Goal: Task Accomplishment & Management: Use online tool/utility

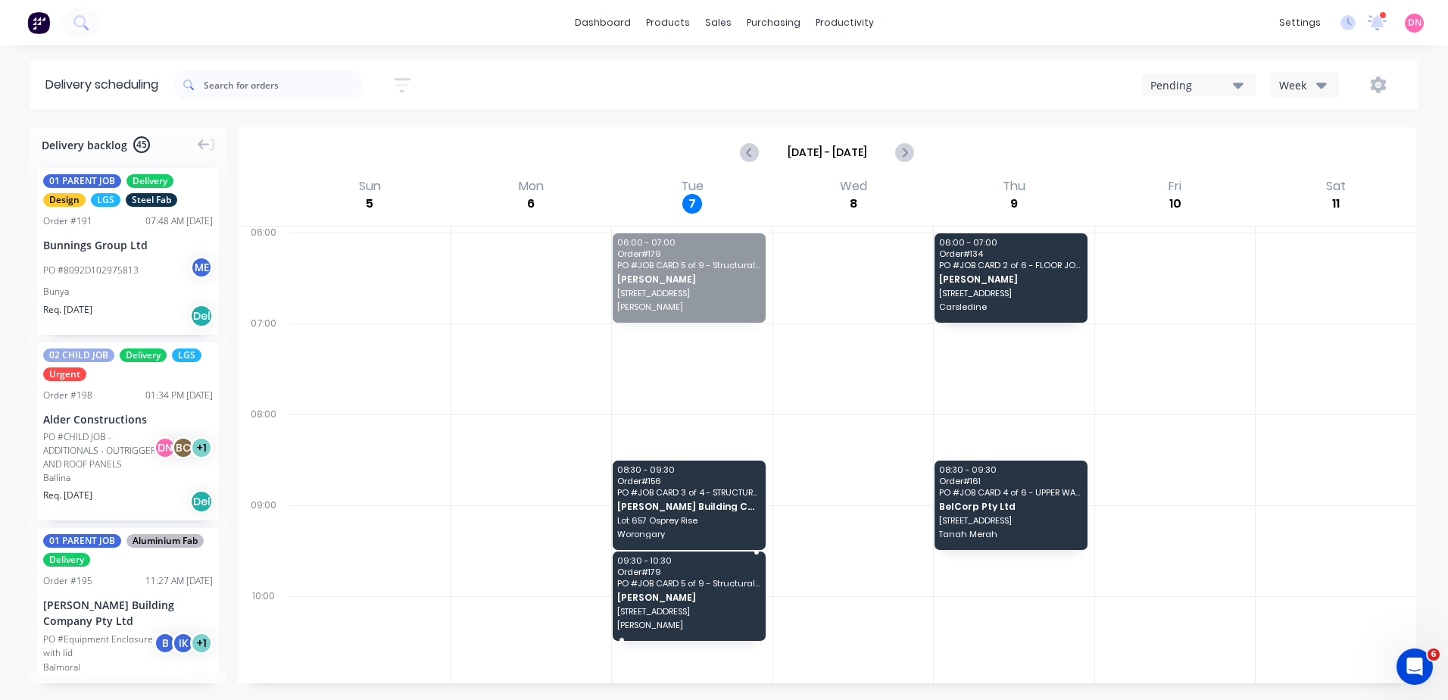
drag, startPoint x: 724, startPoint y: 273, endPoint x: 647, endPoint y: 583, distance: 319.9
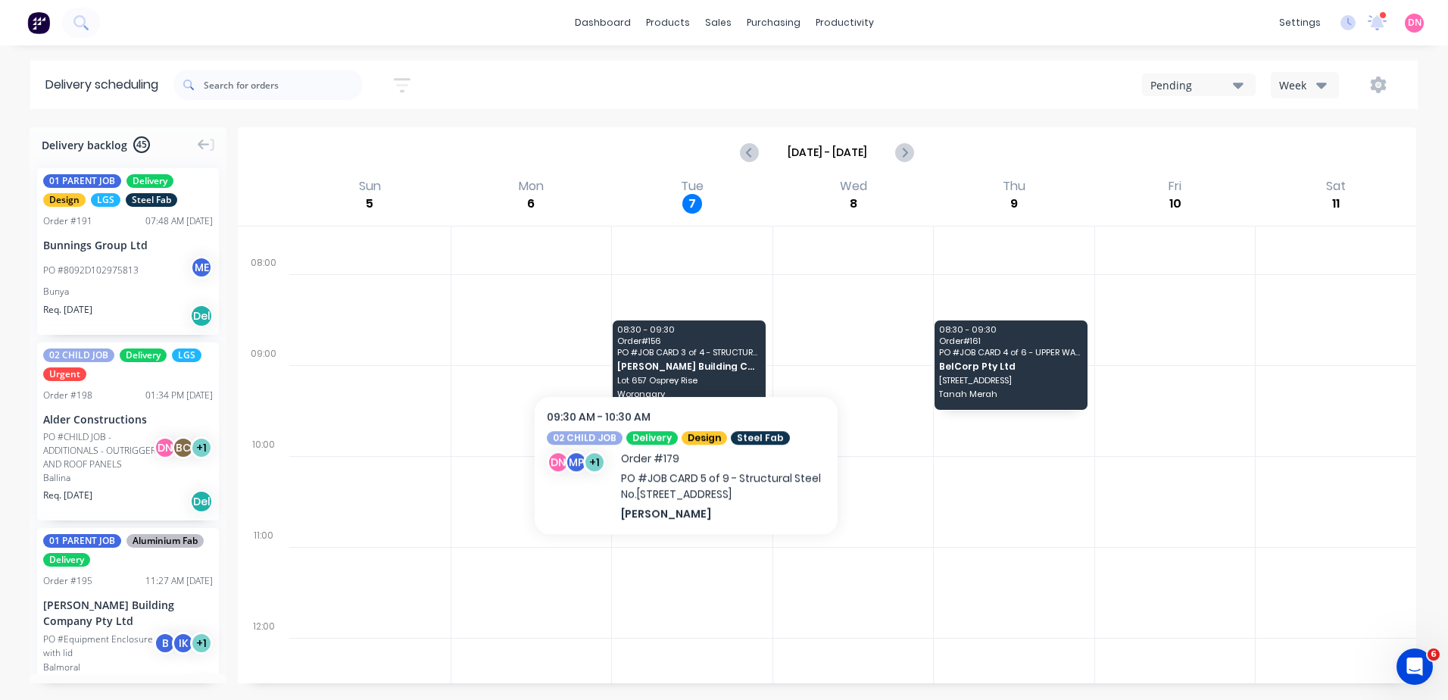
scroll to position [151, 0]
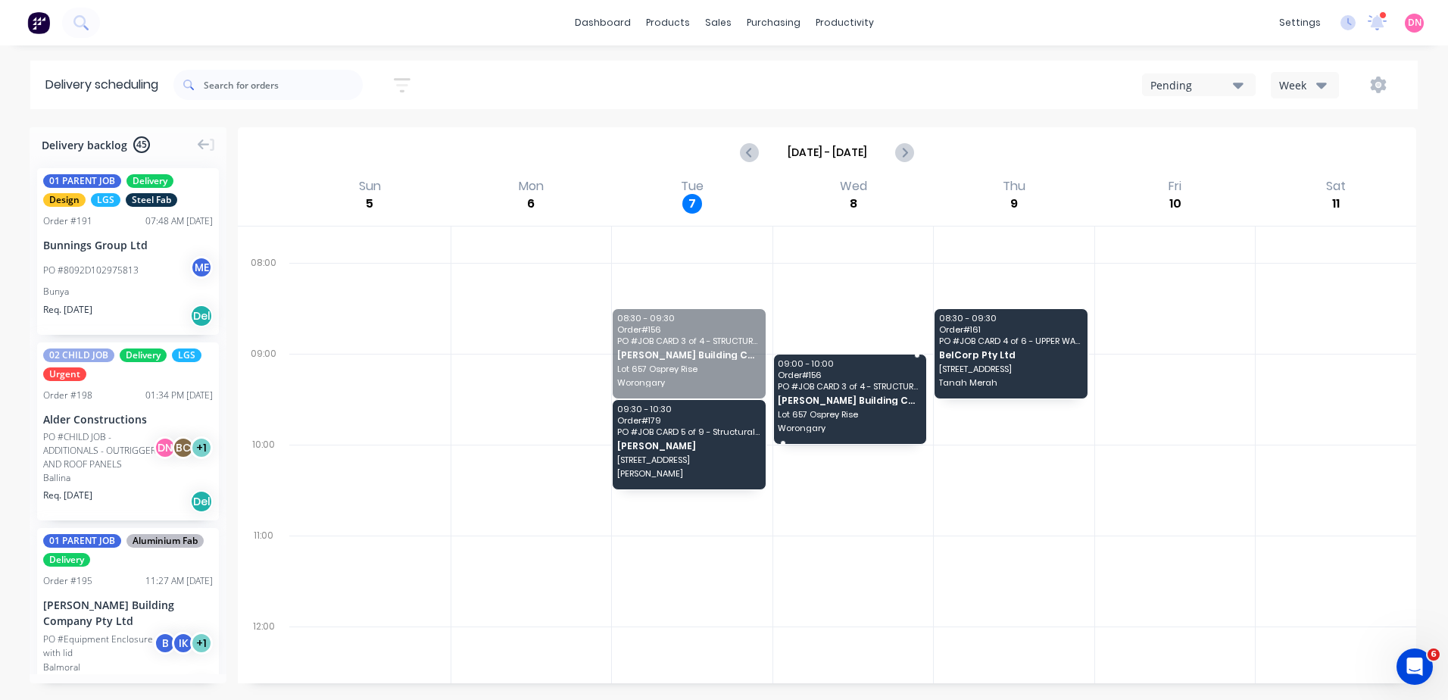
drag, startPoint x: 683, startPoint y: 341, endPoint x: 839, endPoint y: 392, distance: 164.3
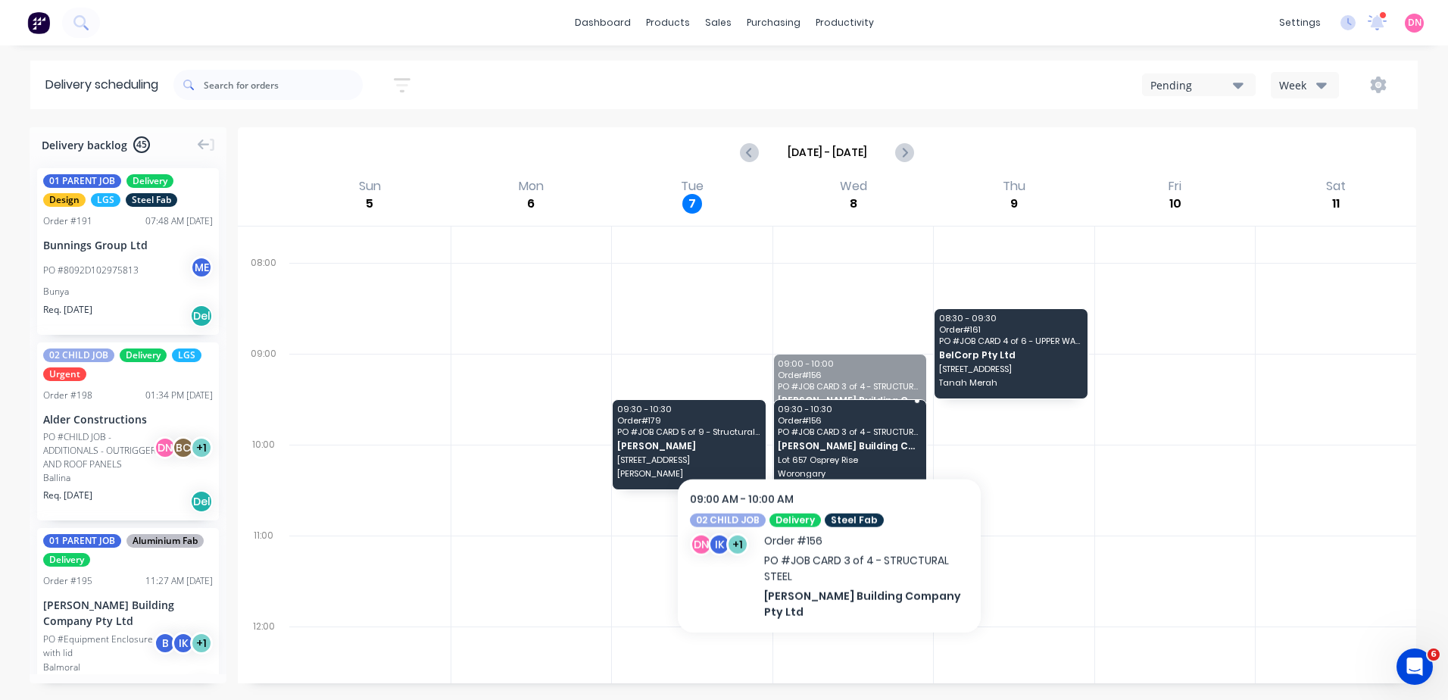
drag, startPoint x: 829, startPoint y: 412, endPoint x: 829, endPoint y: 426, distance: 13.6
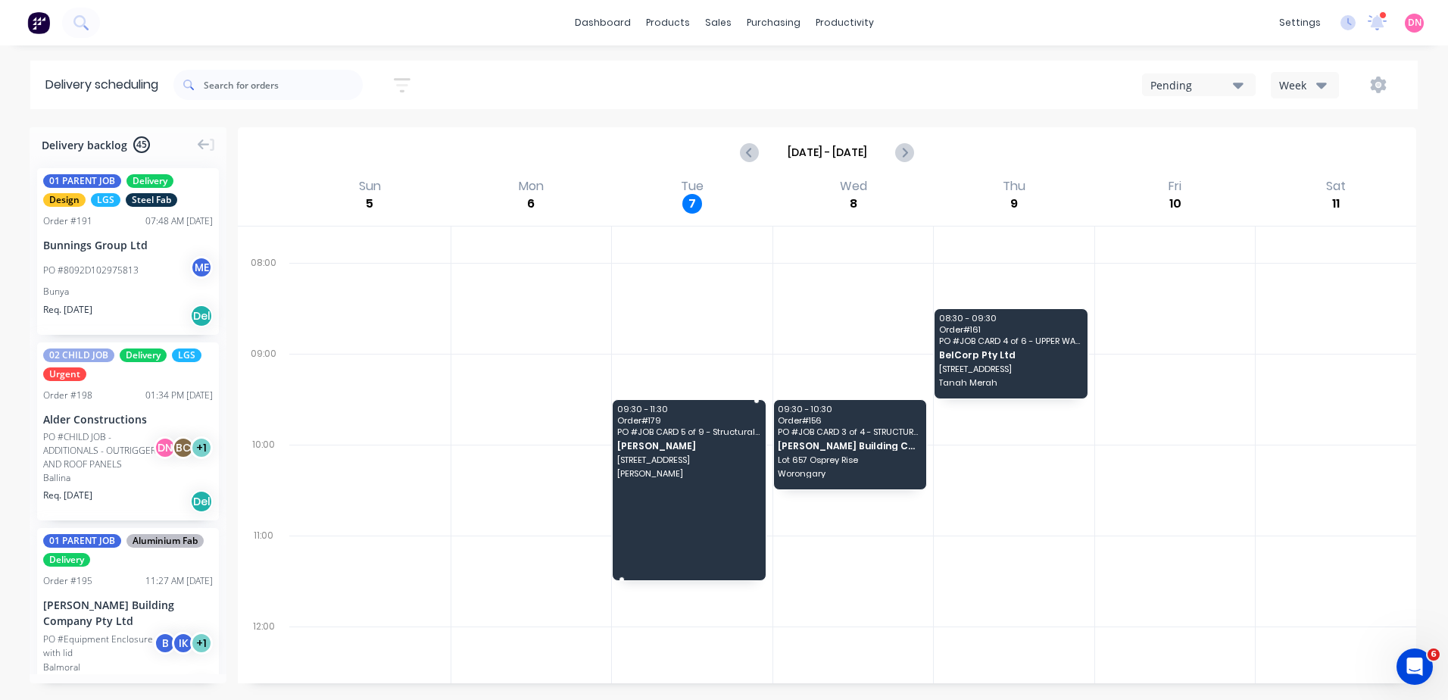
drag, startPoint x: 686, startPoint y: 488, endPoint x: 692, endPoint y: 575, distance: 87.3
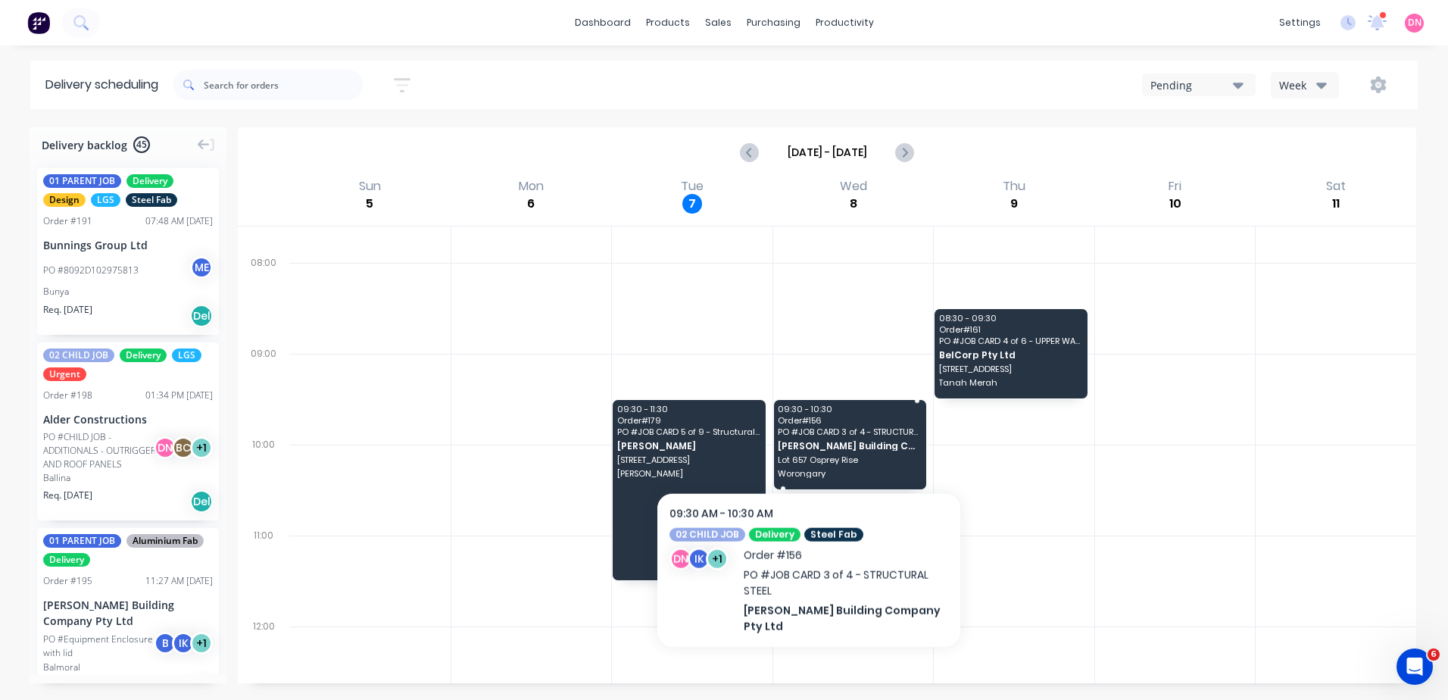
scroll to position [0, 0]
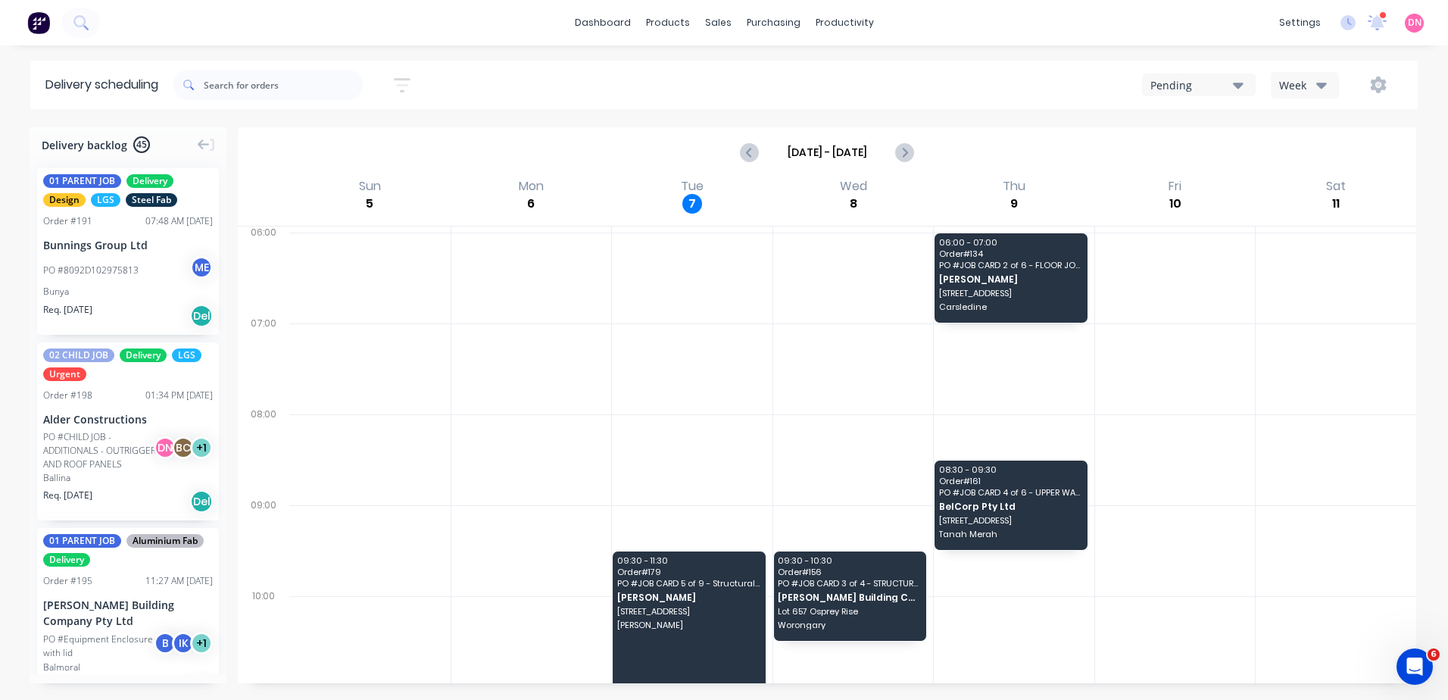
click at [1215, 99] on div "Sort by Most recent Created date Required date Order number Customer name Most …" at bounding box center [795, 85] width 1244 height 42
click at [1223, 93] on button "Pending" at bounding box center [1199, 84] width 114 height 23
click at [1304, 79] on div "Week" at bounding box center [1301, 85] width 44 height 16
click at [1303, 157] on div "Vehicle" at bounding box center [1346, 155] width 150 height 30
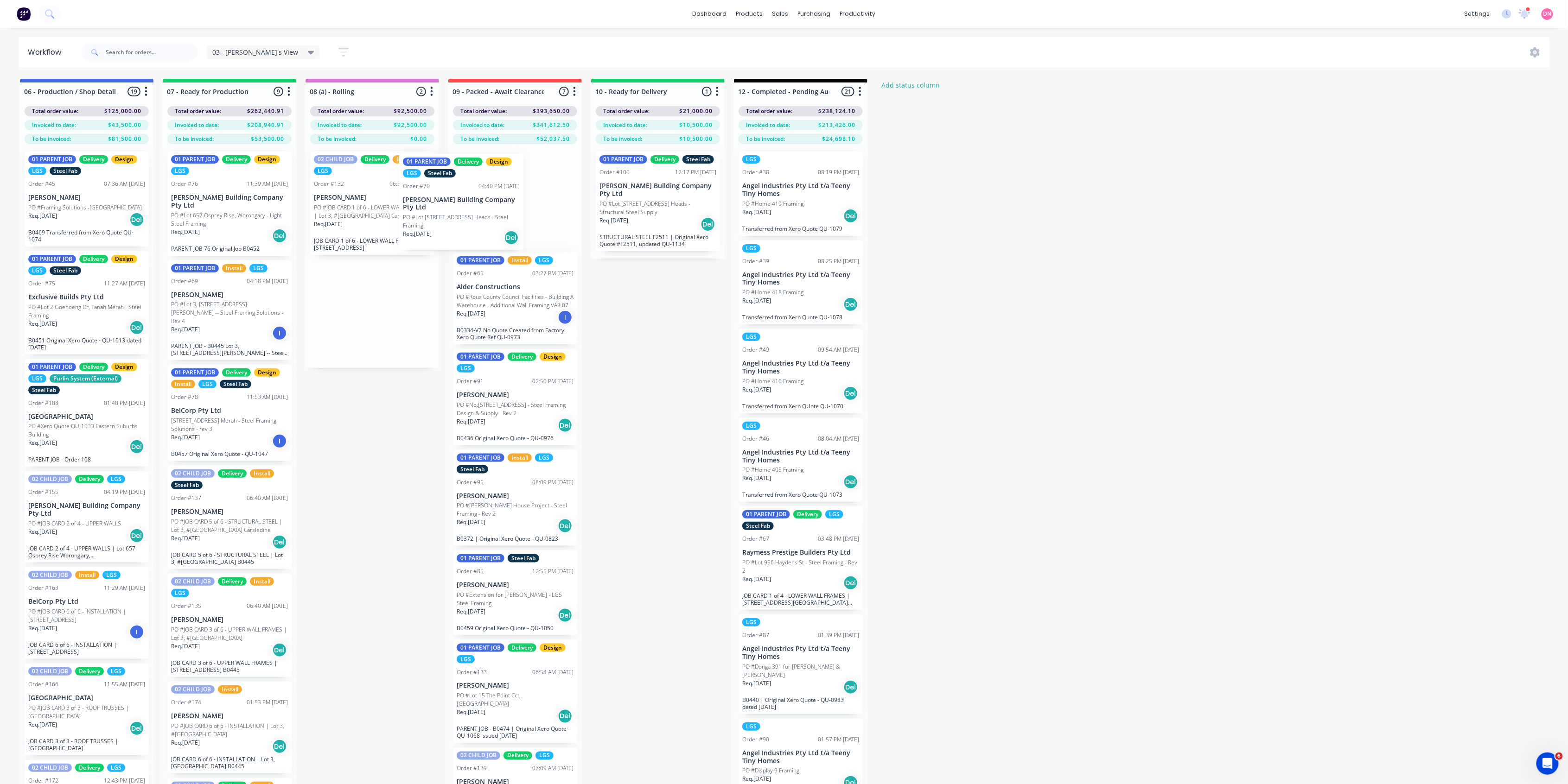
drag, startPoint x: 370, startPoint y: 212, endPoint x: 463, endPoint y: 214, distance: 93.0
click at [463, 214] on div "06 - Production / Shop Detailing 19 Status colour #4169E1 hex #4169E1 Save Canc…" at bounding box center [1237, 448] width 2487 height 738
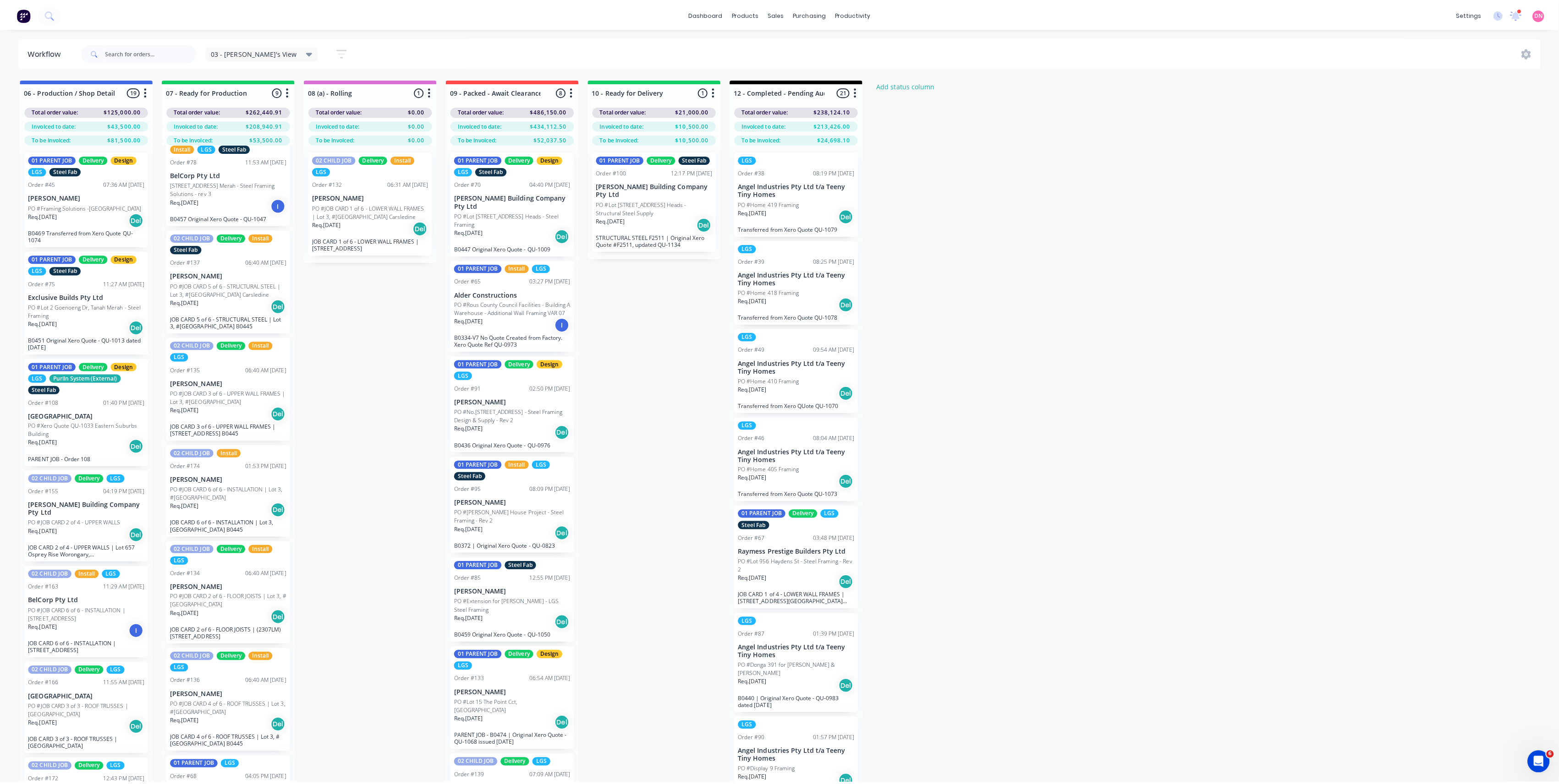
scroll to position [248, 0]
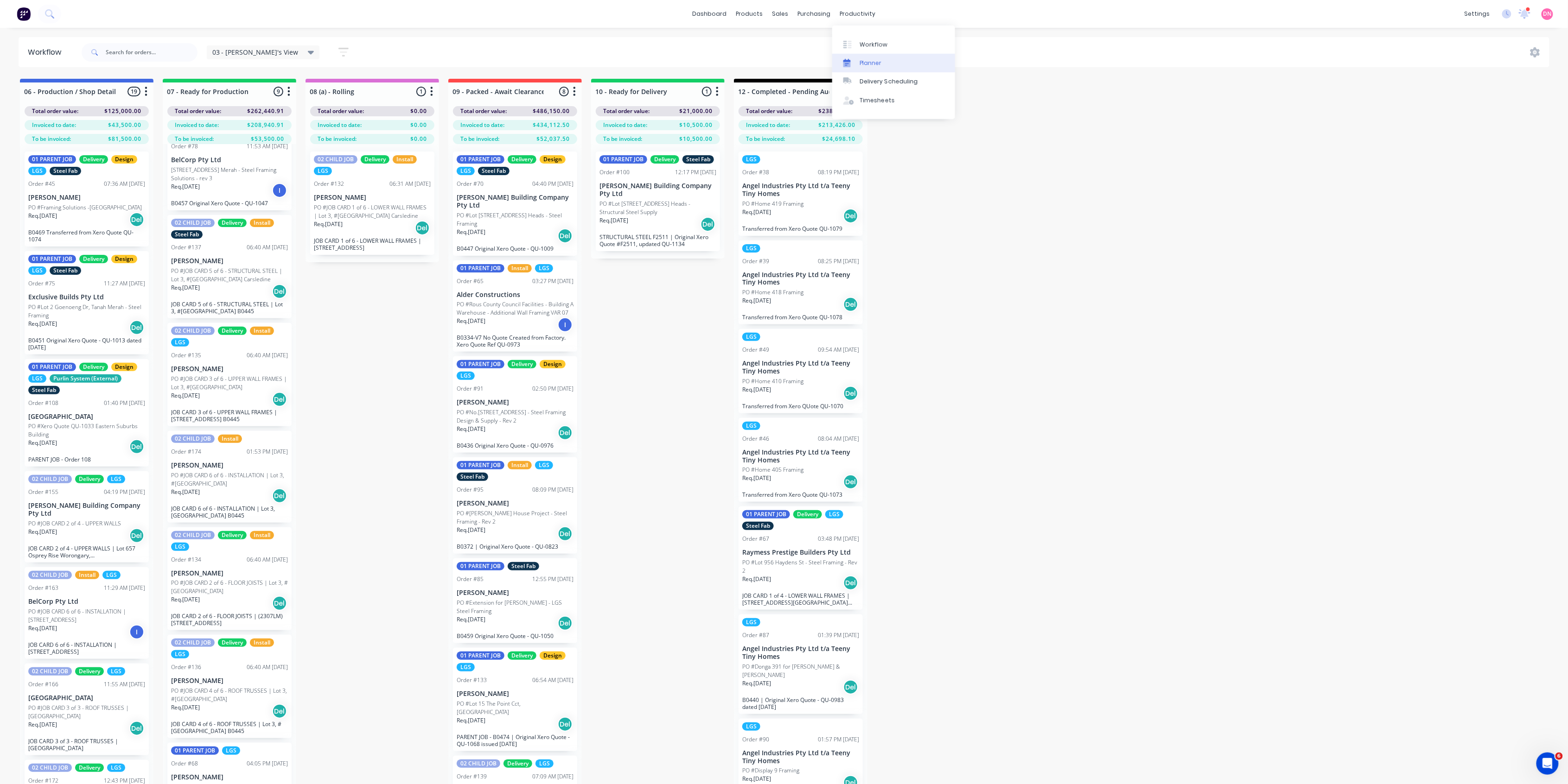
click at [844, 58] on link "Planner" at bounding box center [893, 63] width 123 height 18
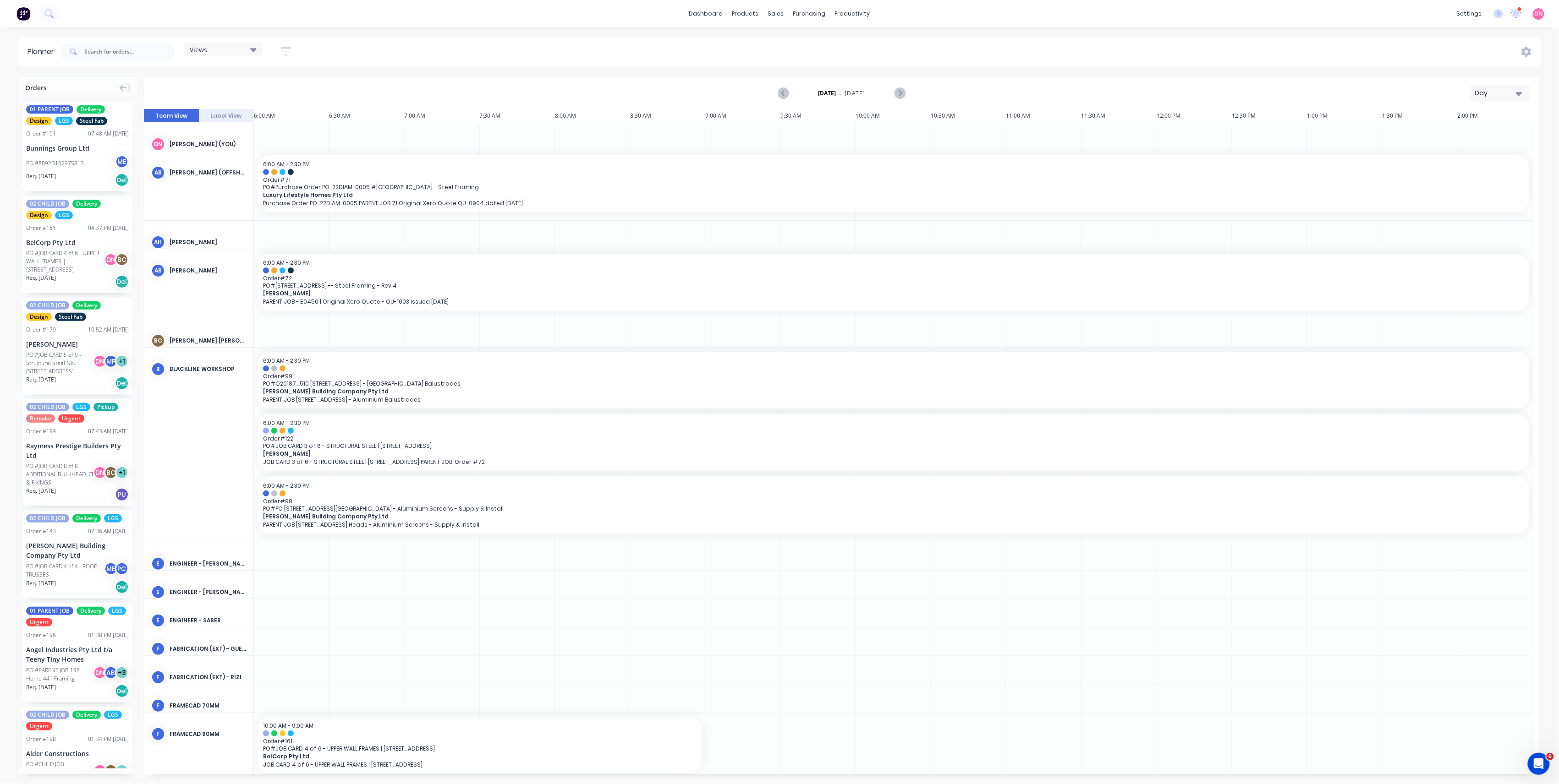
click at [255, 44] on div "Views" at bounding box center [223, 49] width 78 height 14
click at [358, 64] on div "Views Save new view None (Default) edit DESIGN TEAM (INTERNAL) edit ENGINEERING…" at bounding box center [799, 51] width 1482 height 27
click at [290, 48] on icon "button" at bounding box center [286, 51] width 10 height 8
click at [276, 89] on icon "button" at bounding box center [275, 85] width 7 height 10
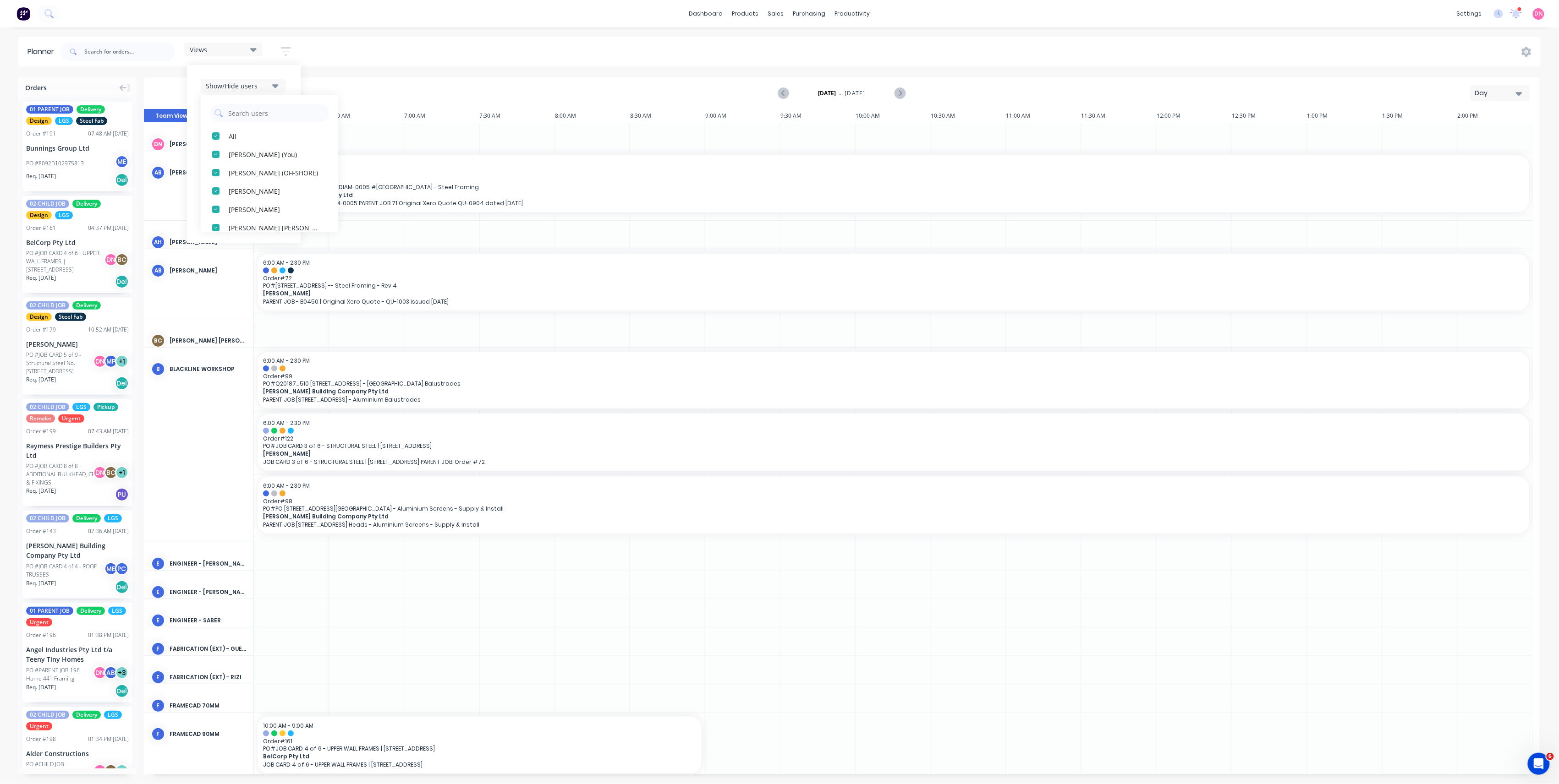
click at [276, 89] on icon "button" at bounding box center [275, 85] width 7 height 10
click at [272, 113] on button "Show/Hide orders" at bounding box center [243, 113] width 85 height 14
click at [269, 137] on div "Filter by status" at bounding box center [237, 141] width 64 height 10
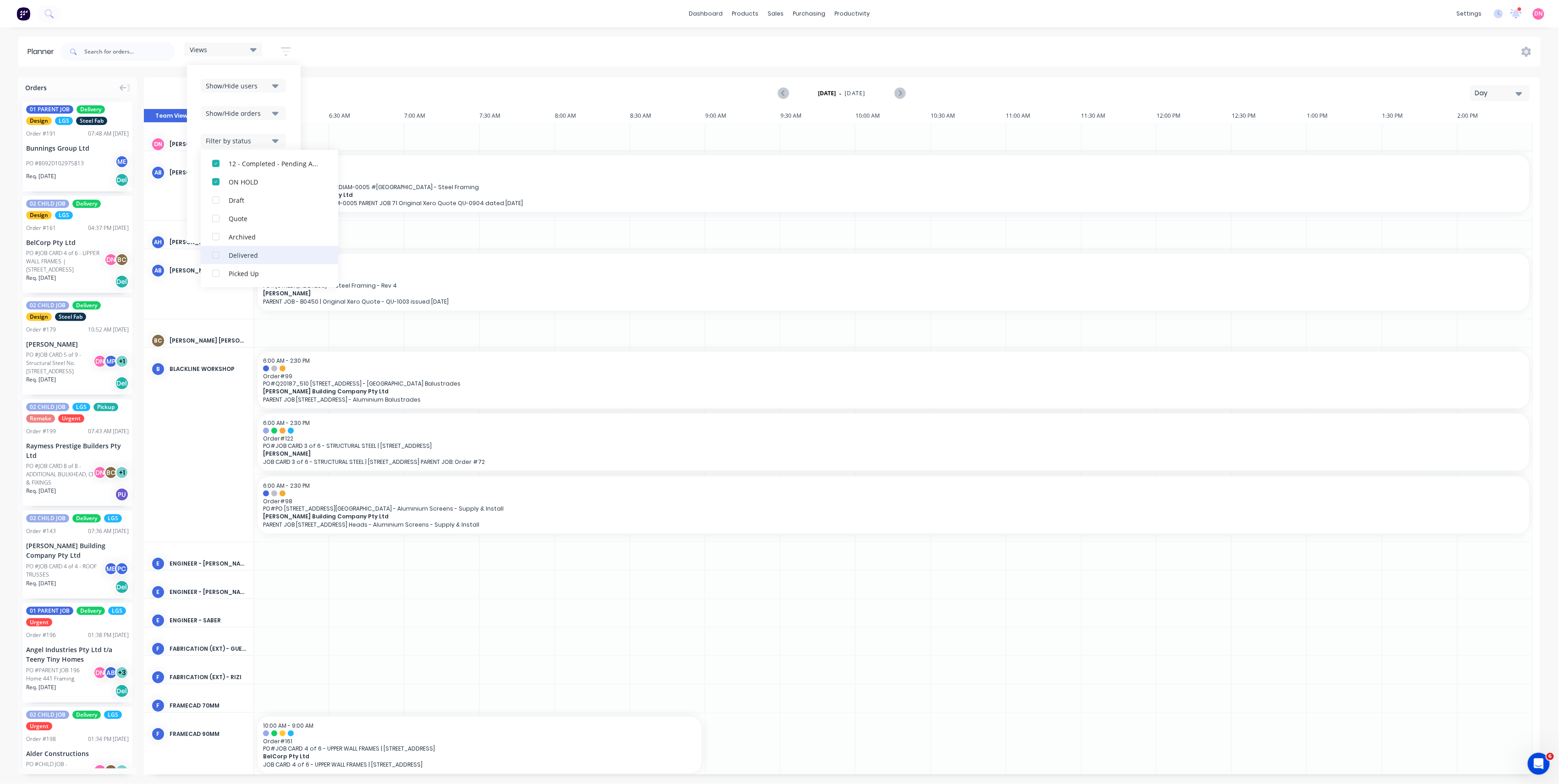
click at [214, 258] on div "button" at bounding box center [215, 255] width 18 height 18
click at [220, 213] on div "button" at bounding box center [215, 209] width 18 height 18
click at [265, 140] on div "Filter by status" at bounding box center [237, 141] width 64 height 10
click at [260, 162] on button "Filter by assignee" at bounding box center [243, 168] width 85 height 14
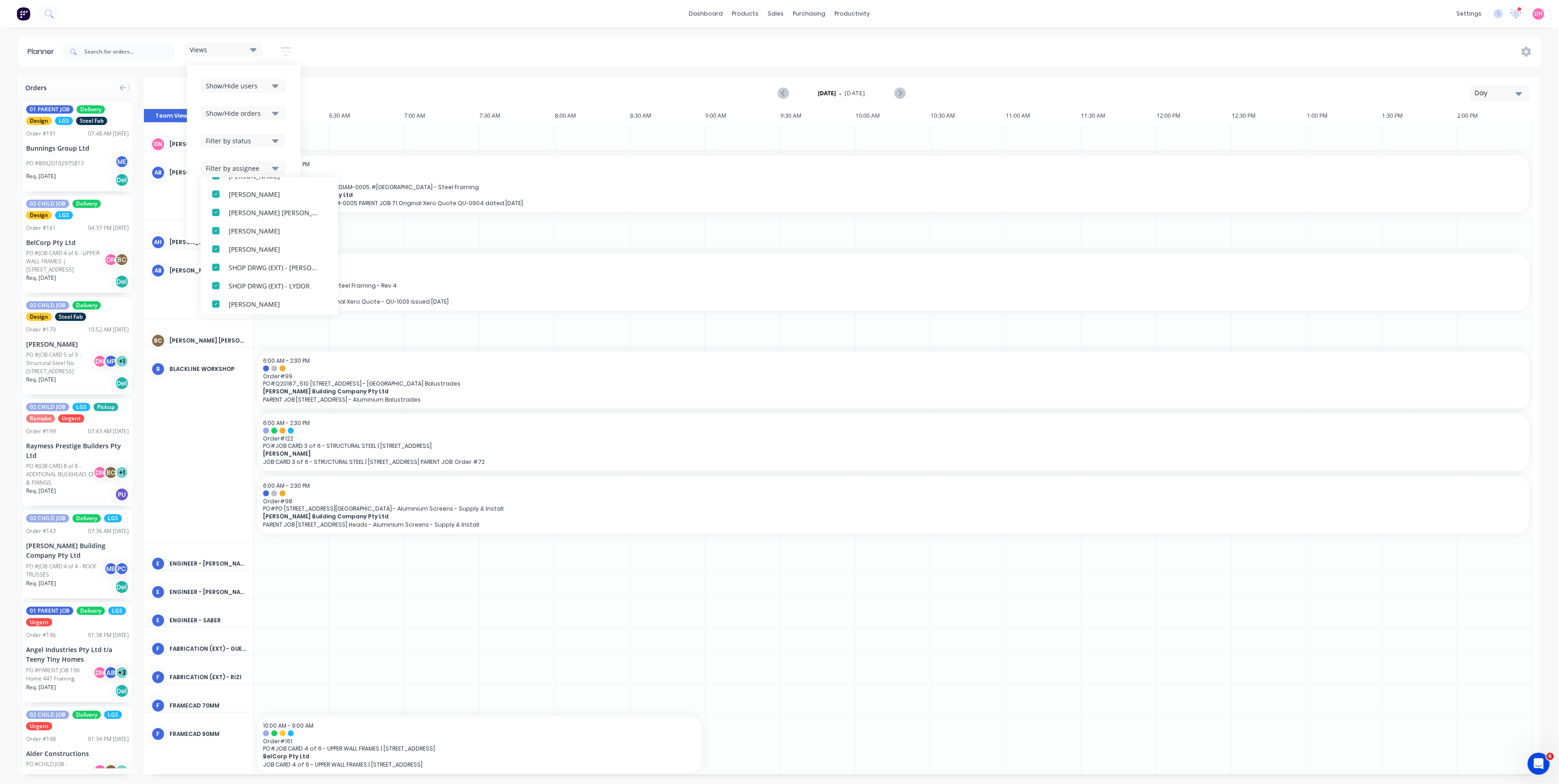
scroll to position [394, 0]
click at [273, 139] on icon "button" at bounding box center [275, 140] width 7 height 10
click at [294, 140] on div "Show/Hide users Show/Hide orders Filter by status All Submitted 02 - Accepted -…" at bounding box center [244, 154] width 114 height 178
click at [269, 194] on div "Filter by labels" at bounding box center [237, 196] width 64 height 10
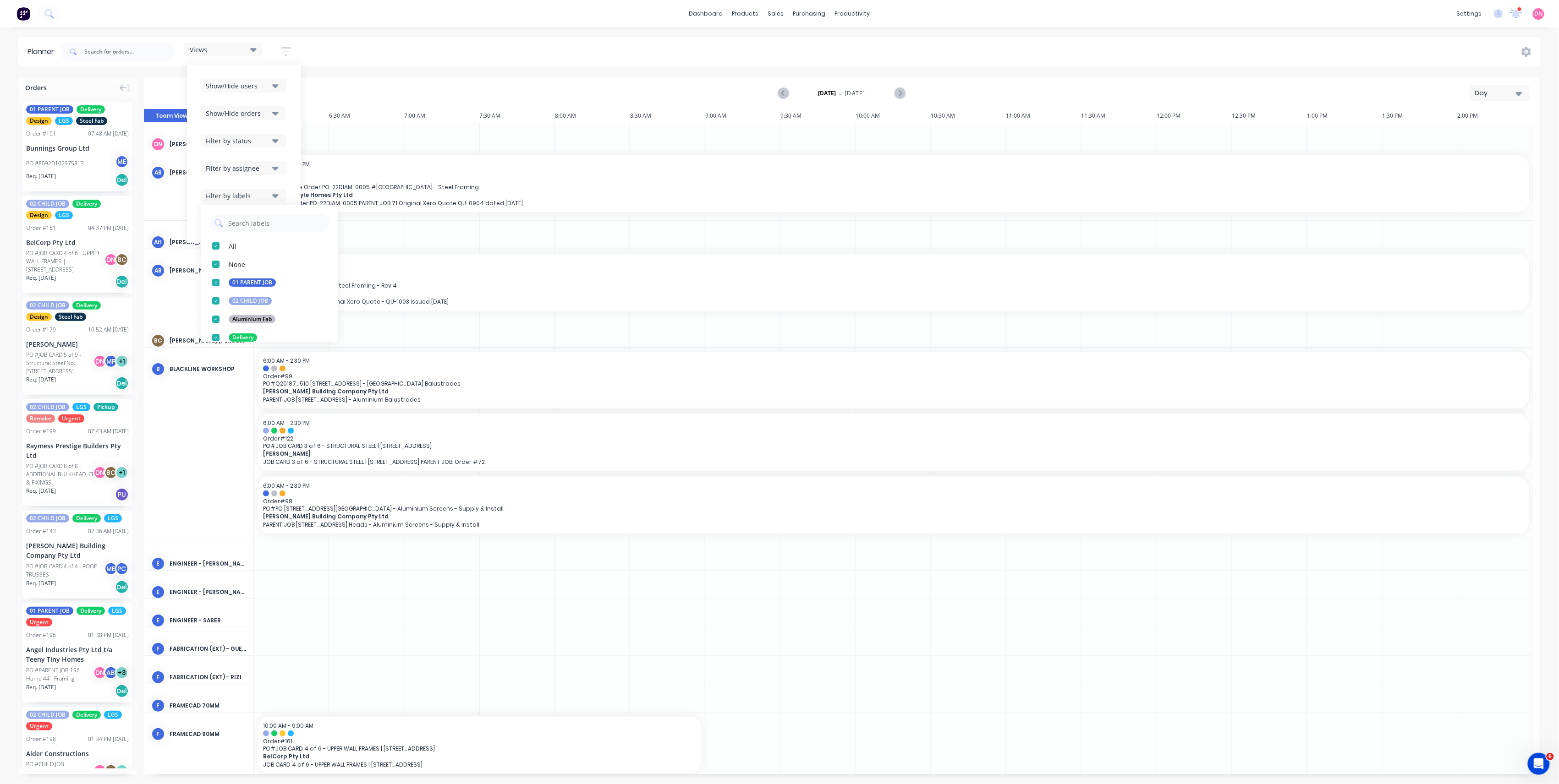
click at [290, 189] on div "Show/Hide users Show/Hide orders Filter by status Filter by assignee Filter by …" at bounding box center [244, 154] width 114 height 178
click at [260, 218] on label at bounding box center [244, 223] width 86 height 14
click at [260, 218] on input at bounding box center [243, 224] width 85 height 18
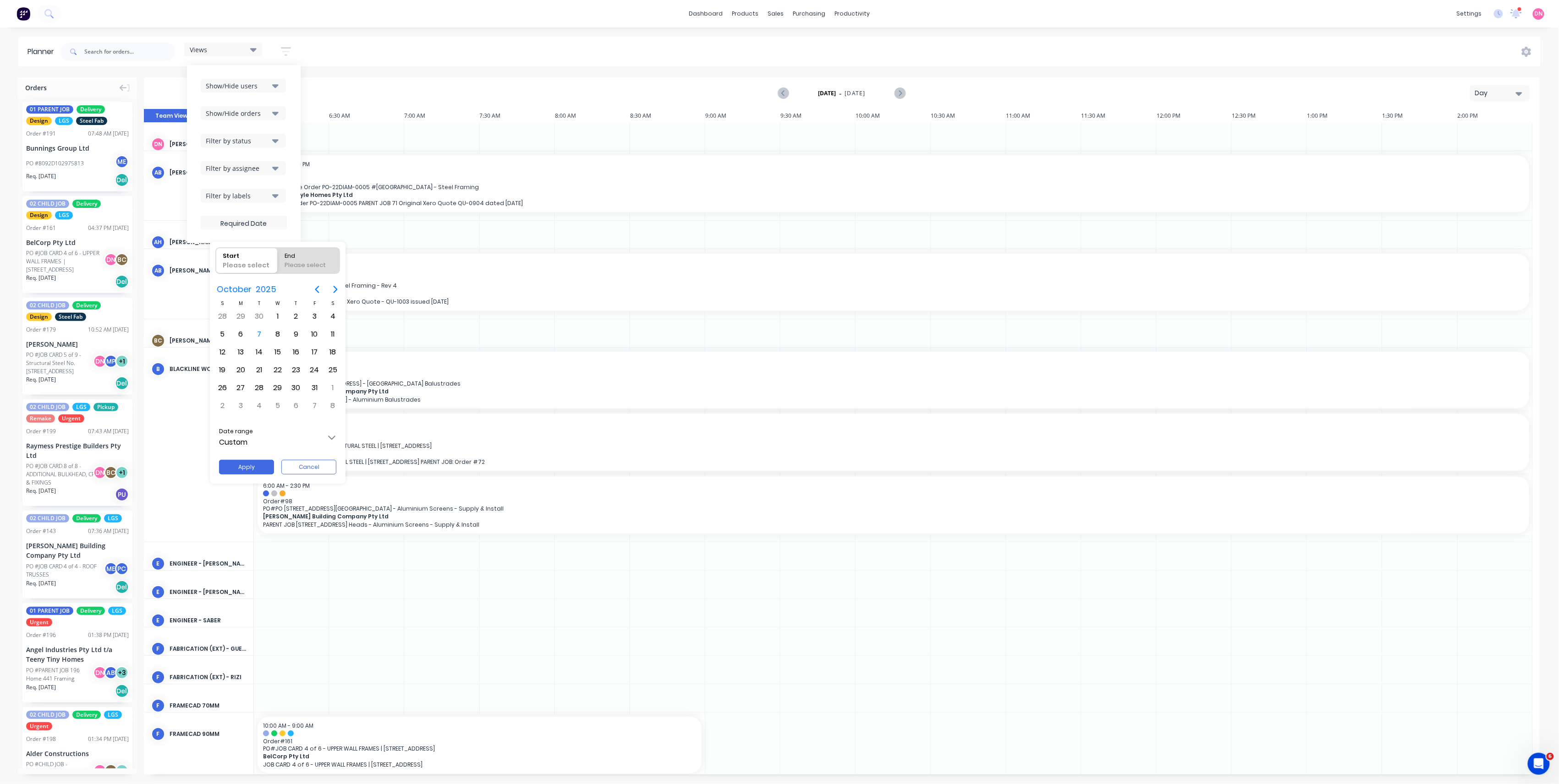
click at [348, 56] on div at bounding box center [780, 392] width 1705 height 931
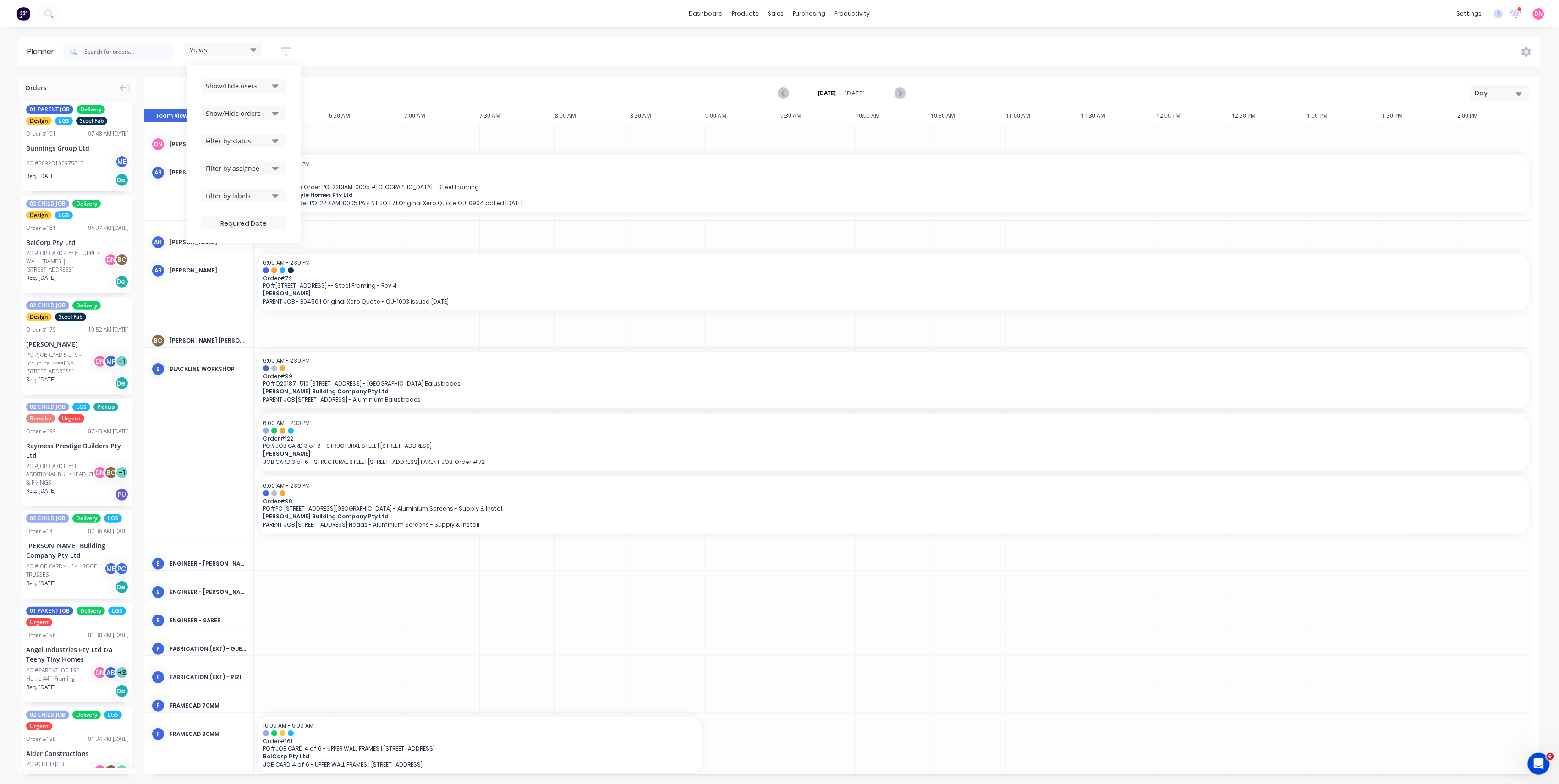
click at [248, 47] on div "Views" at bounding box center [223, 50] width 67 height 8
click at [254, 186] on button "PRODUCTION - DEMI" at bounding box center [240, 189] width 97 height 10
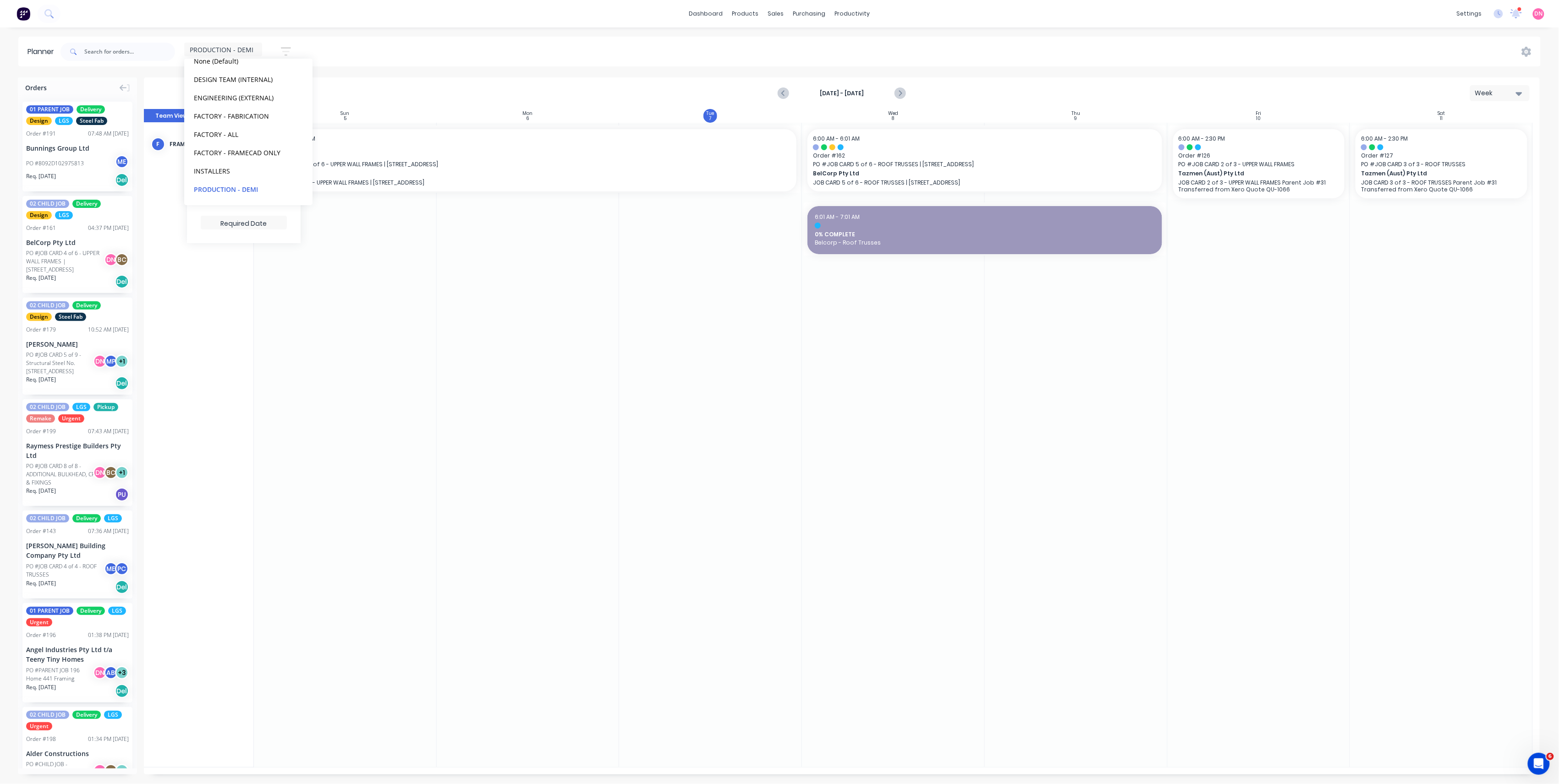
click at [307, 27] on div "dashboard products sales purchasing productivity dashboard products Product Cat…" at bounding box center [780, 392] width 1559 height 784
click at [558, 394] on div at bounding box center [528, 445] width 183 height 644
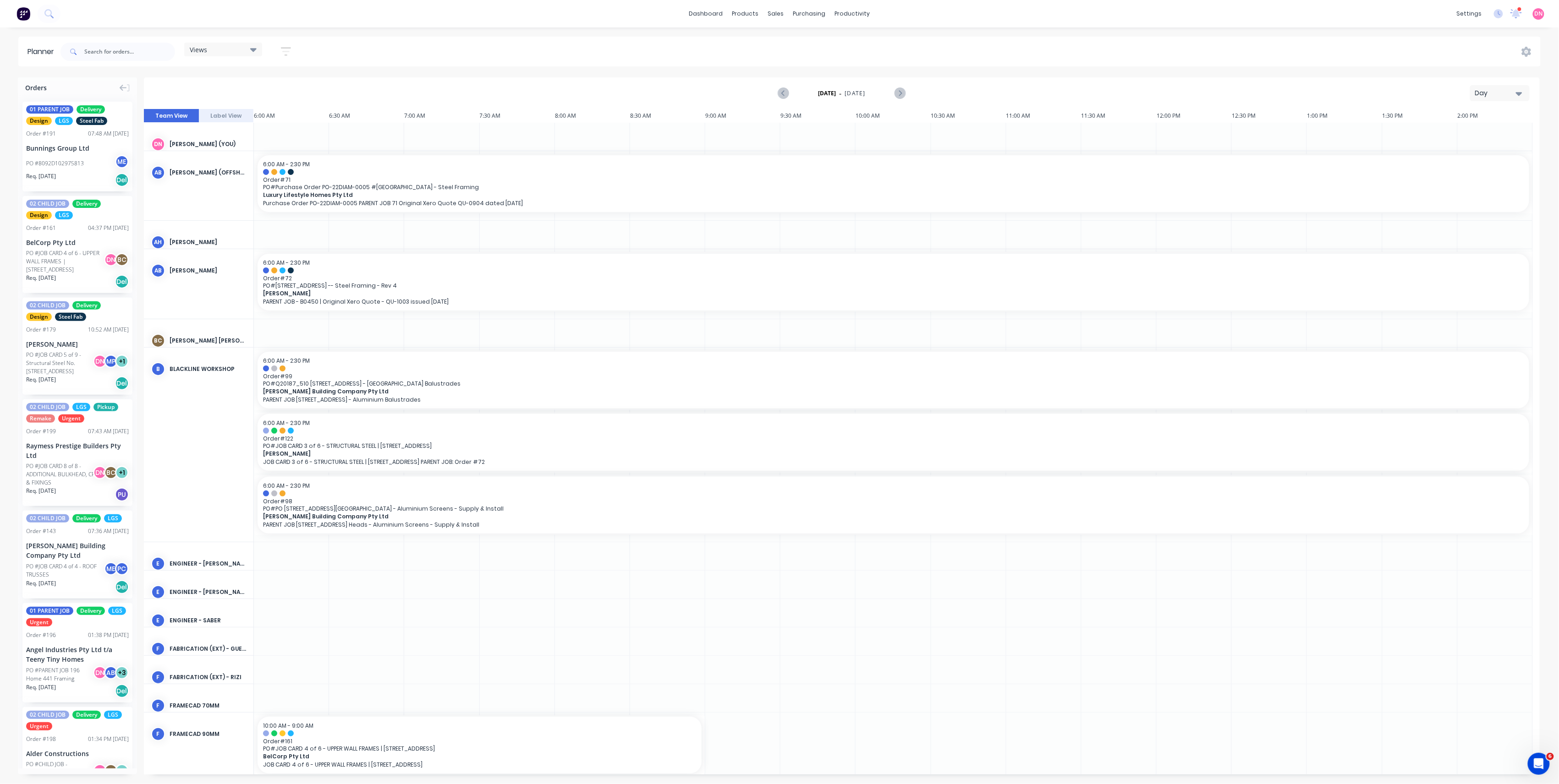
click at [243, 42] on div "Views" at bounding box center [223, 49] width 78 height 14
click at [255, 185] on button "PRODUCTION - DEMI" at bounding box center [240, 189] width 97 height 10
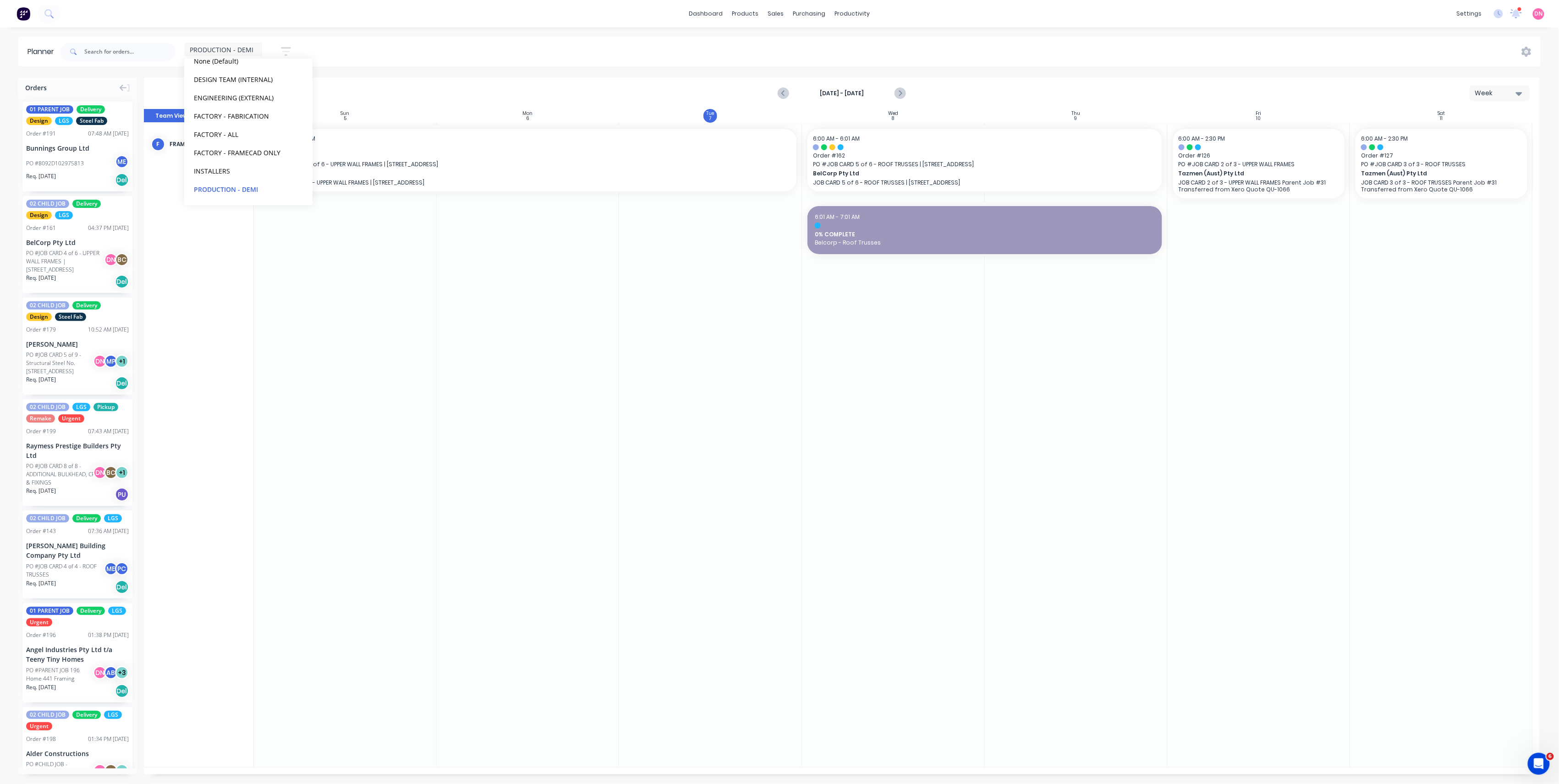
click at [309, 27] on div "dashboard products sales purchasing productivity dashboard products Product Cat…" at bounding box center [780, 13] width 1559 height 27
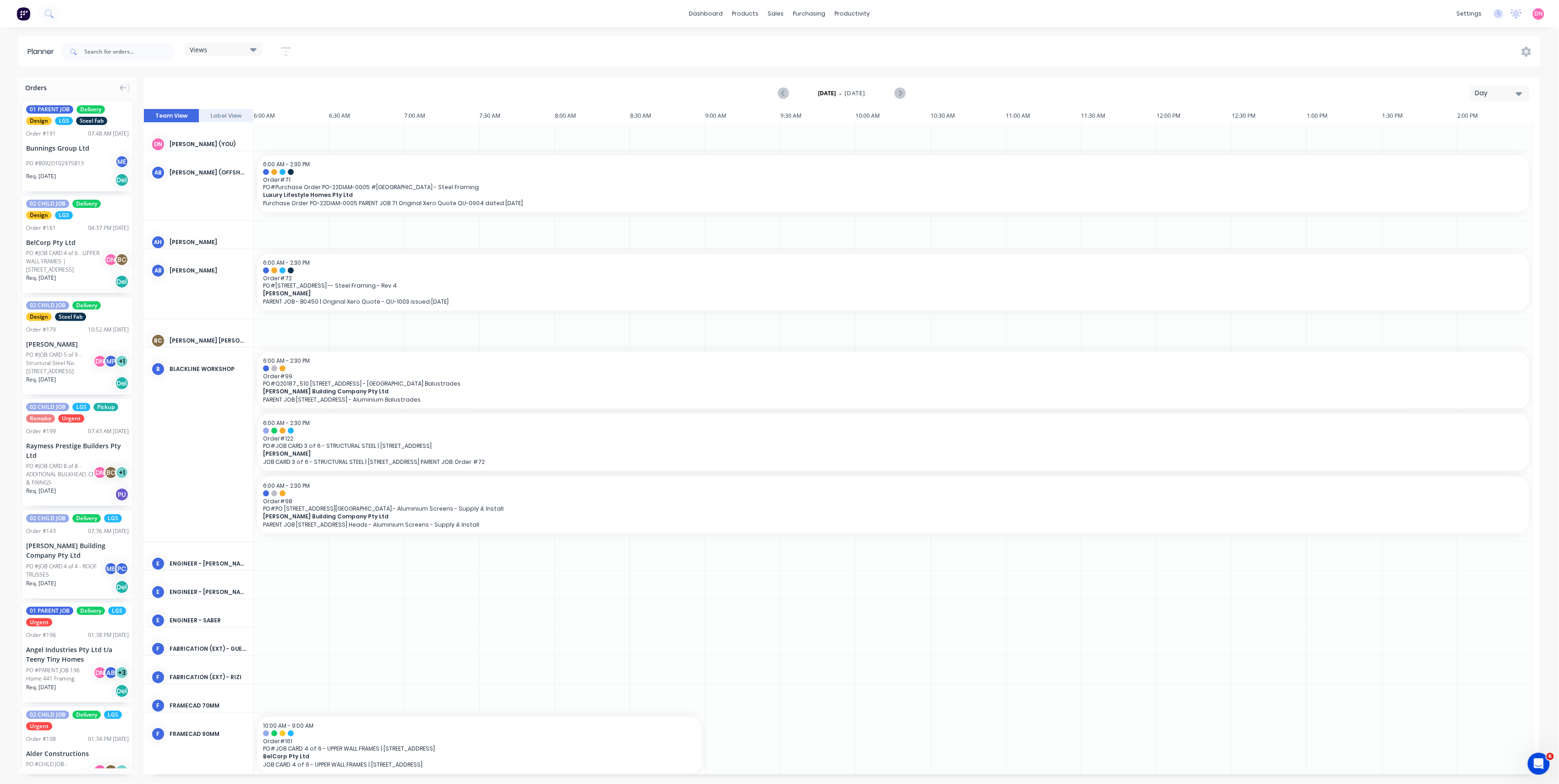
click at [239, 45] on div "Views" at bounding box center [223, 49] width 78 height 14
click at [255, 188] on button "PRODUCTION - DEMI" at bounding box center [240, 189] width 97 height 10
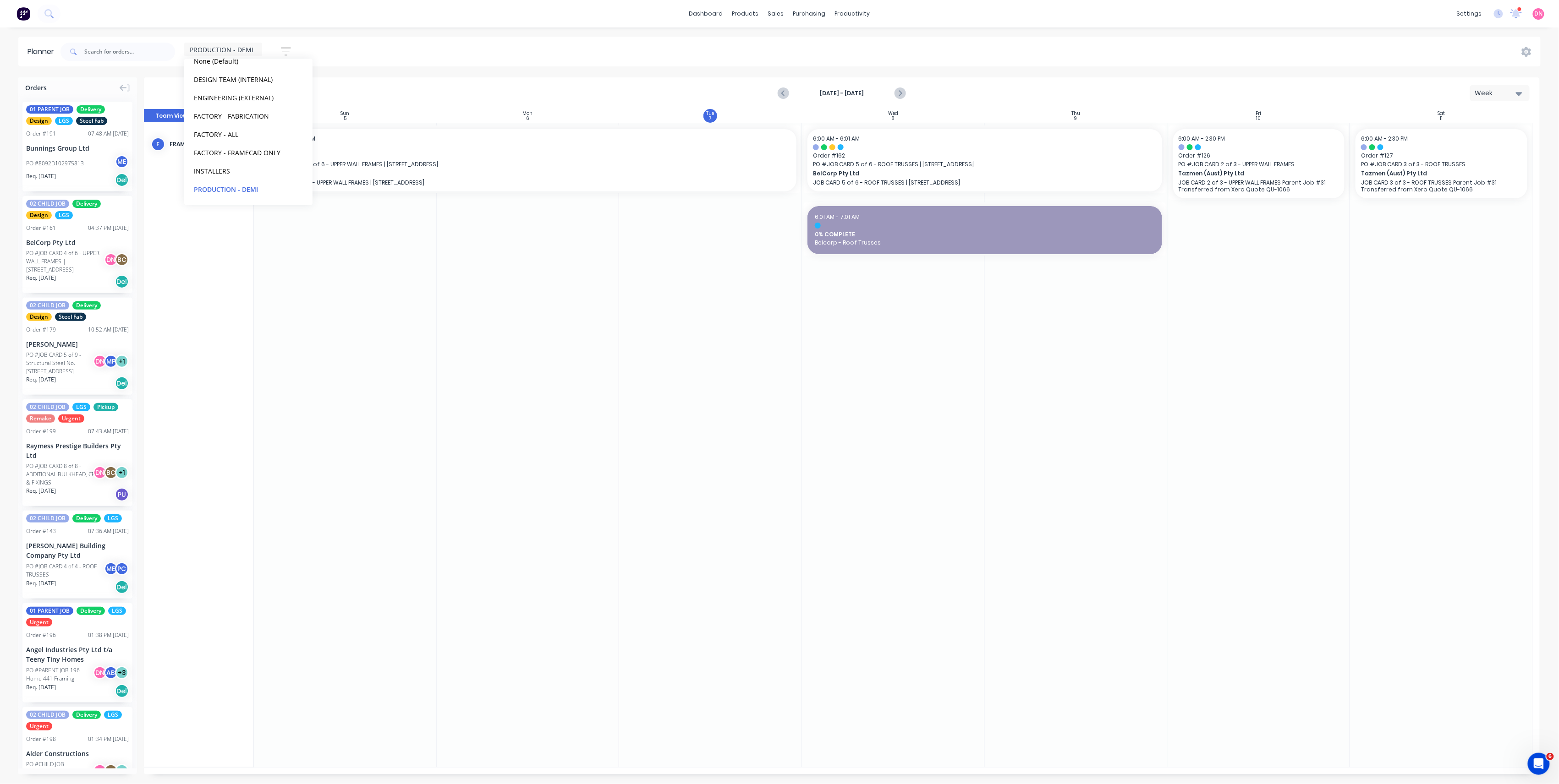
click at [369, 80] on div "Oct 5th - Oct 11th Week" at bounding box center [841, 93] width 1394 height 30
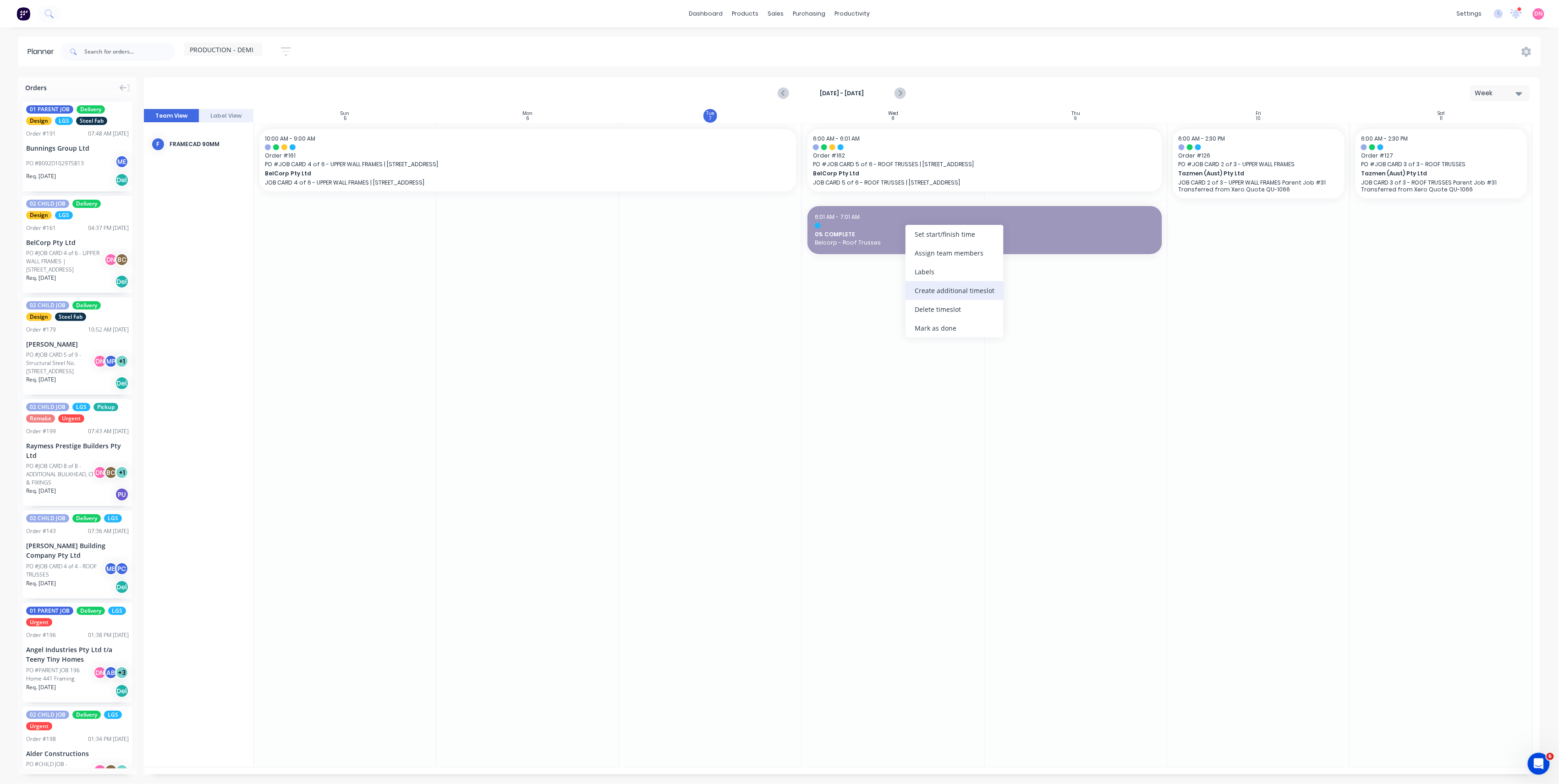
click at [924, 286] on div "Create additional timeslot" at bounding box center [954, 290] width 98 height 19
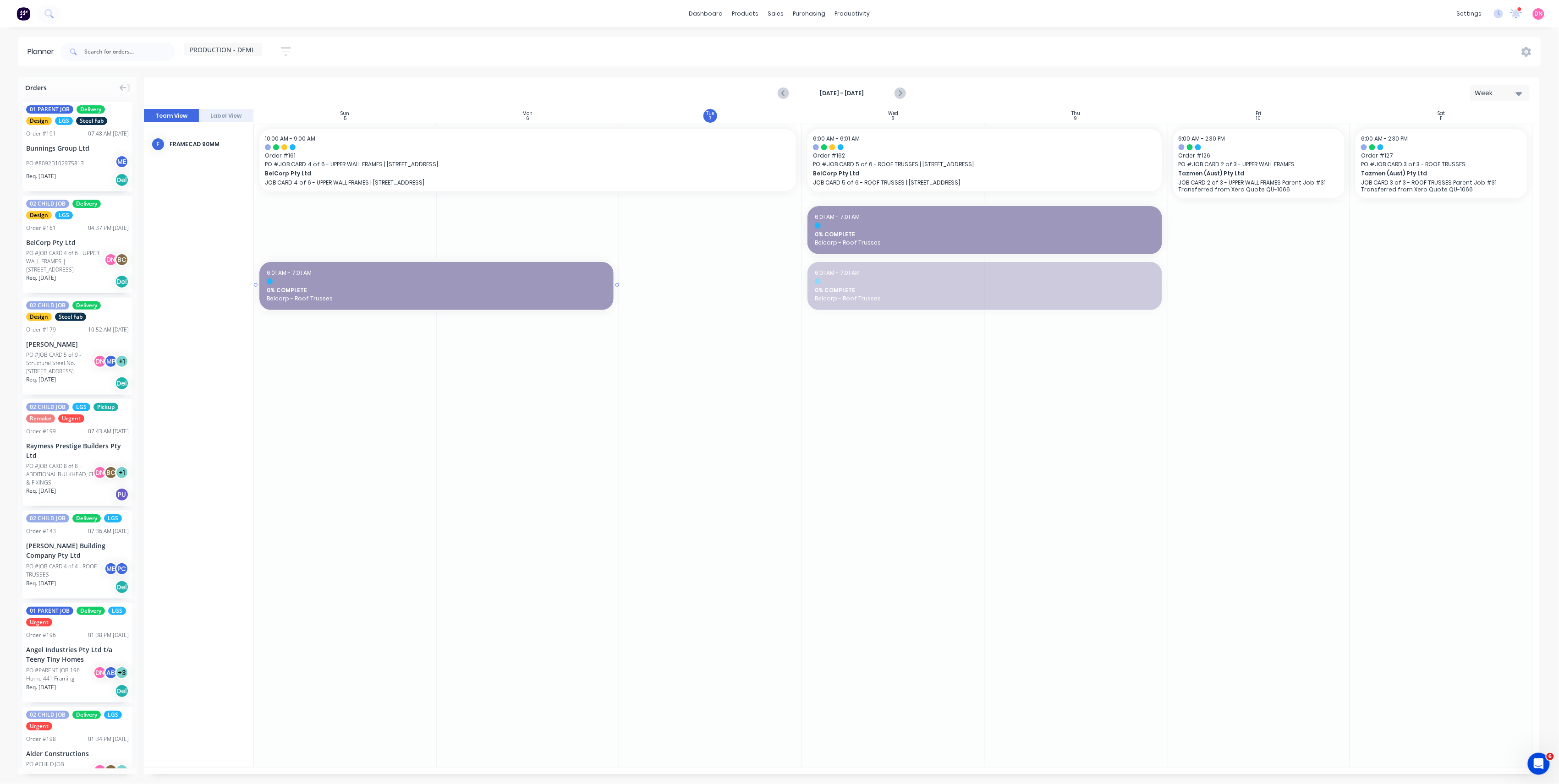
drag, startPoint x: 924, startPoint y: 290, endPoint x: 358, endPoint y: 171, distance: 578.4
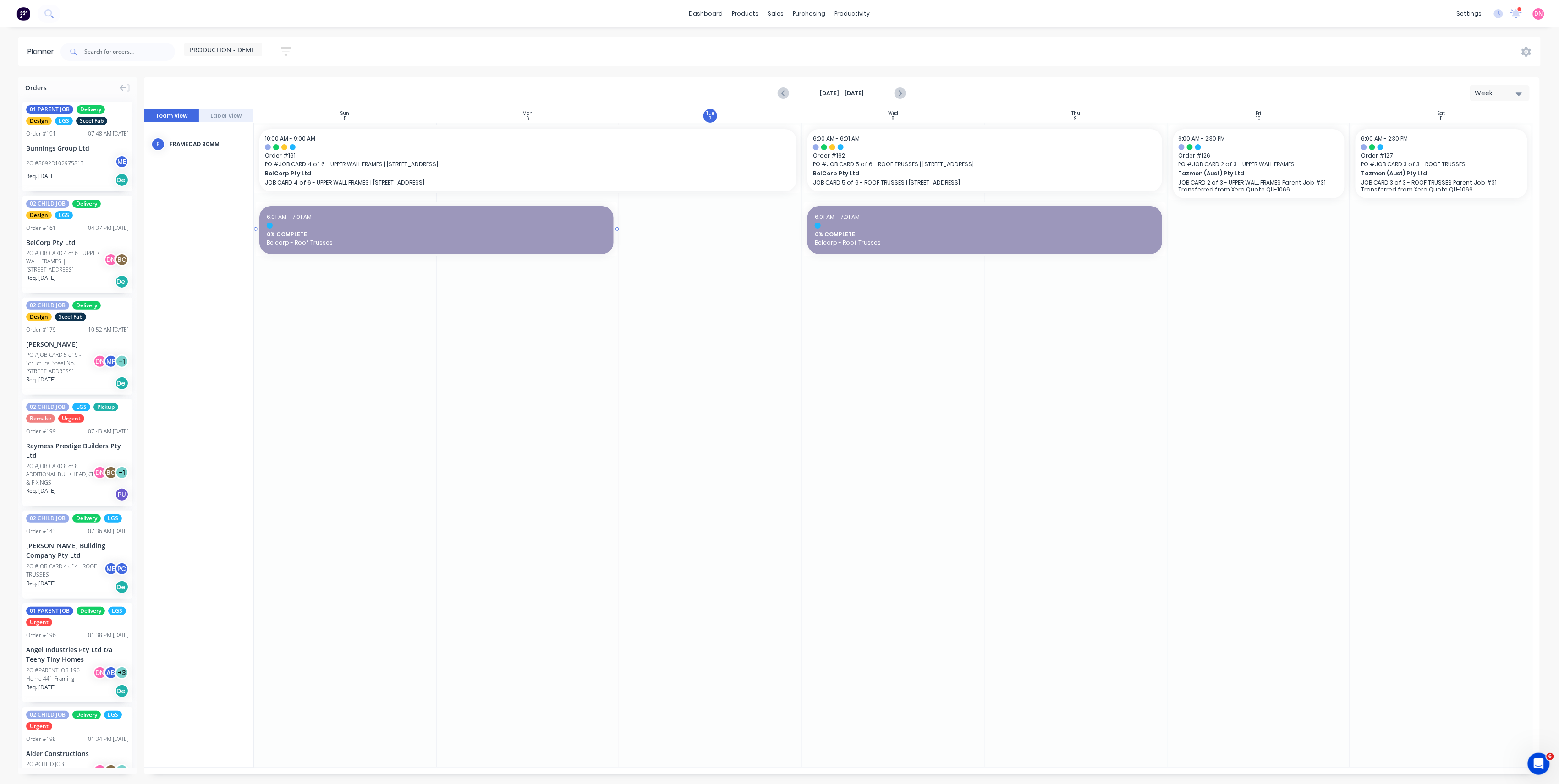
click at [309, 221] on div "6:01 AM - 7:01 AM" at bounding box center [436, 217] width 340 height 8
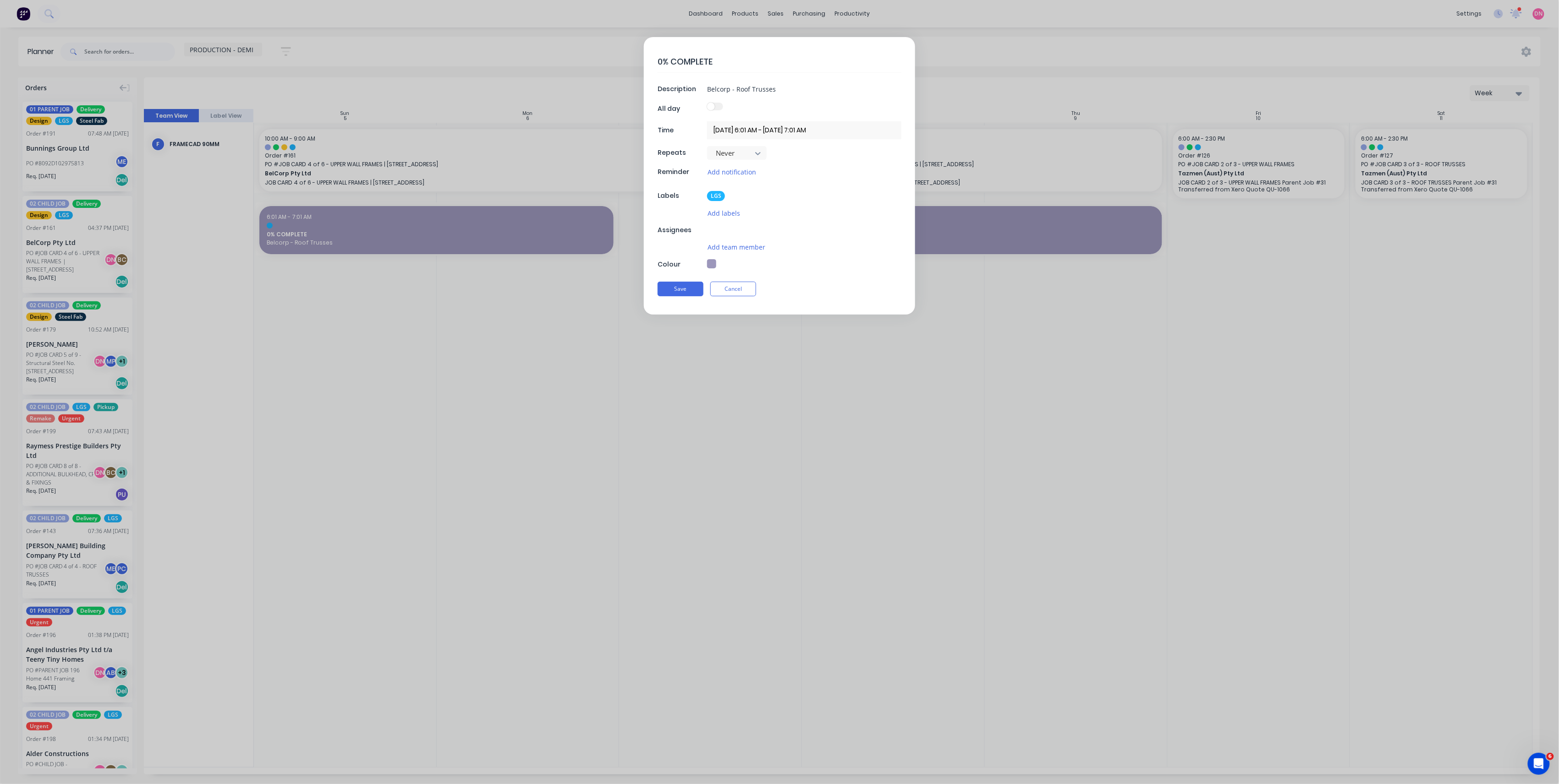
type textarea "x"
drag, startPoint x: 776, startPoint y: 89, endPoint x: 736, endPoint y: 94, distance: 40.3
click at [736, 94] on input "Belcorp - Roof Trusses" at bounding box center [804, 89] width 194 height 14
type input "Belcorp - F"
type textarea "x"
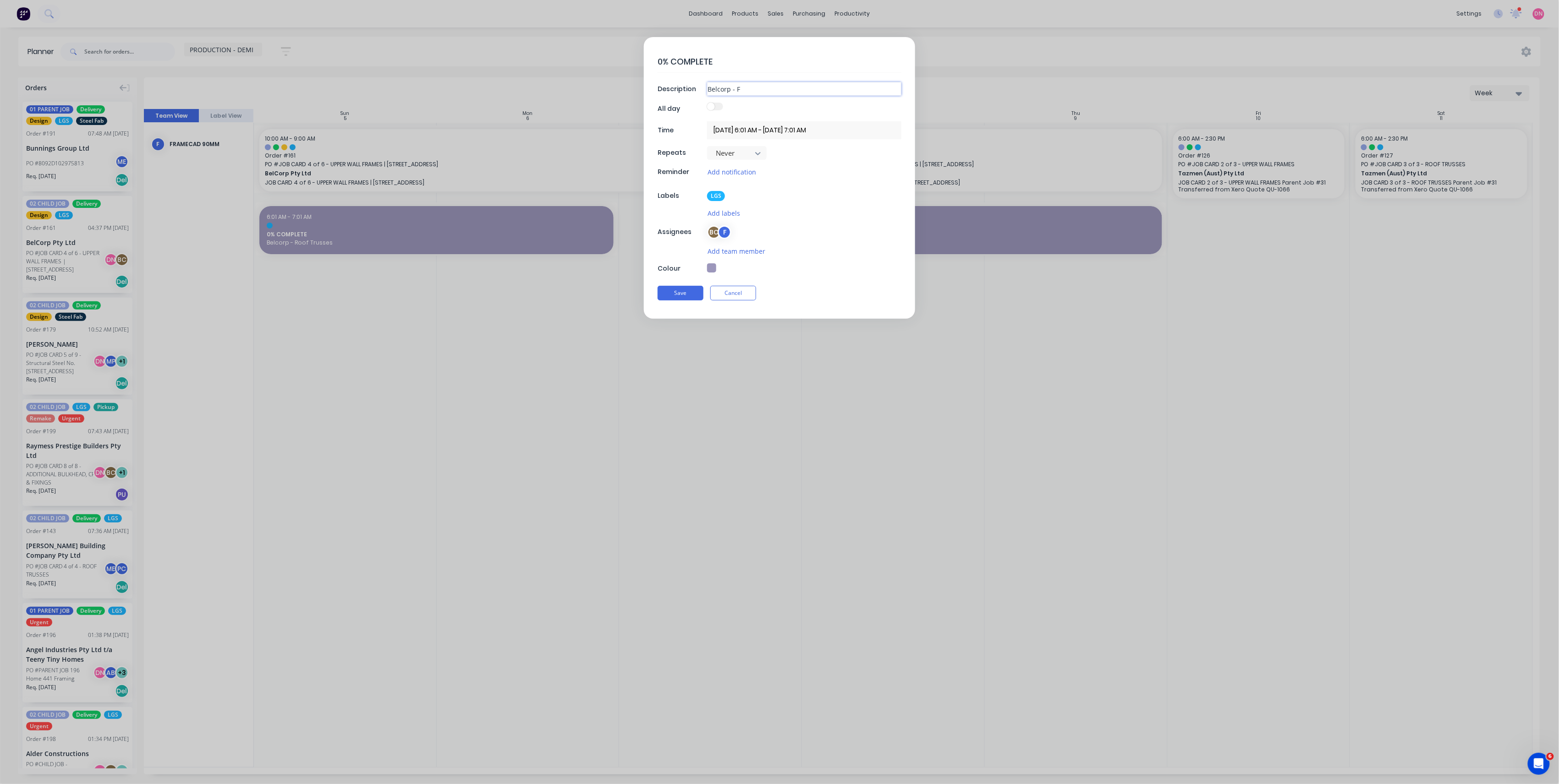
type input "Belcorp -"
type textarea "x"
type input "Belcorp - U"
type textarea "x"
type input "Belcorp - Up"
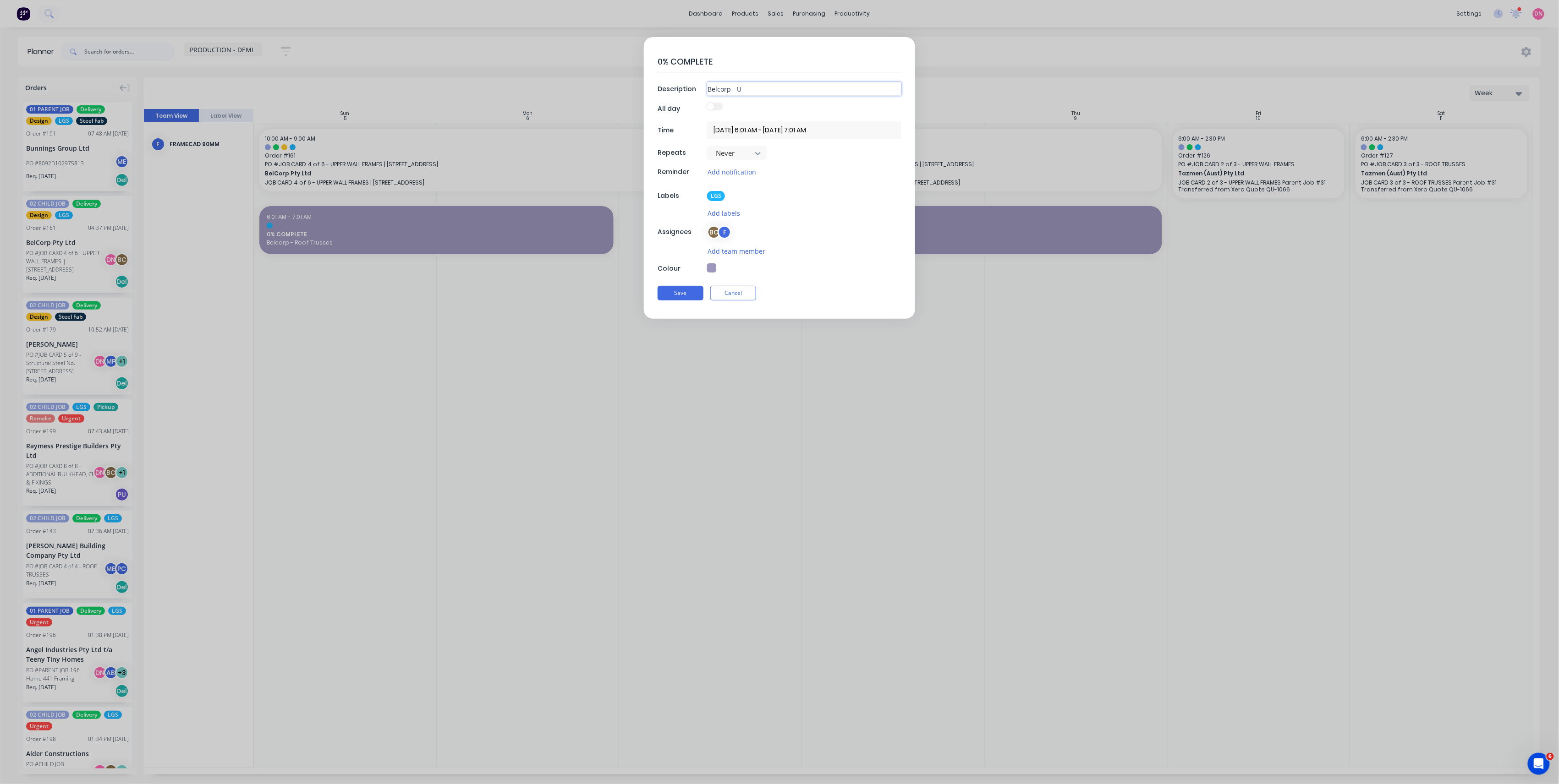
type textarea "x"
type input "Belcorp - Upper Wall Frames"
click at [710, 264] on button "button" at bounding box center [711, 267] width 9 height 9
type textarea "x"
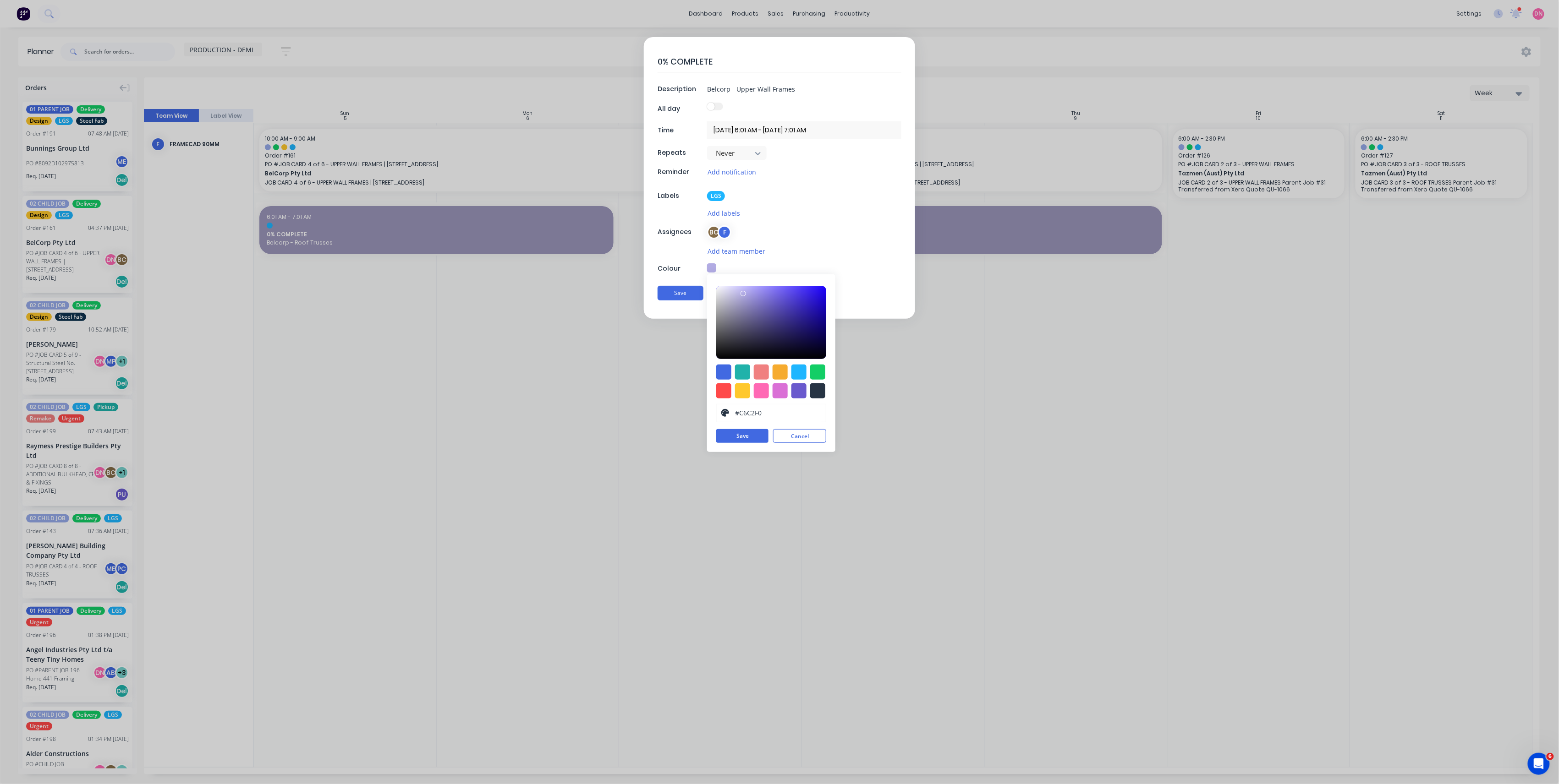
type input "#D2CFF5"
drag, startPoint x: 737, startPoint y: 302, endPoint x: 734, endPoint y: 290, distance: 12.4
click at [734, 290] on div at bounding box center [772, 322] width 110 height 73
click at [727, 439] on button "Save" at bounding box center [743, 436] width 52 height 14
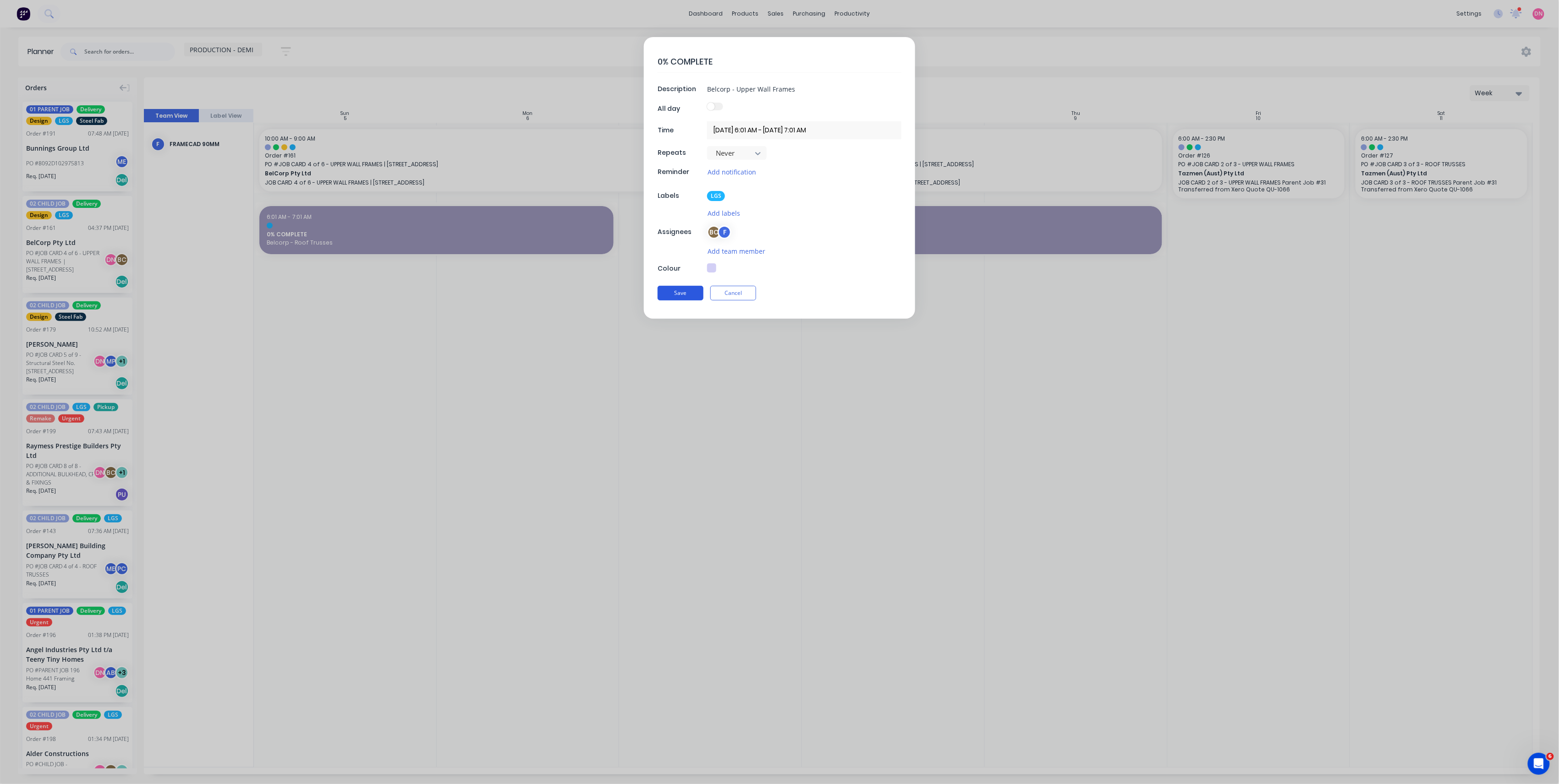
click at [689, 290] on button "Save" at bounding box center [681, 293] width 46 height 15
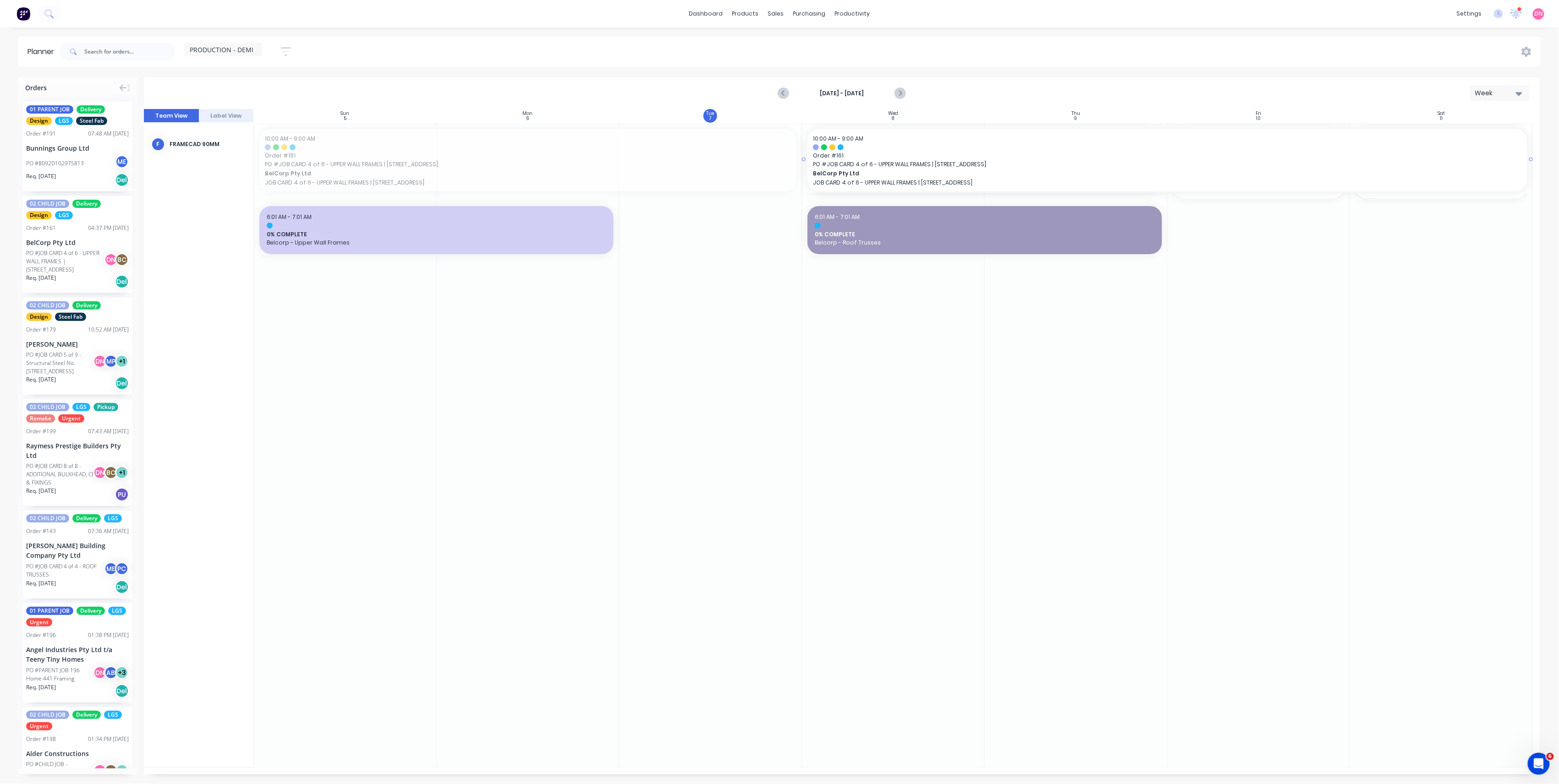
drag, startPoint x: 580, startPoint y: 142, endPoint x: 1244, endPoint y: 198, distance: 666.4
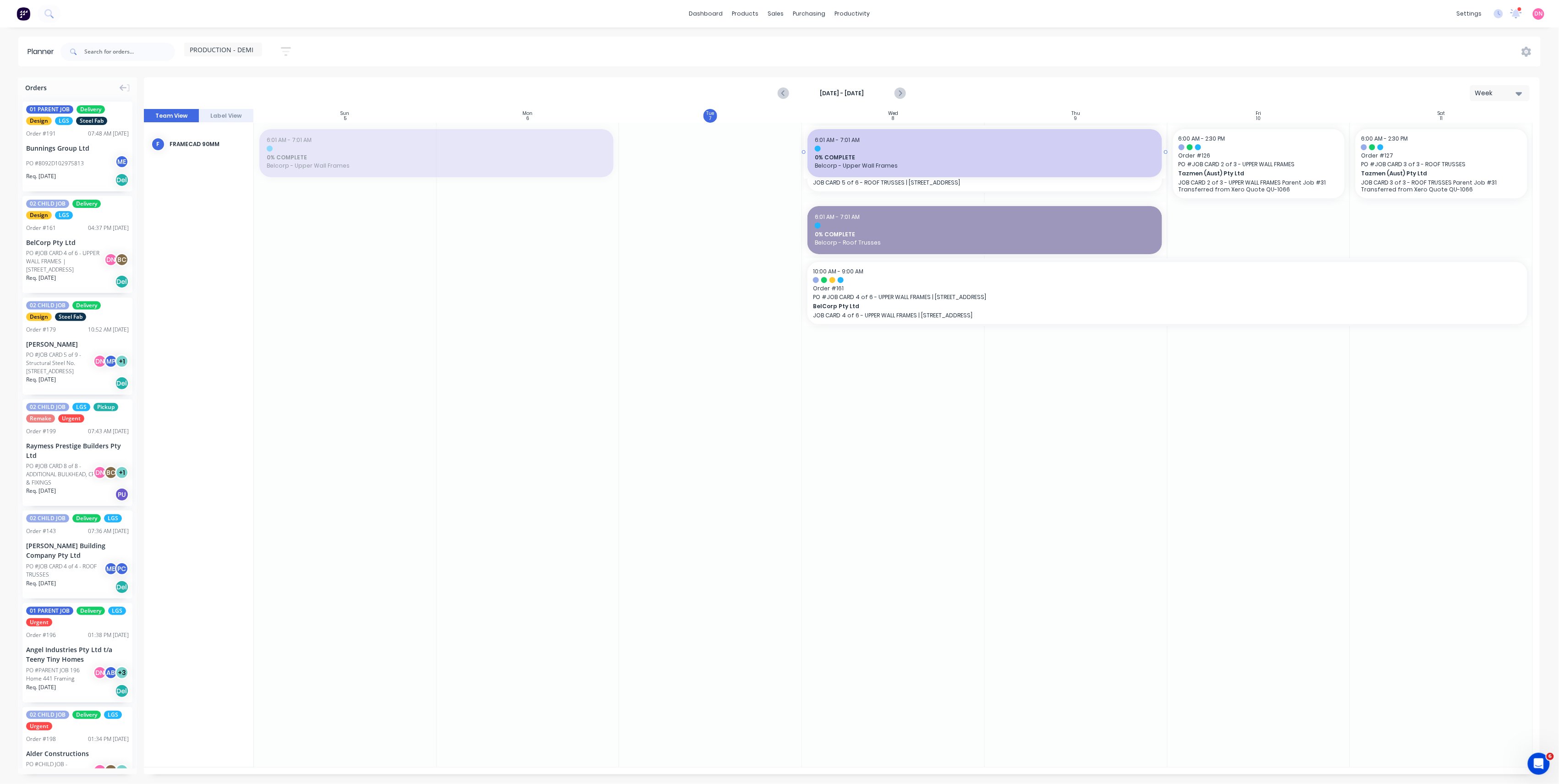
drag, startPoint x: 392, startPoint y: 162, endPoint x: 894, endPoint y: 354, distance: 537.5
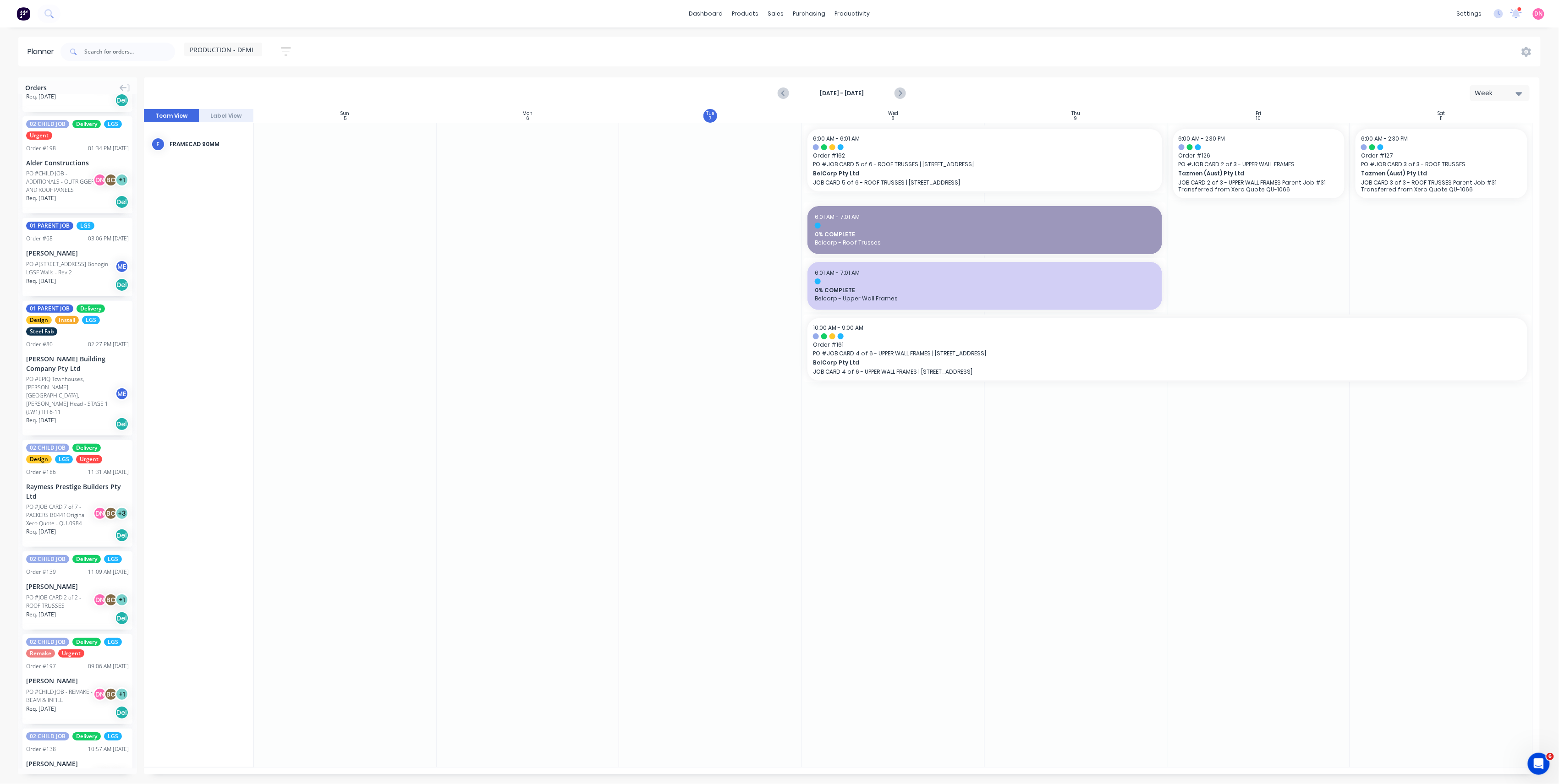
scroll to position [610, 0]
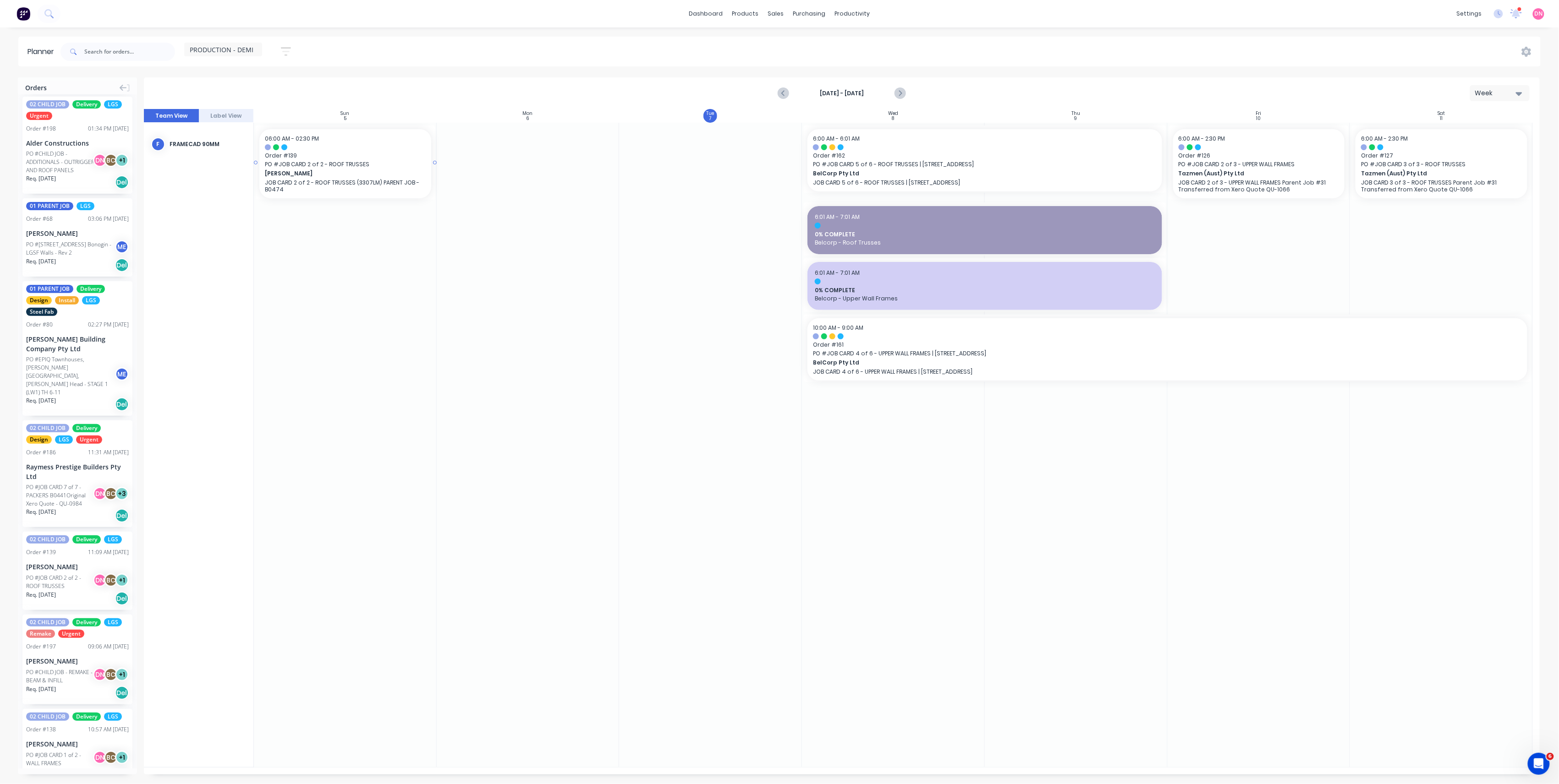
drag, startPoint x: 43, startPoint y: 552, endPoint x: 358, endPoint y: 168, distance: 496.7
click at [781, 92] on icon "Previous page" at bounding box center [784, 93] width 11 height 11
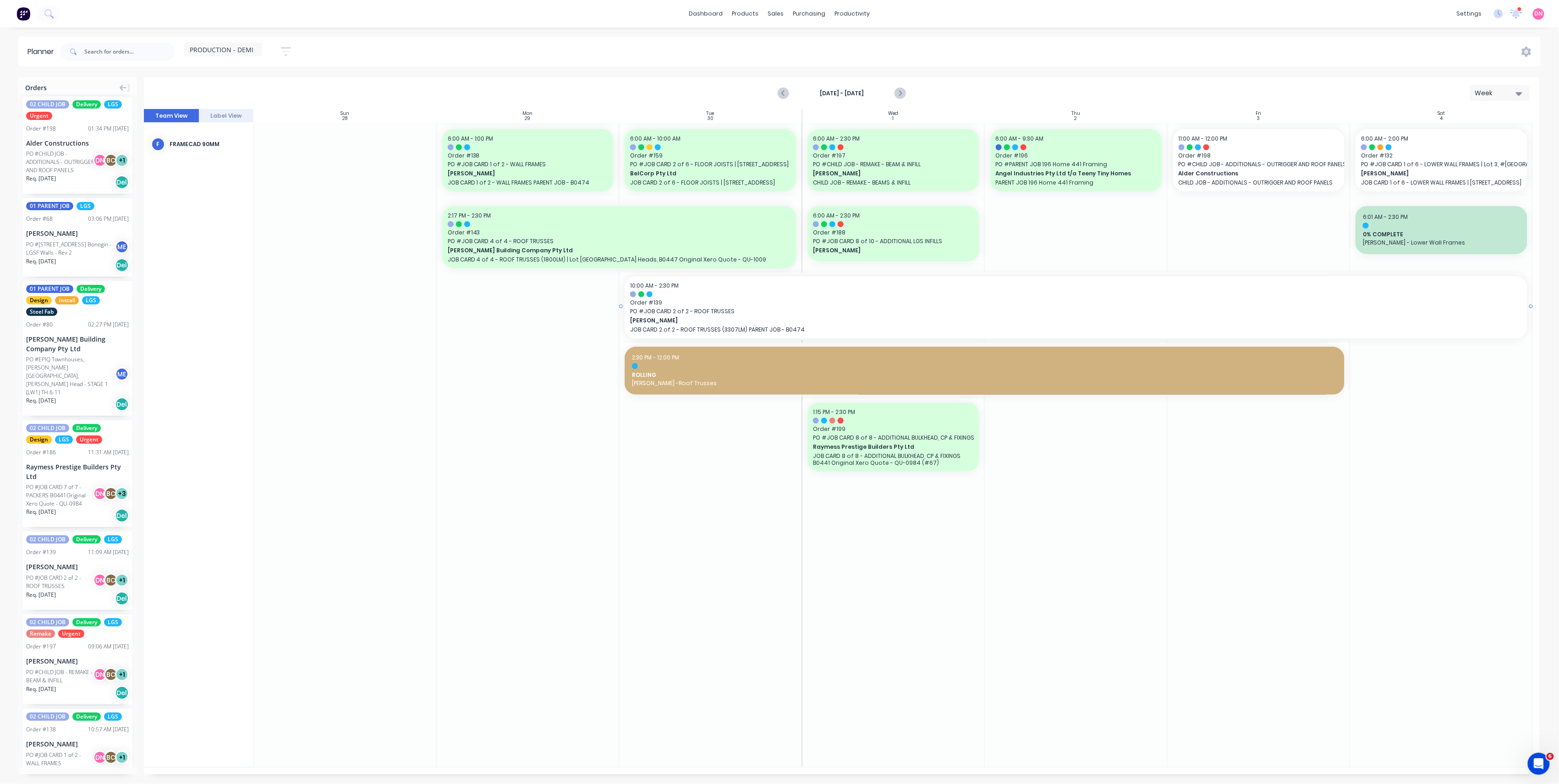
drag, startPoint x: 1350, startPoint y: 306, endPoint x: 1450, endPoint y: 310, distance: 100.1
drag, startPoint x: 1350, startPoint y: 374, endPoint x: 1388, endPoint y: 374, distance: 38.0
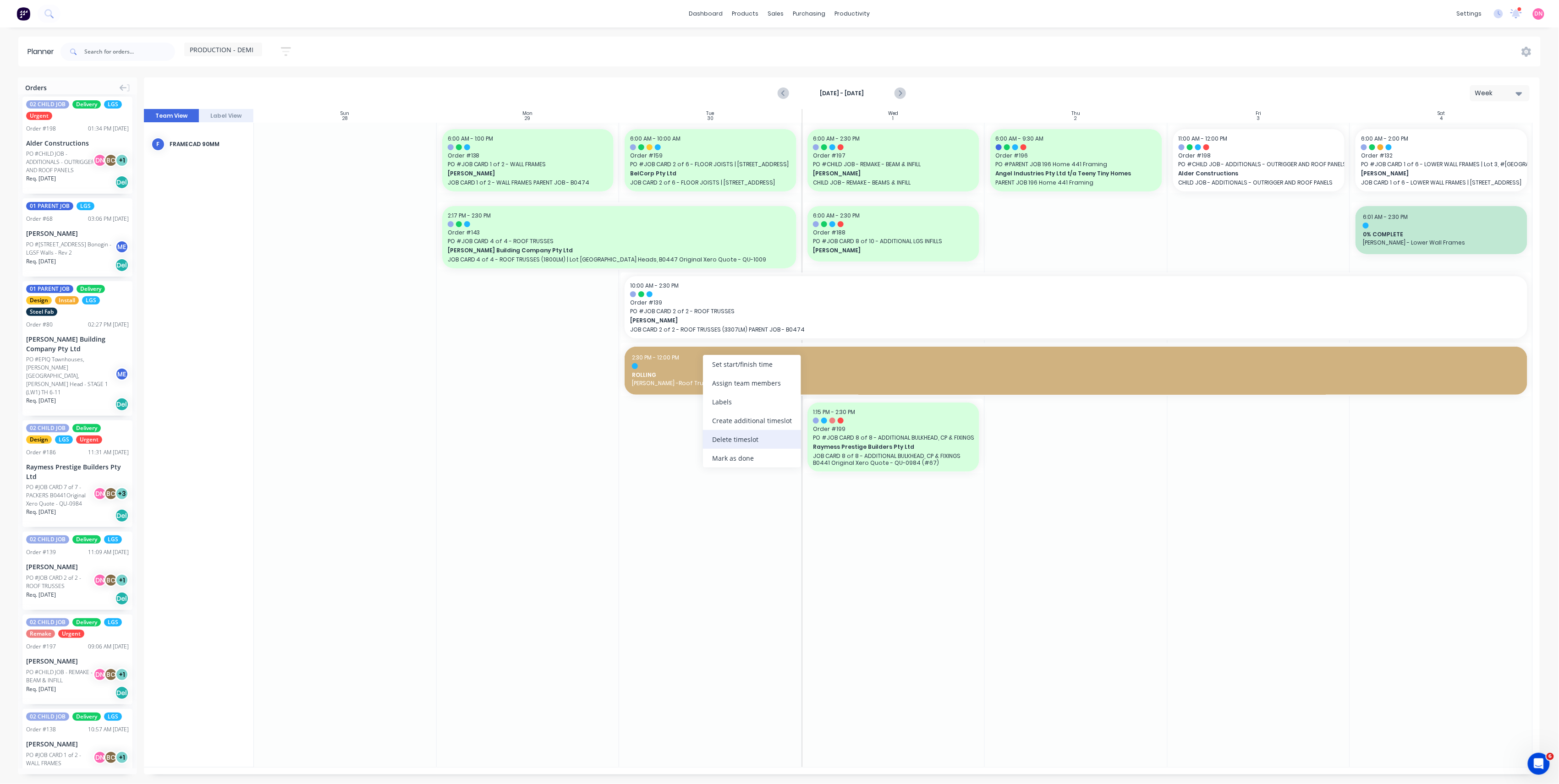
click at [735, 440] on div "Delete timeslot" at bounding box center [752, 439] width 98 height 19
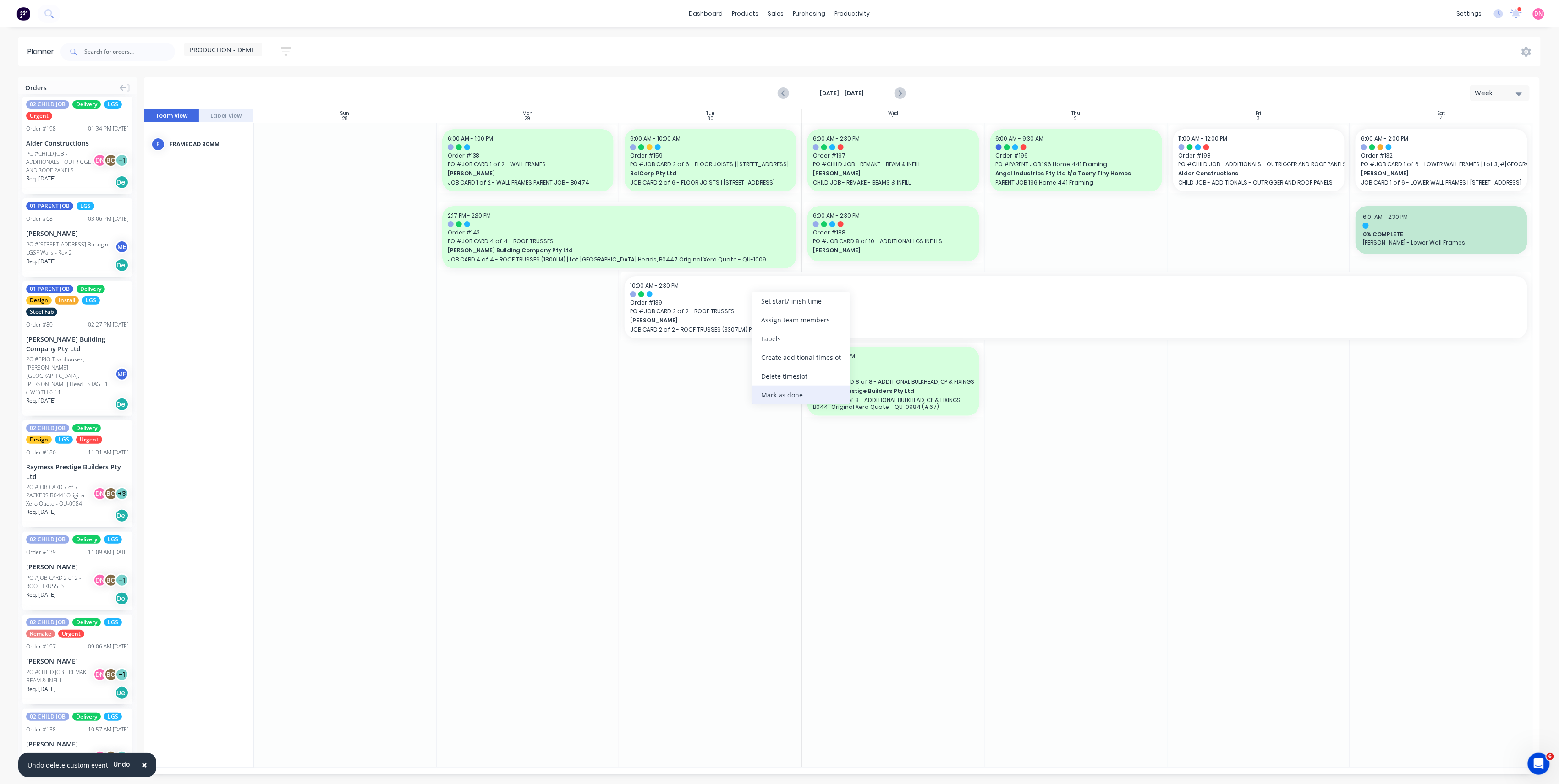
click at [775, 398] on div "Mark as done" at bounding box center [801, 395] width 98 height 19
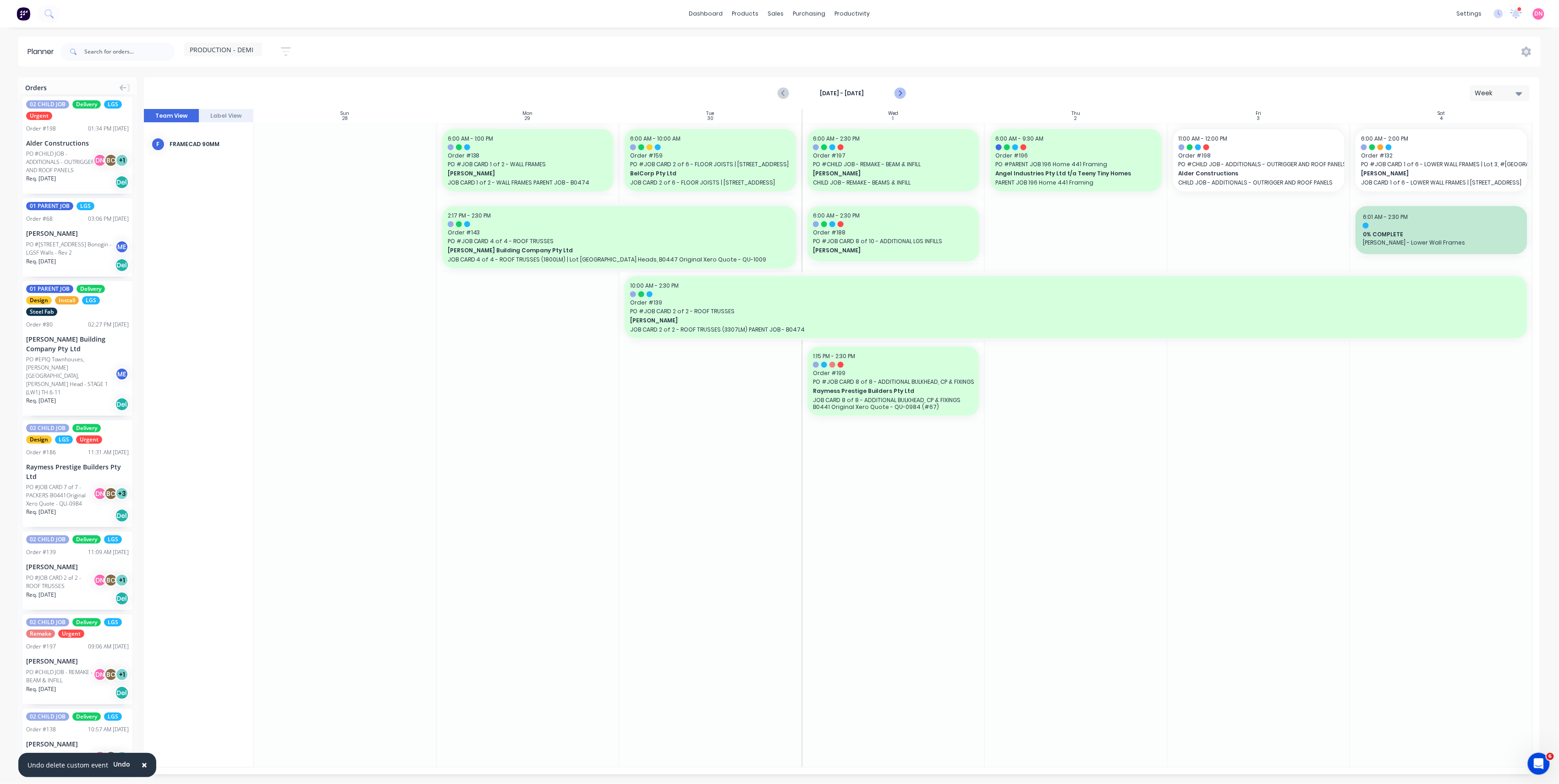
click at [905, 95] on button "Next page" at bounding box center [899, 93] width 18 height 18
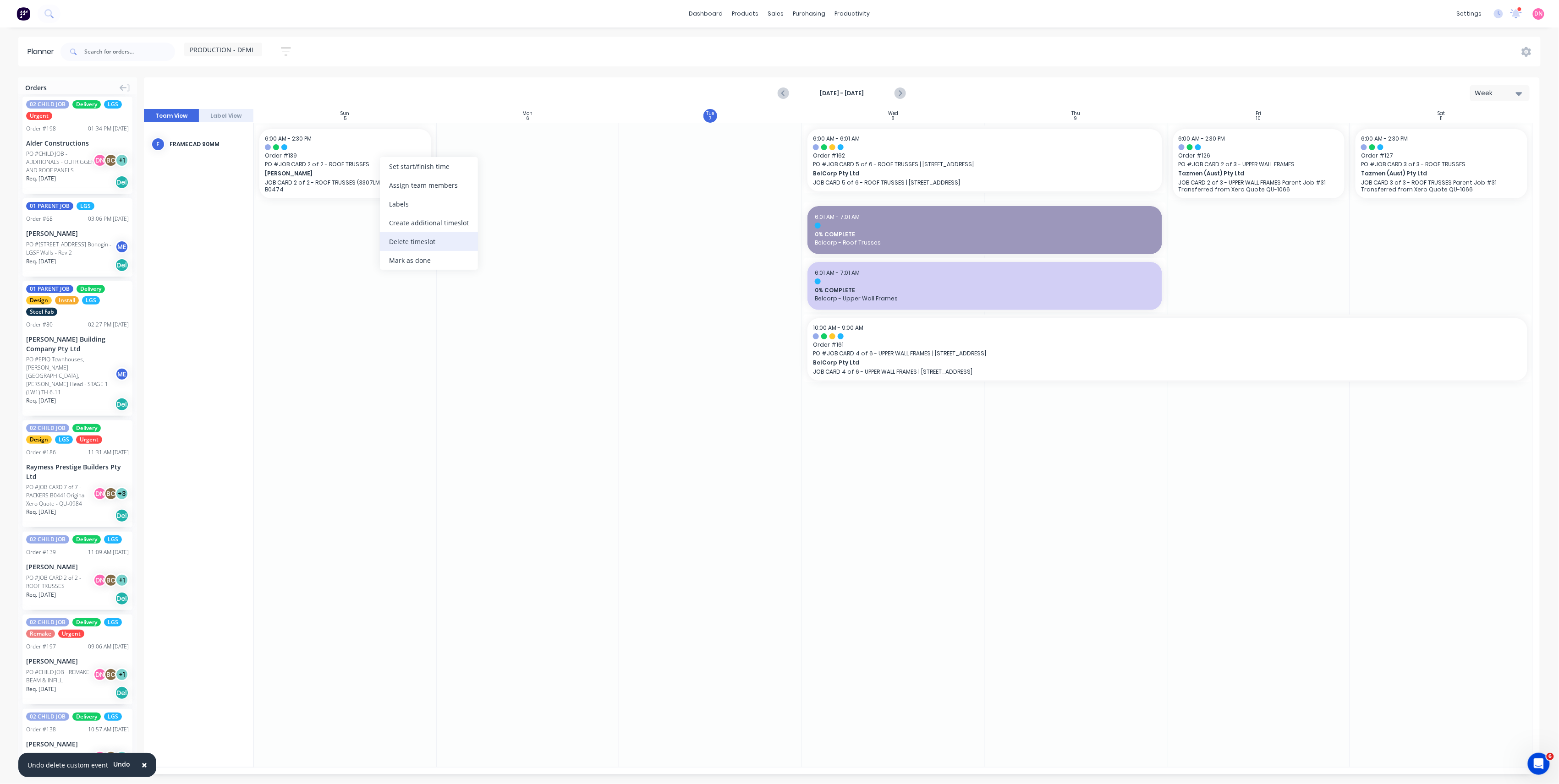
click at [420, 244] on div "Delete timeslot" at bounding box center [429, 241] width 98 height 19
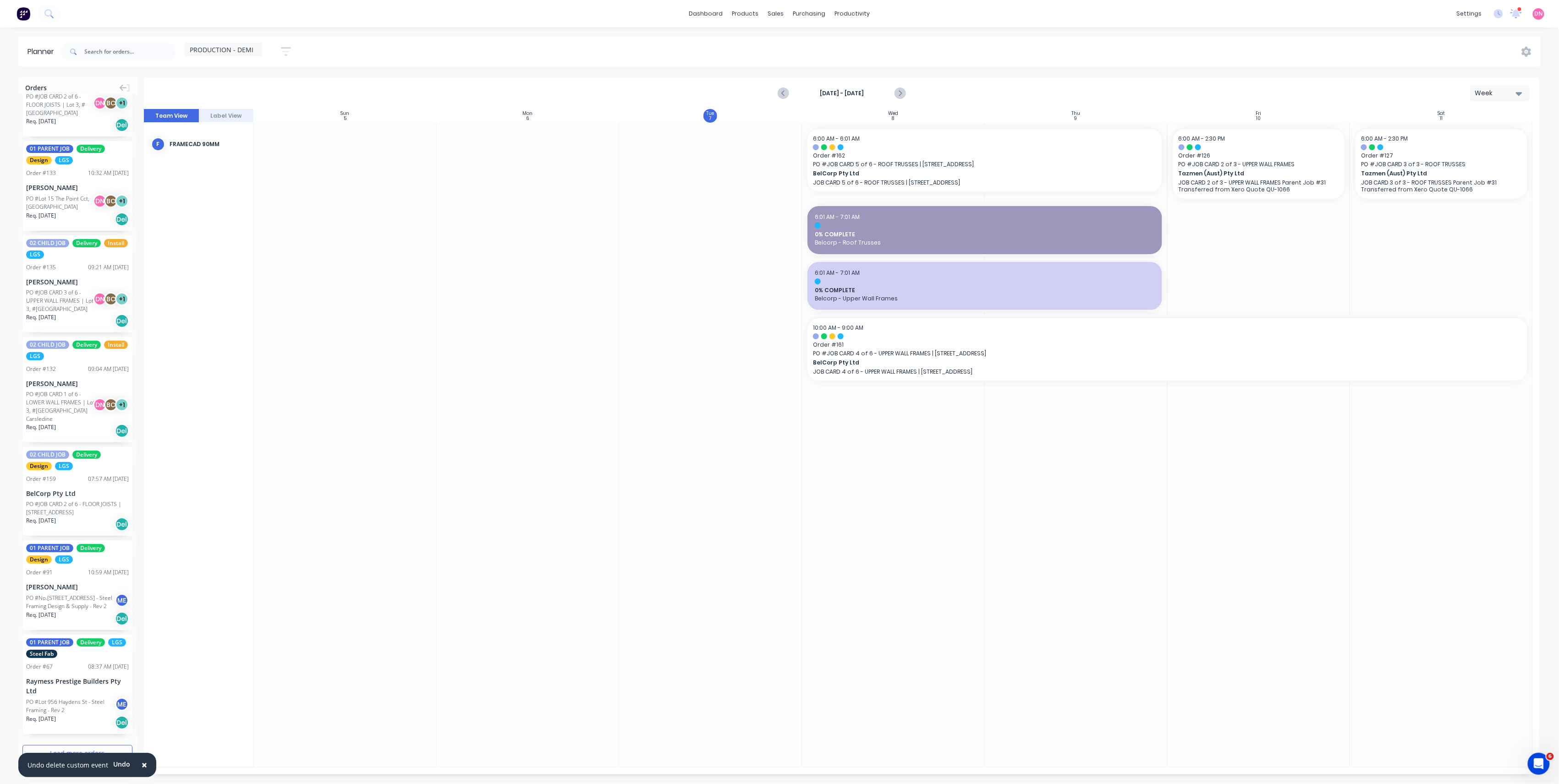
scroll to position [1379, 0]
click at [896, 92] on icon "Next page" at bounding box center [899, 93] width 11 height 11
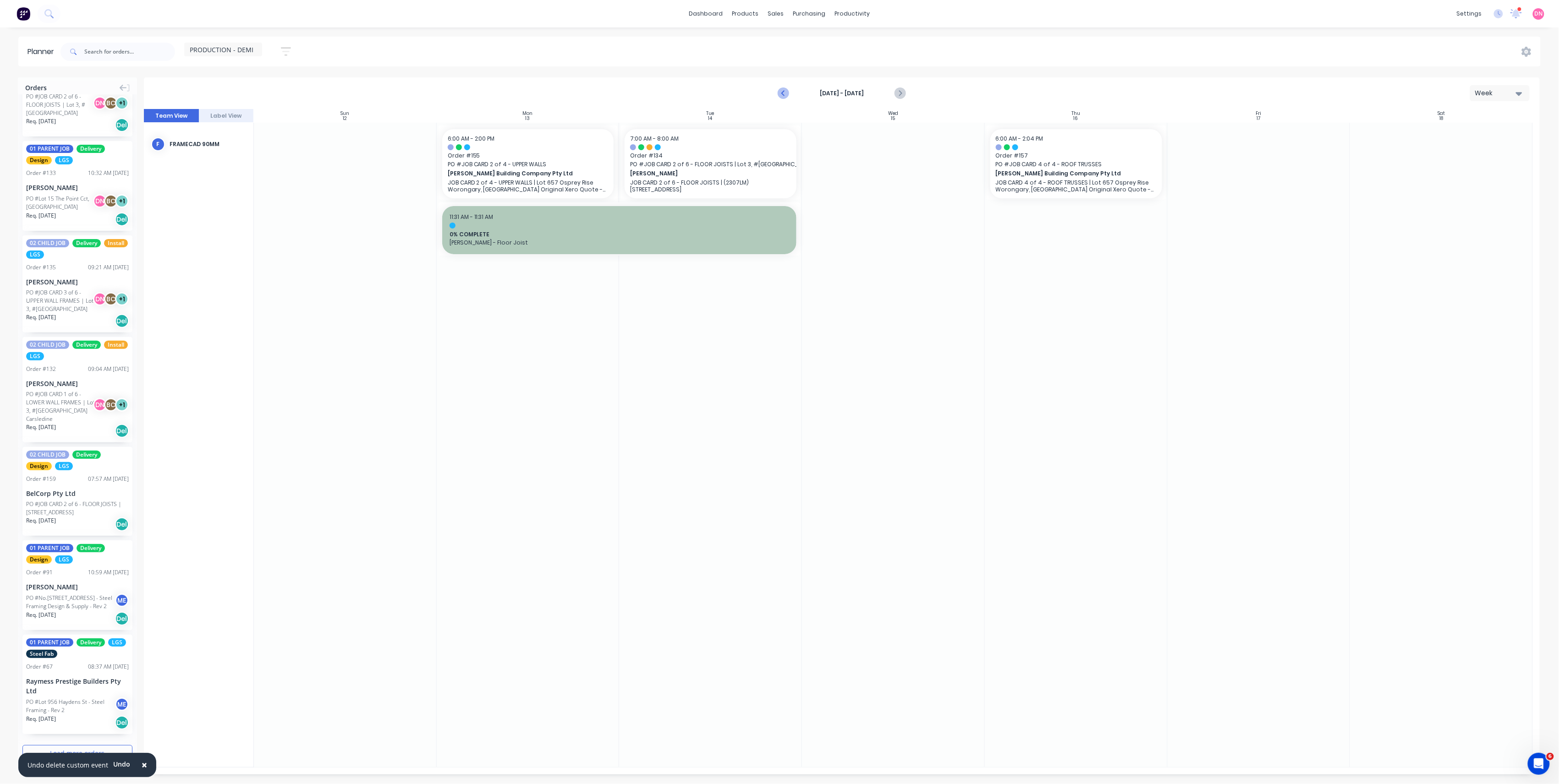
click at [779, 93] on icon "Previous page" at bounding box center [784, 93] width 11 height 11
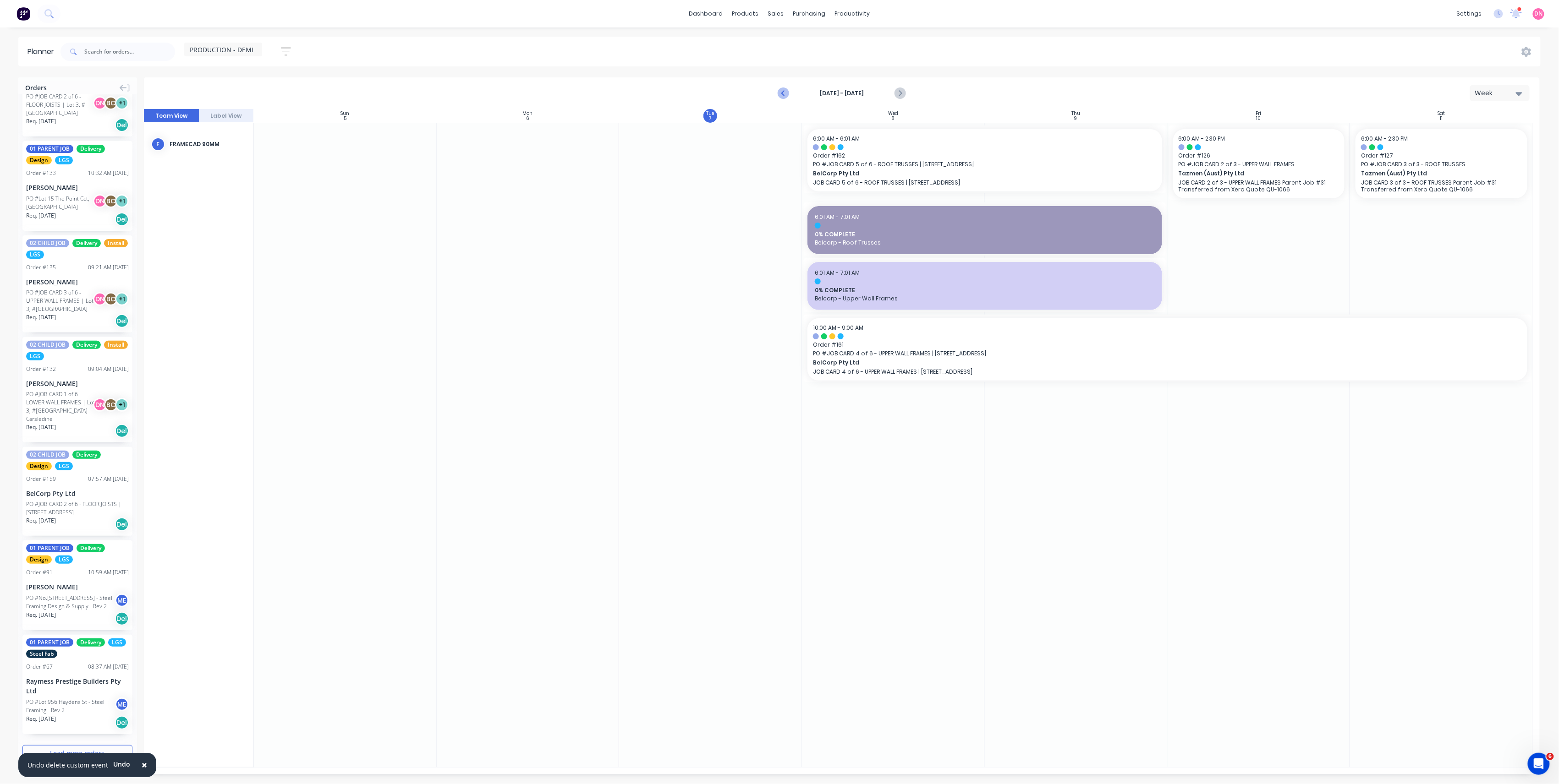
click at [779, 93] on icon "Previous page" at bounding box center [784, 93] width 11 height 11
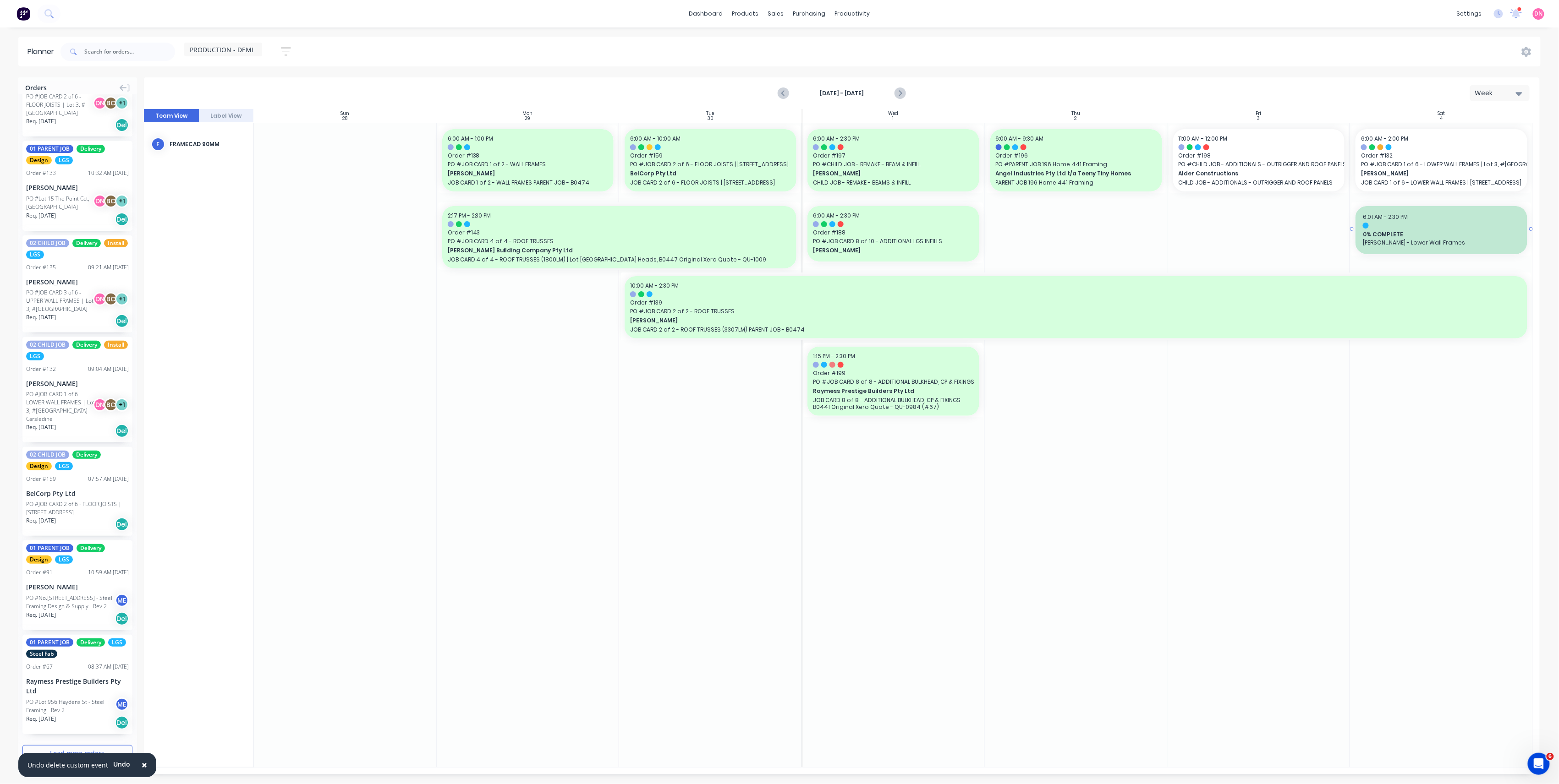
click at [1377, 231] on span "0% COMPLETE" at bounding box center [1442, 235] width 157 height 8
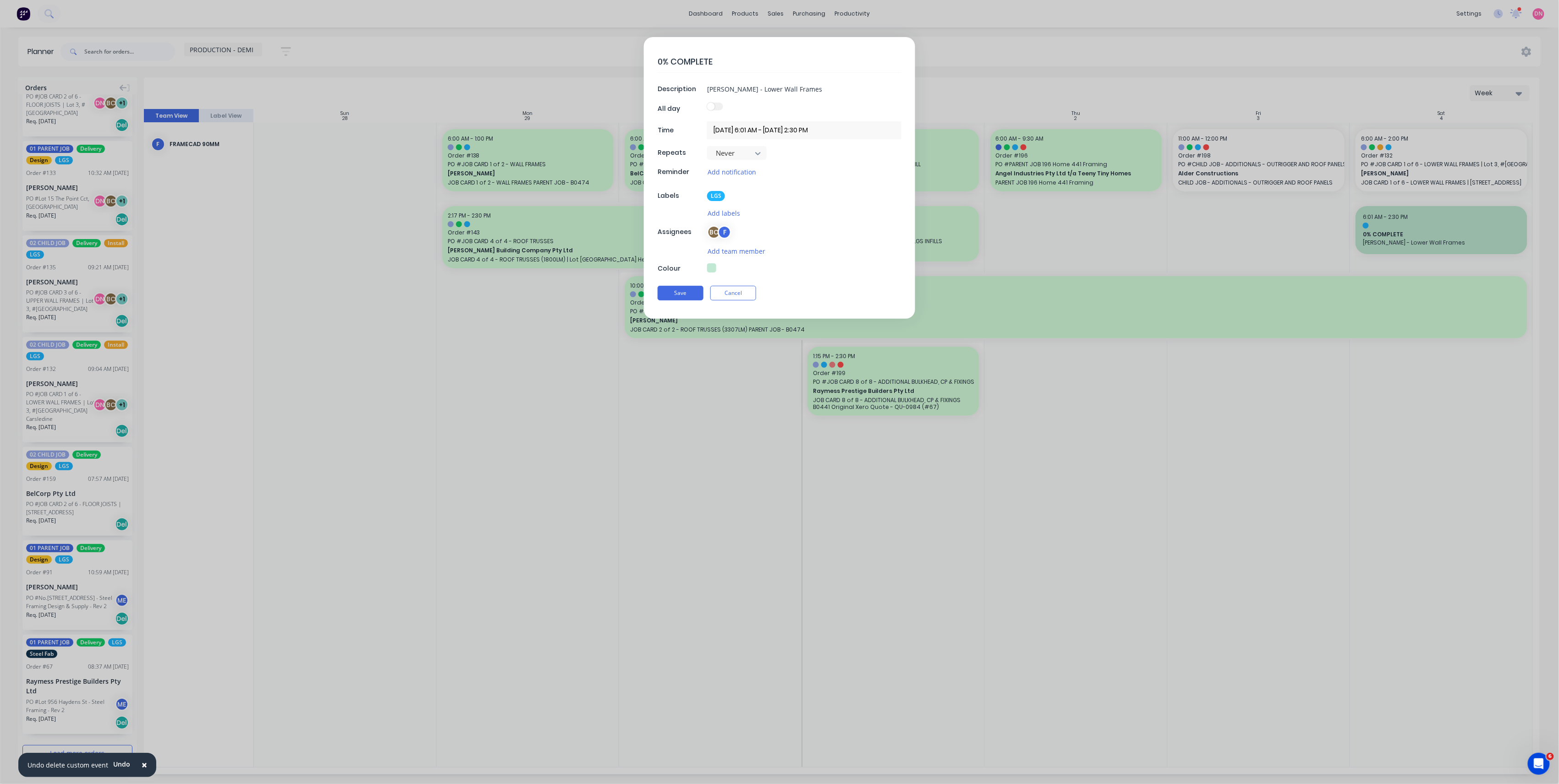
click at [724, 273] on div at bounding box center [804, 269] width 194 height 11
click at [699, 271] on div "Colour" at bounding box center [681, 269] width 47 height 10
click at [712, 269] on button "button" at bounding box center [711, 267] width 9 height 9
type textarea "x"
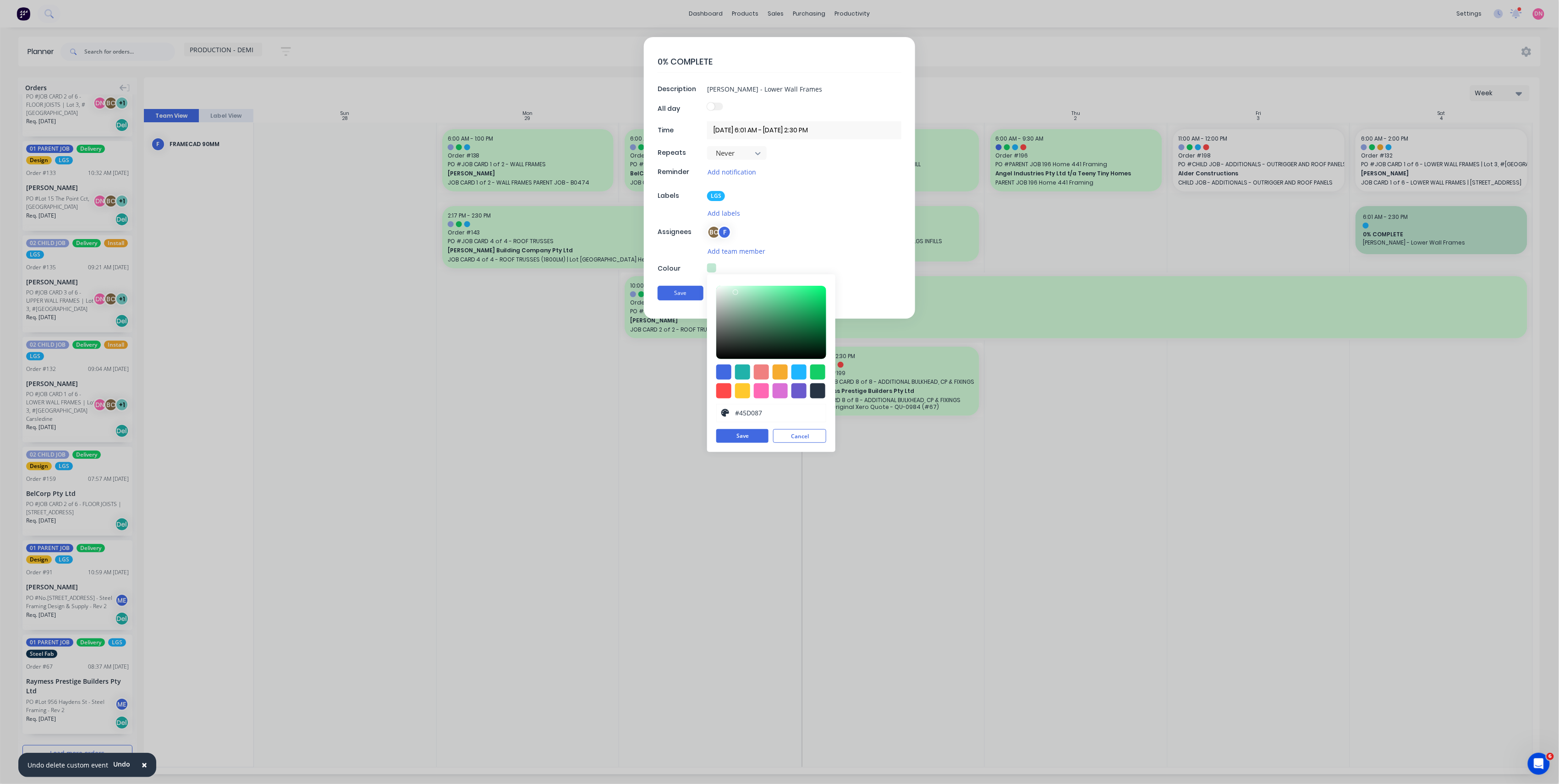
type input "#55FFA6"
drag, startPoint x: 790, startPoint y: 307, endPoint x: 790, endPoint y: 285, distance: 22.0
click at [790, 285] on div "#55FFA6 hex #55FFA6 Save Cancel" at bounding box center [771, 364] width 128 height 178
click at [753, 431] on button "Save" at bounding box center [743, 436] width 52 height 14
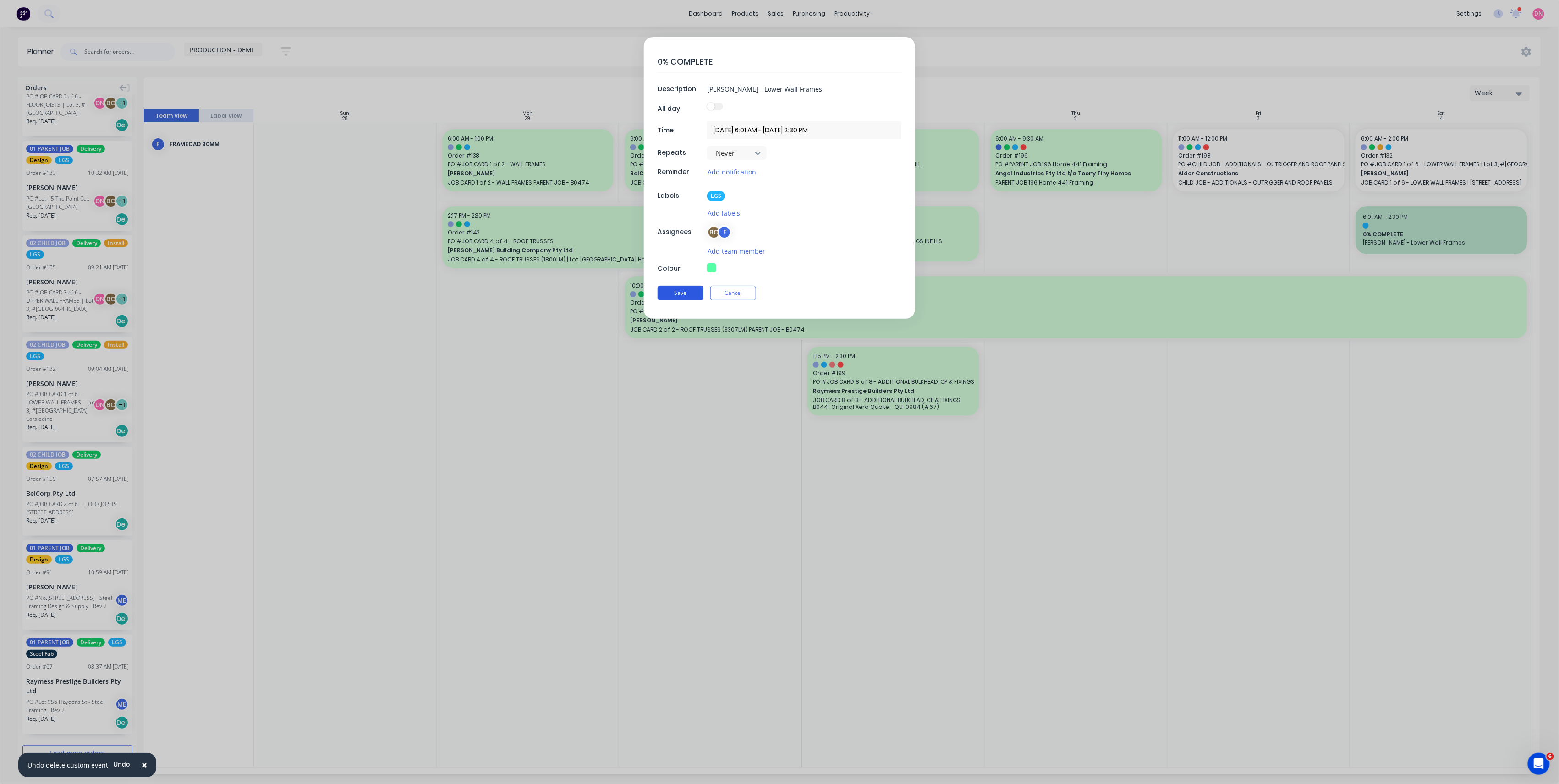
click at [686, 294] on button "Save" at bounding box center [681, 293] width 46 height 15
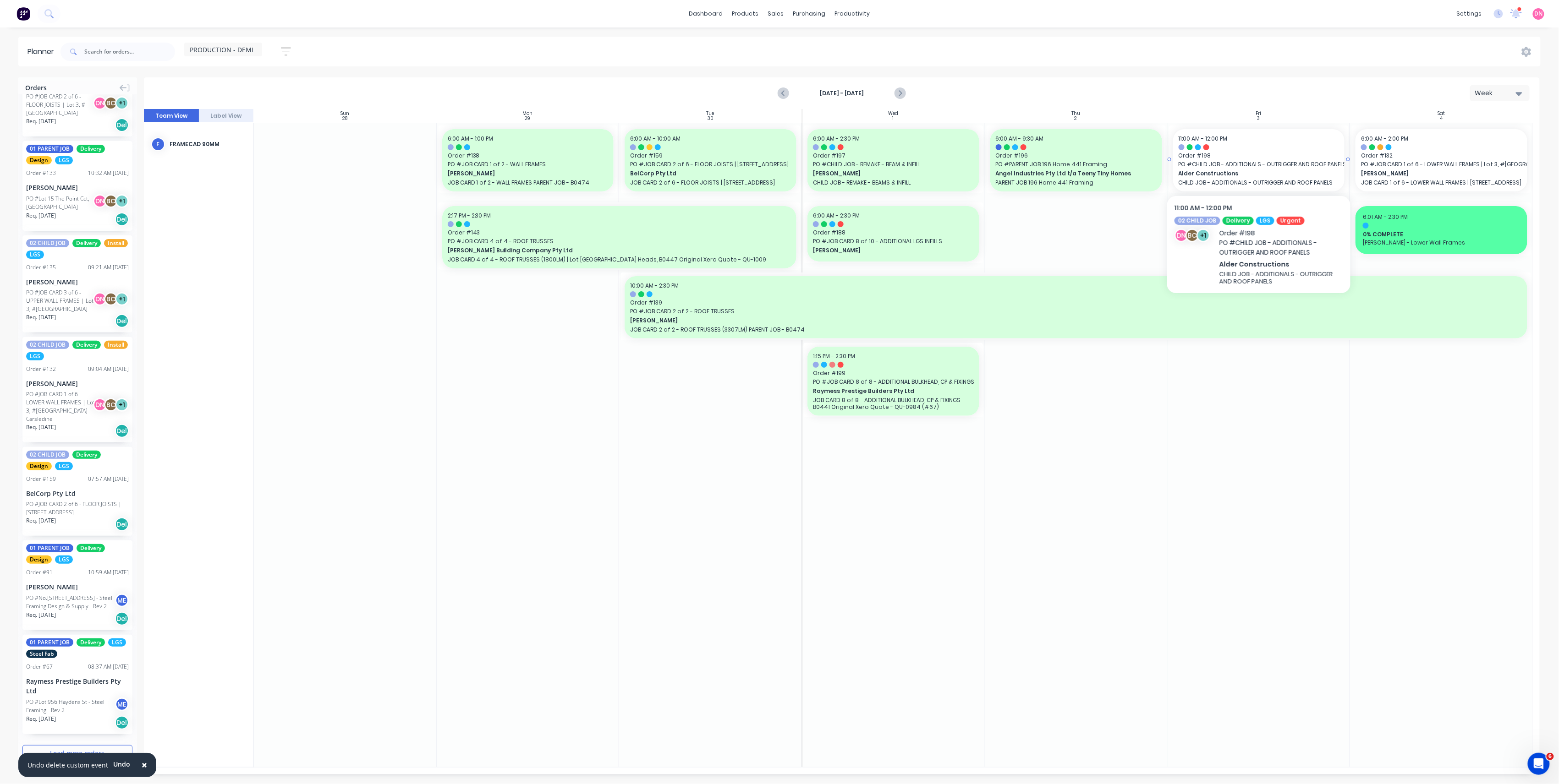
click at [1250, 162] on span "PO # CHILD JOB - ADDITIONALS - OUTRIGGER AND ROOF PANELS" at bounding box center [1259, 165] width 161 height 8
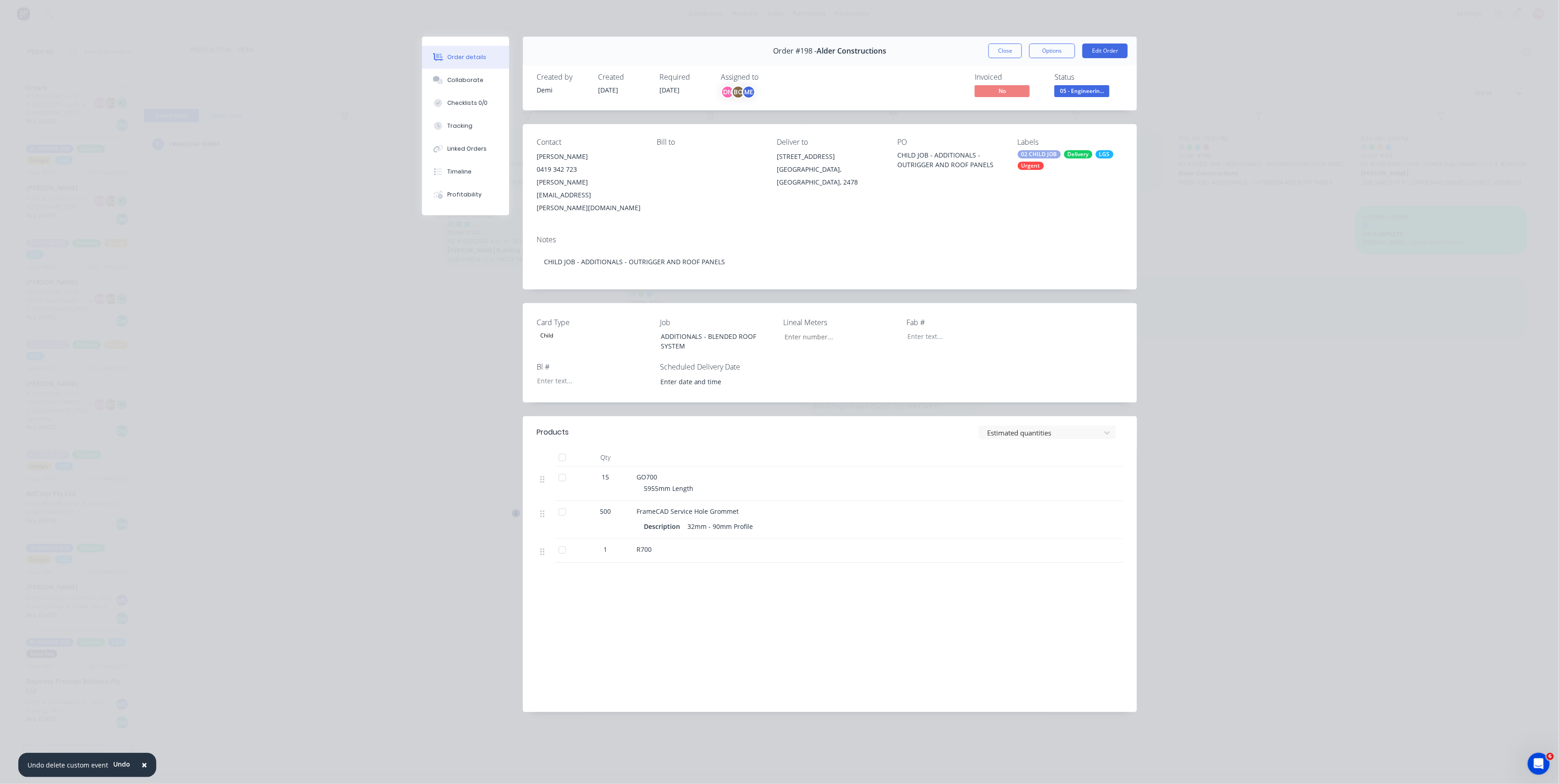
click at [1082, 160] on div "02 CHILD JOB Delivery LGS Urgent" at bounding box center [1071, 160] width 105 height 20
click at [956, 228] on div "Notes CHILD JOB - ADDITIONALS - OUTRIGGER AND ROOF PANELS" at bounding box center [830, 258] width 614 height 61
click at [490, 82] on button "Collaborate" at bounding box center [465, 80] width 87 height 23
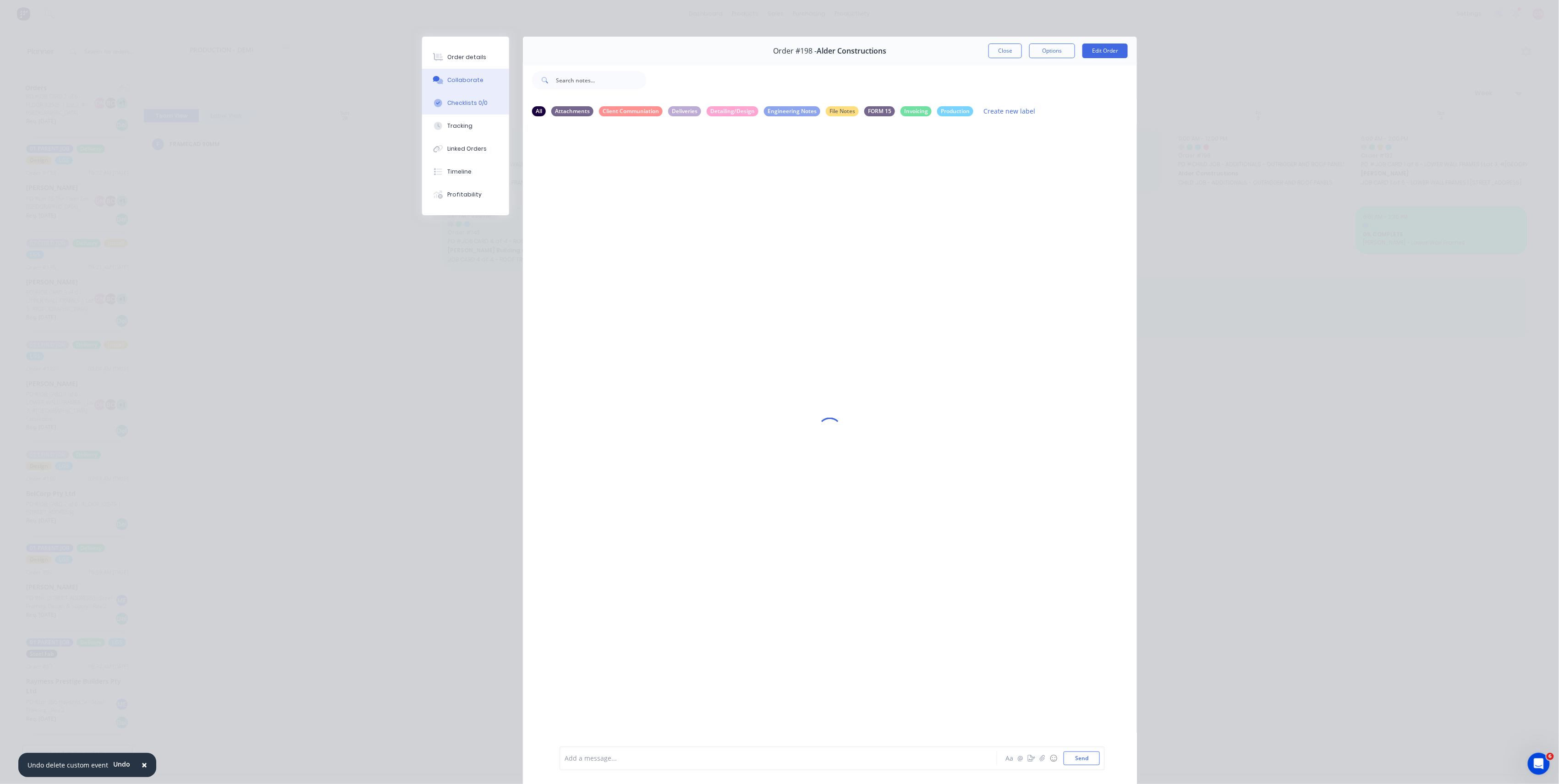
click at [488, 107] on button "Checklists 0/0" at bounding box center [465, 103] width 87 height 23
type textarea "x"
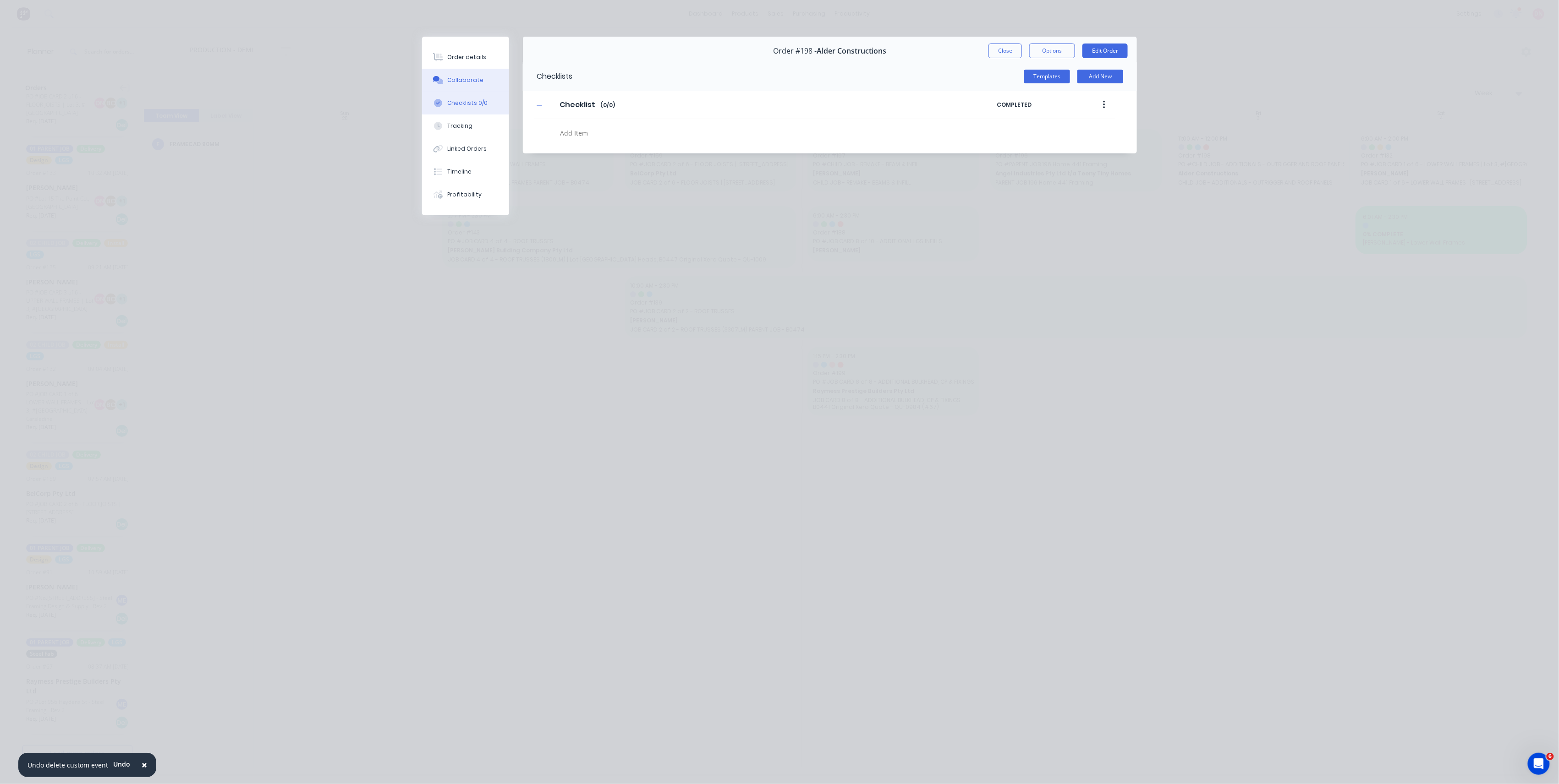
click at [501, 86] on button "Collaborate" at bounding box center [465, 80] width 87 height 23
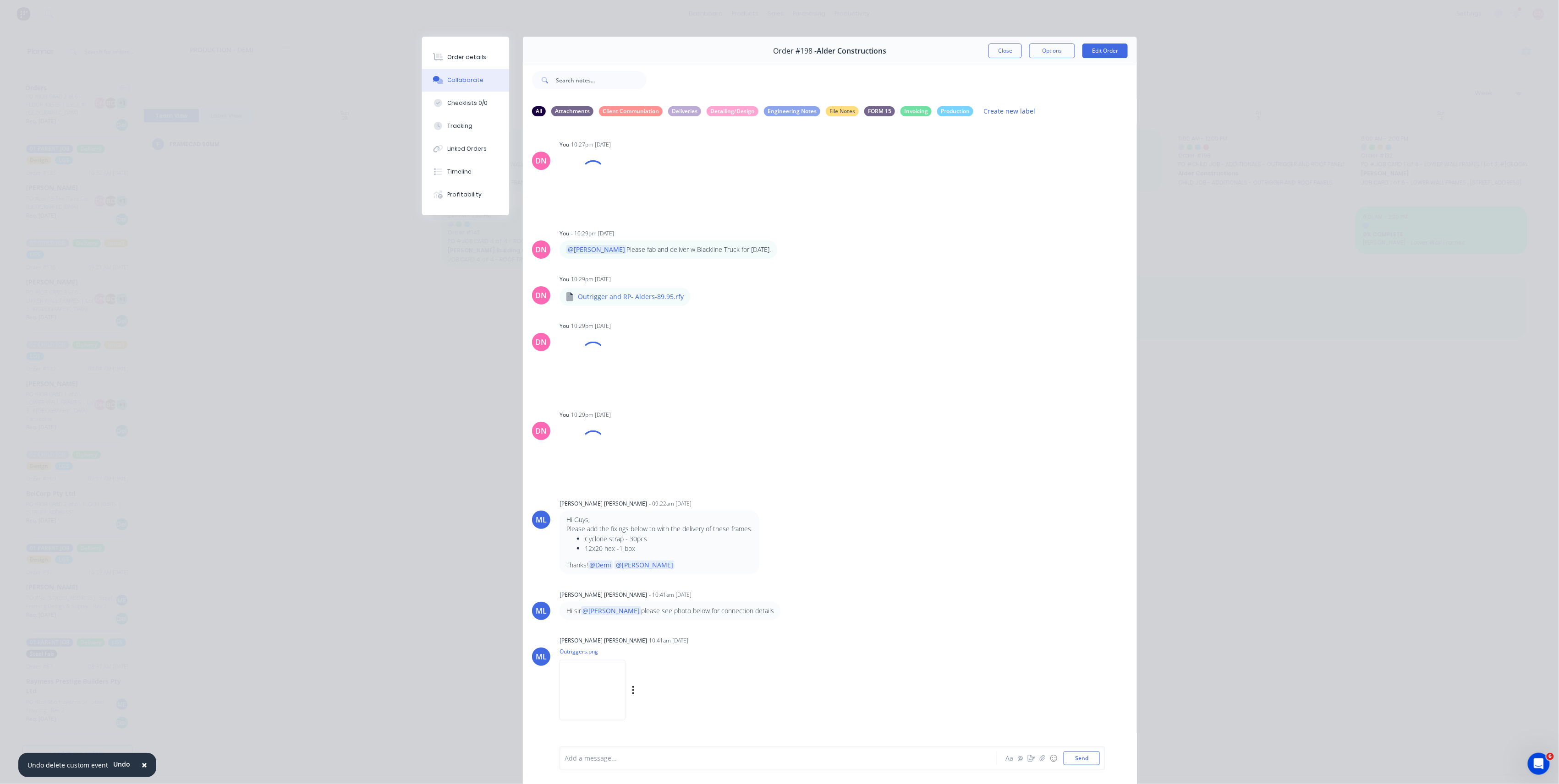
scroll to position [1, 0]
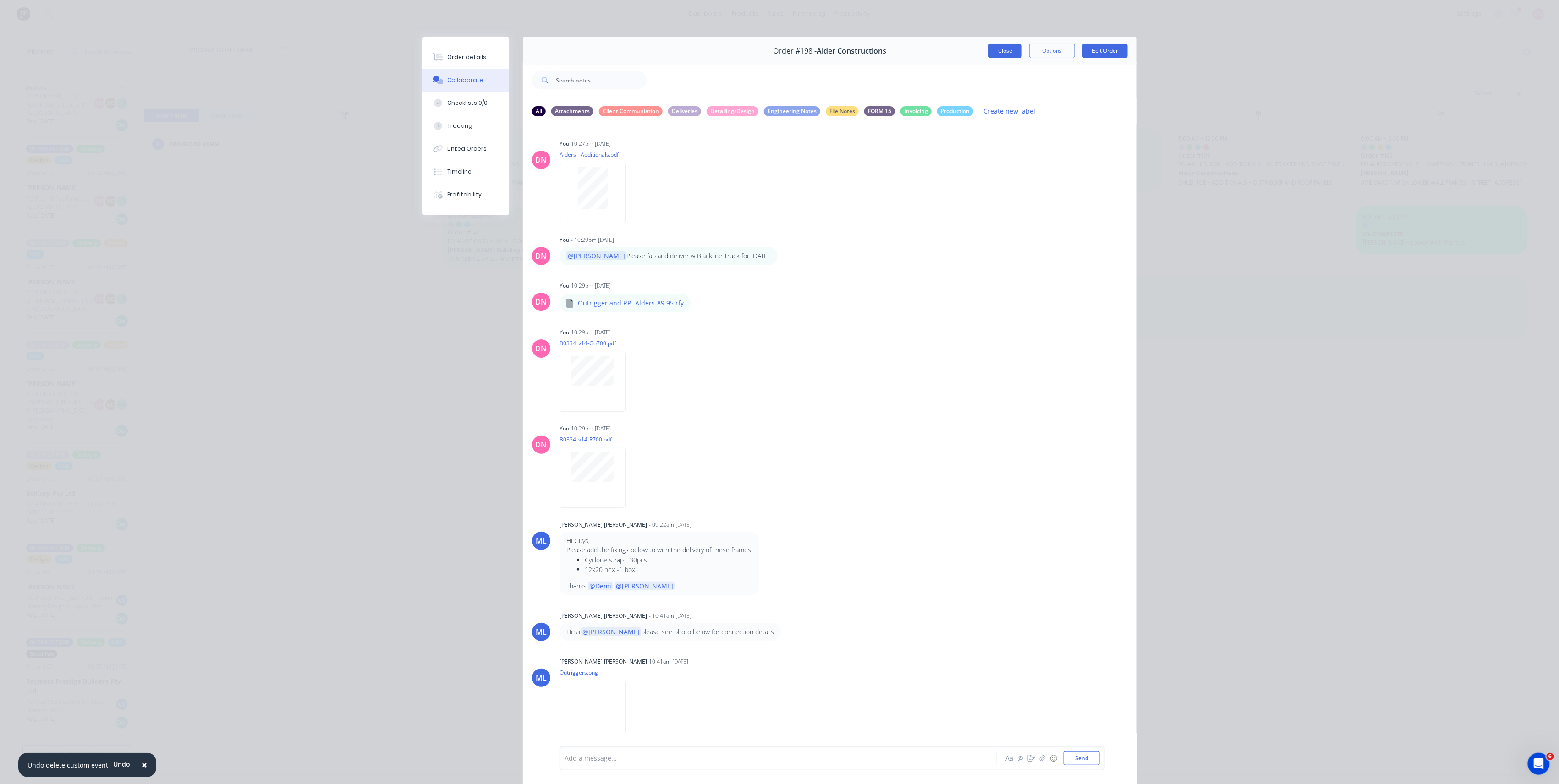
click at [1001, 56] on button "Close" at bounding box center [1005, 51] width 33 height 15
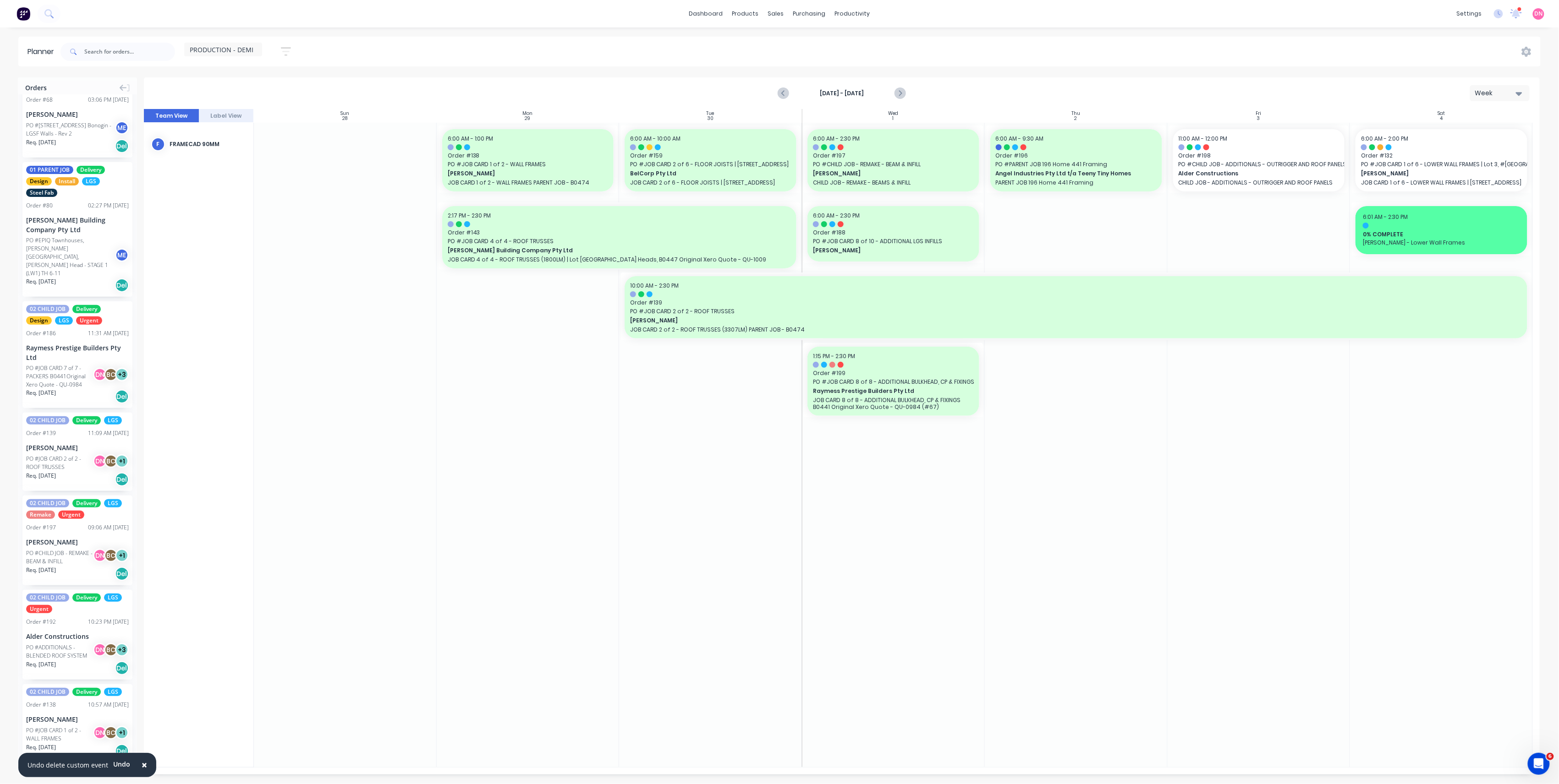
scroll to position [1400, 0]
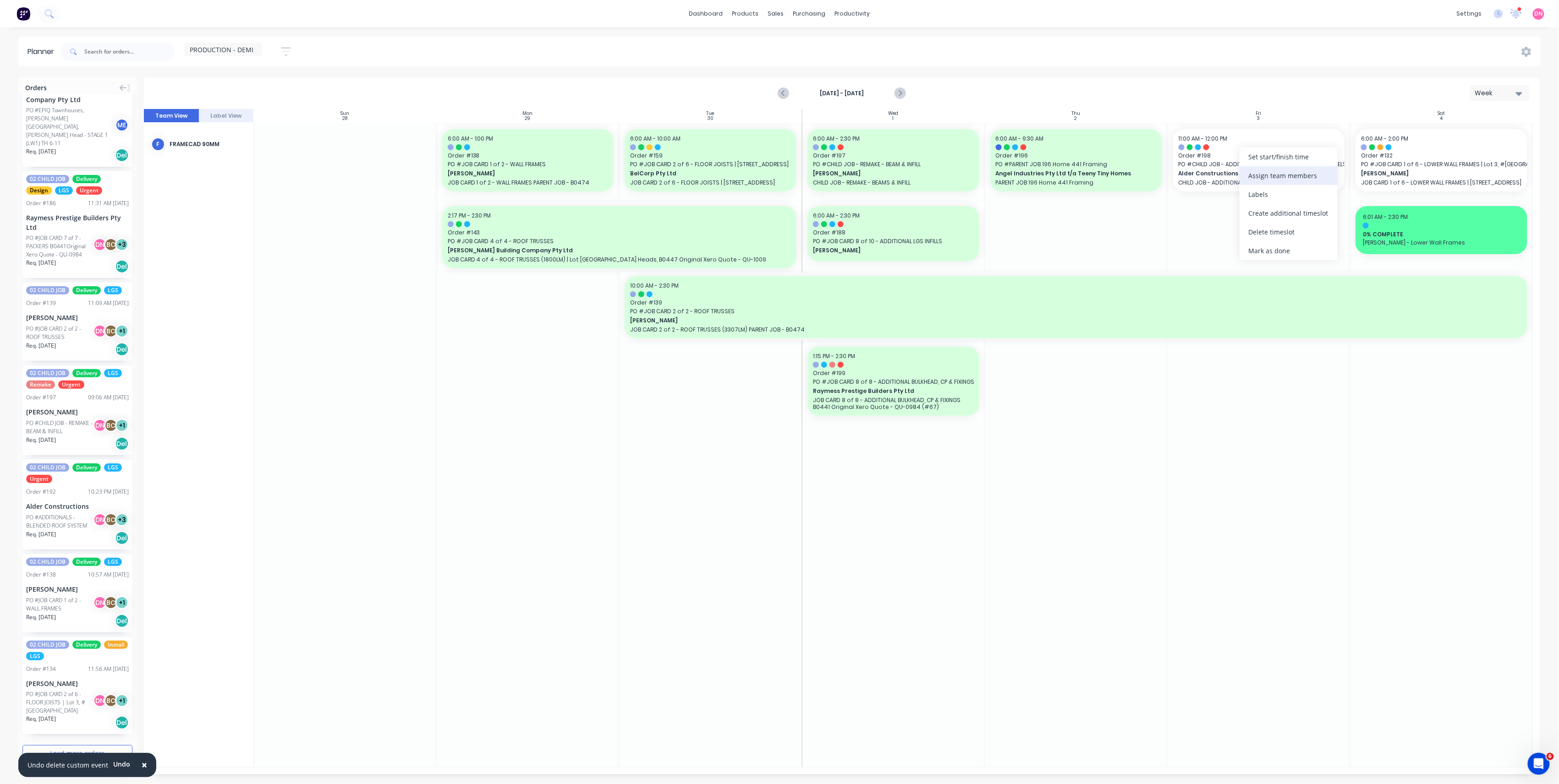
click at [1259, 180] on div "Assign team members" at bounding box center [1288, 175] width 98 height 19
click at [1254, 224] on div at bounding box center [1257, 225] width 18 height 18
click at [1254, 243] on div at bounding box center [1257, 243] width 18 height 18
click at [1258, 229] on div at bounding box center [1257, 225] width 18 height 18
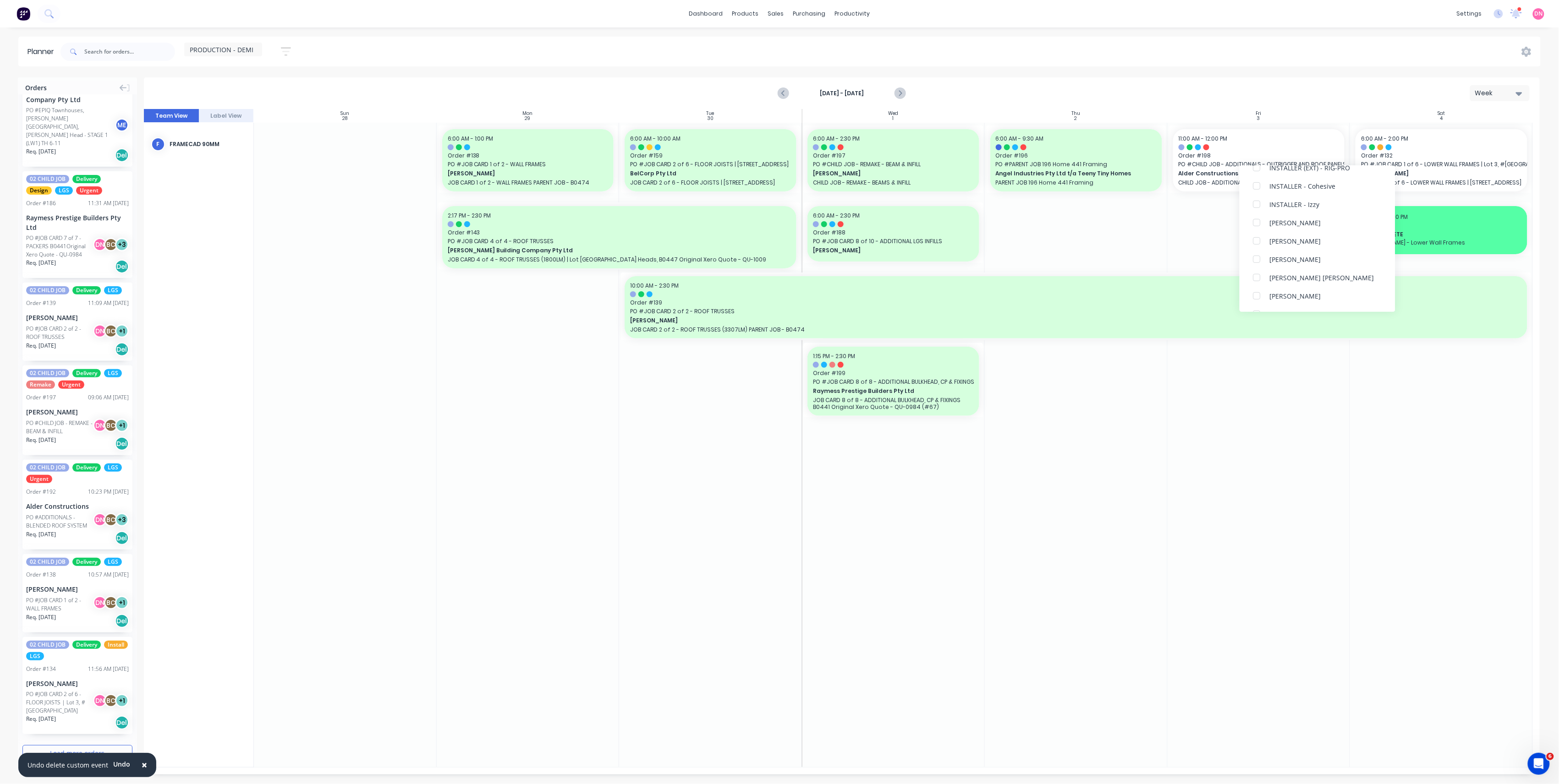
scroll to position [305, 0]
click at [1256, 270] on div at bounding box center [1257, 268] width 18 height 18
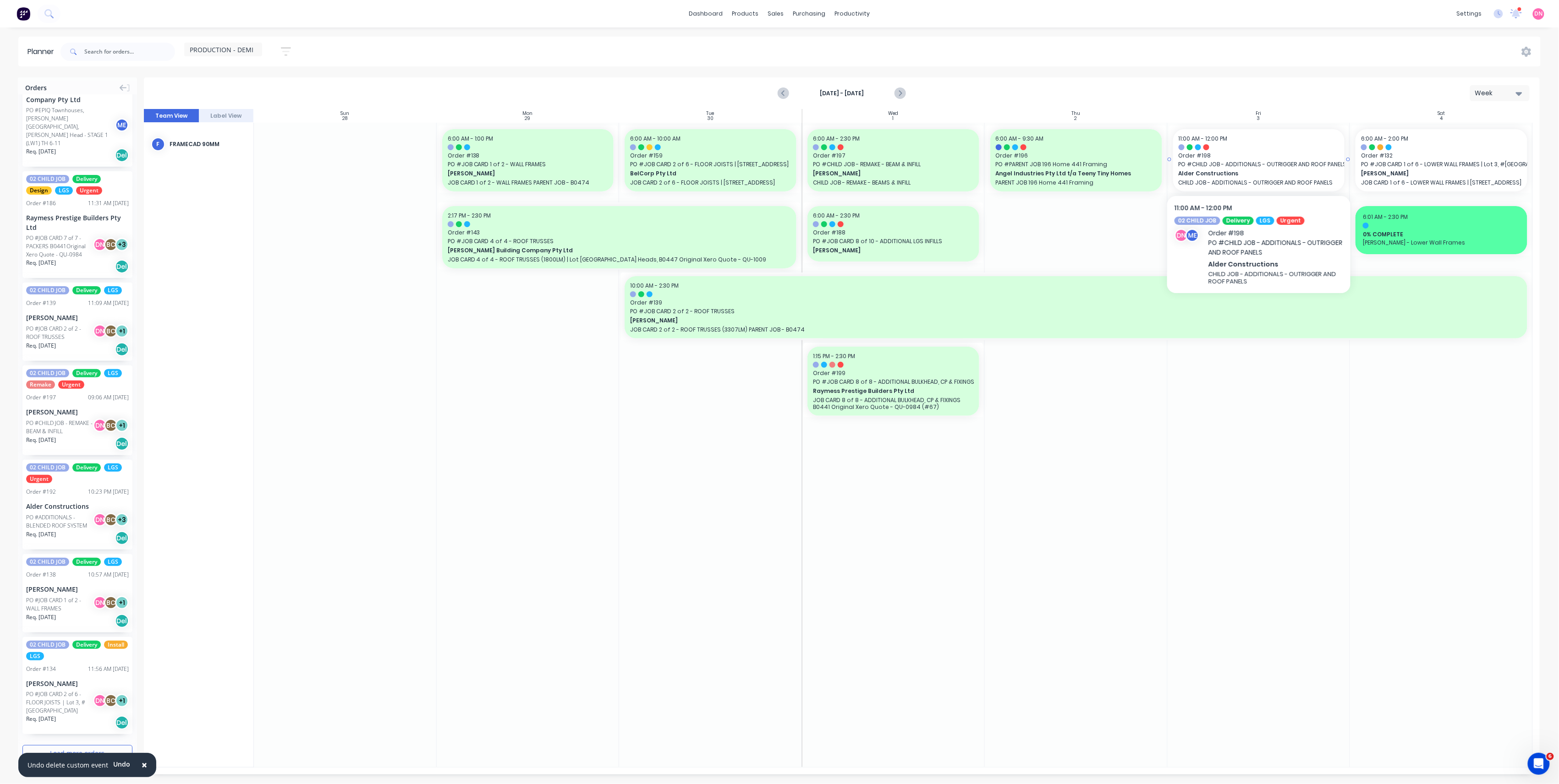
click at [1239, 152] on span "Order # 198" at bounding box center [1259, 156] width 161 height 8
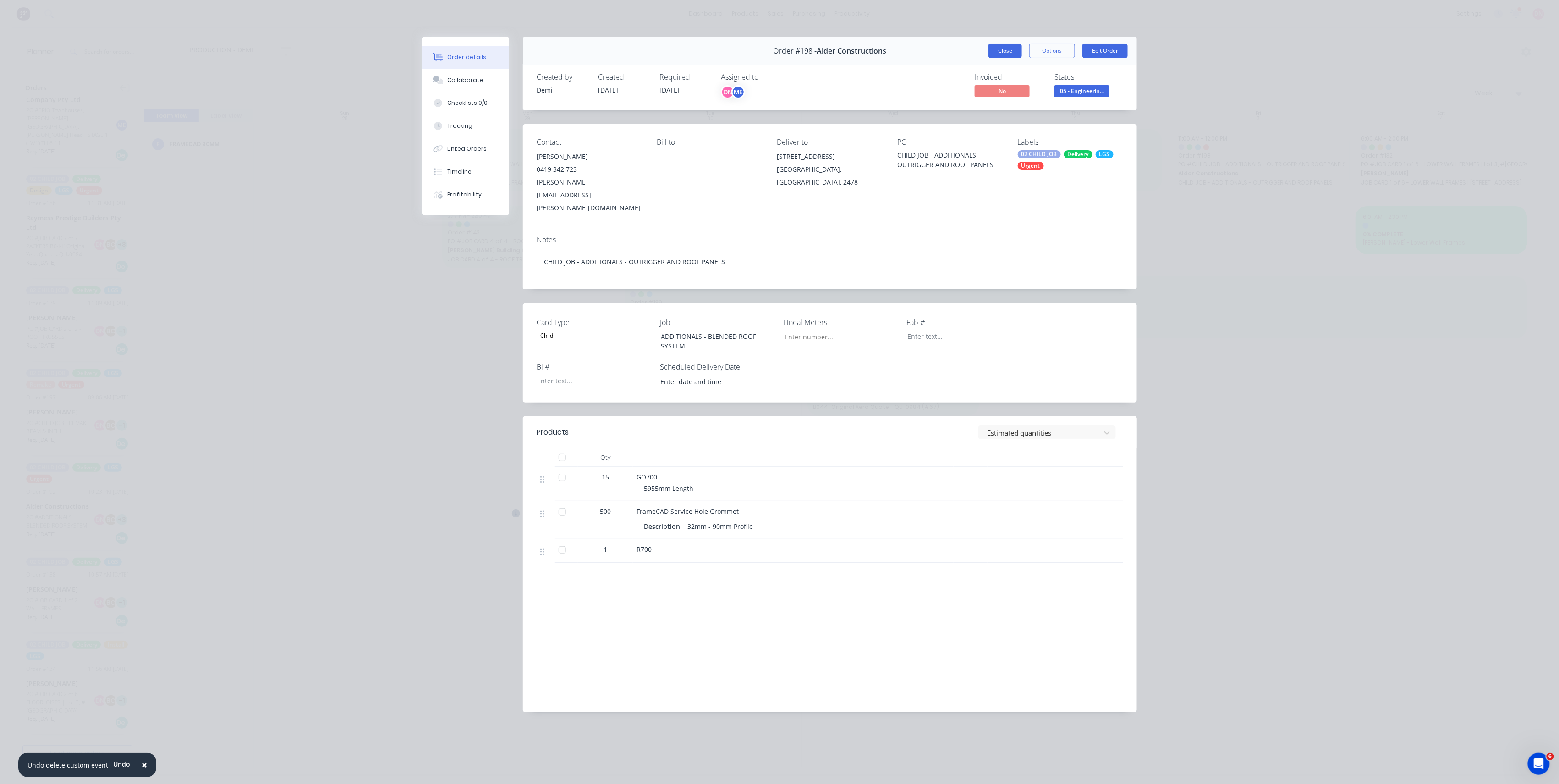
click at [1020, 44] on button "Close" at bounding box center [1005, 51] width 33 height 15
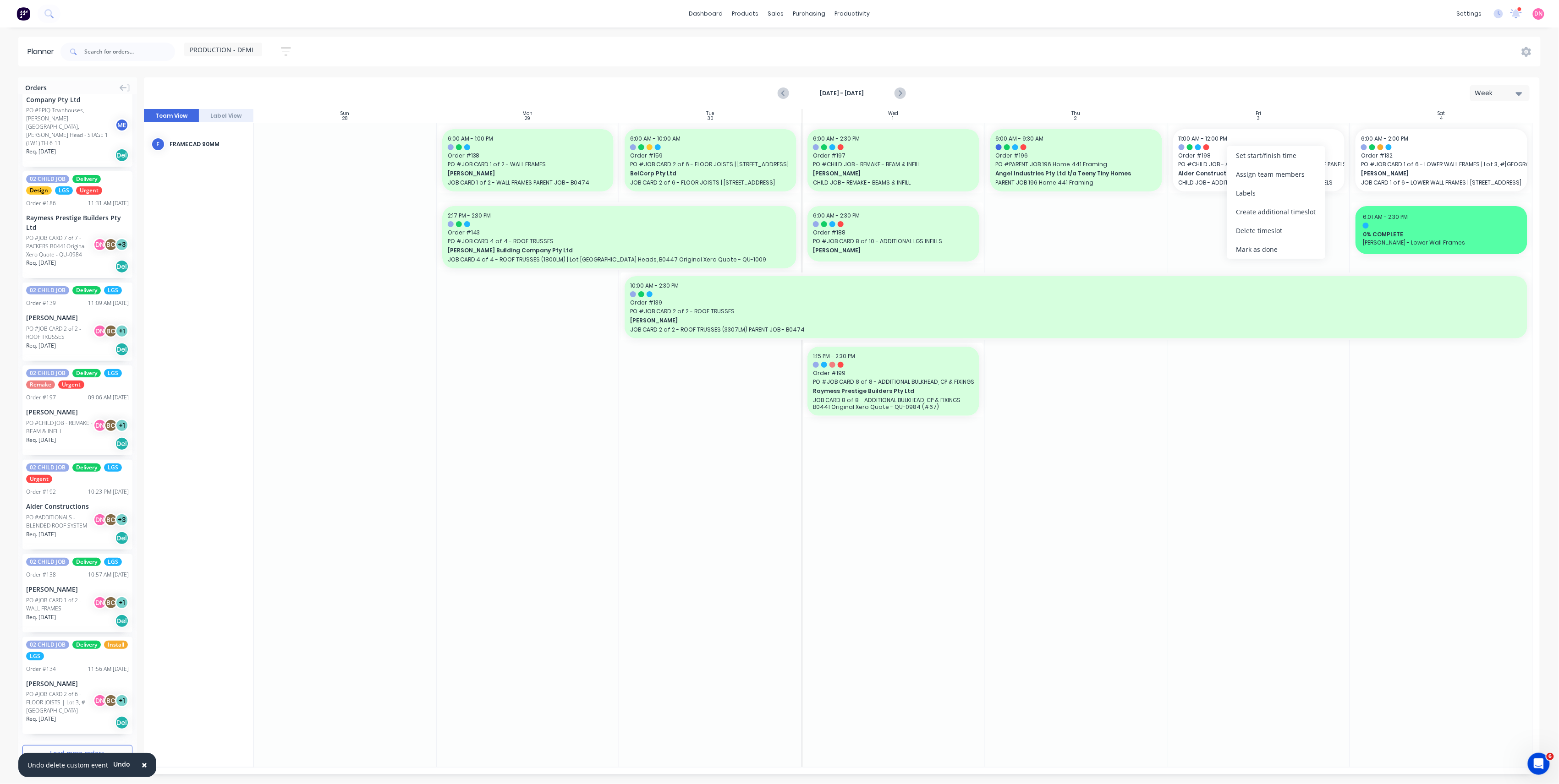
drag, startPoint x: 1249, startPoint y: 256, endPoint x: 1150, endPoint y: 218, distance: 106.0
click at [1150, 218] on body "× Undo delete custom event Undo dashboard products sales purchasing productivit…" at bounding box center [780, 392] width 1559 height 784
click at [283, 43] on button "button" at bounding box center [286, 51] width 29 height 18
click at [258, 143] on div "Filter by status" at bounding box center [237, 141] width 64 height 10
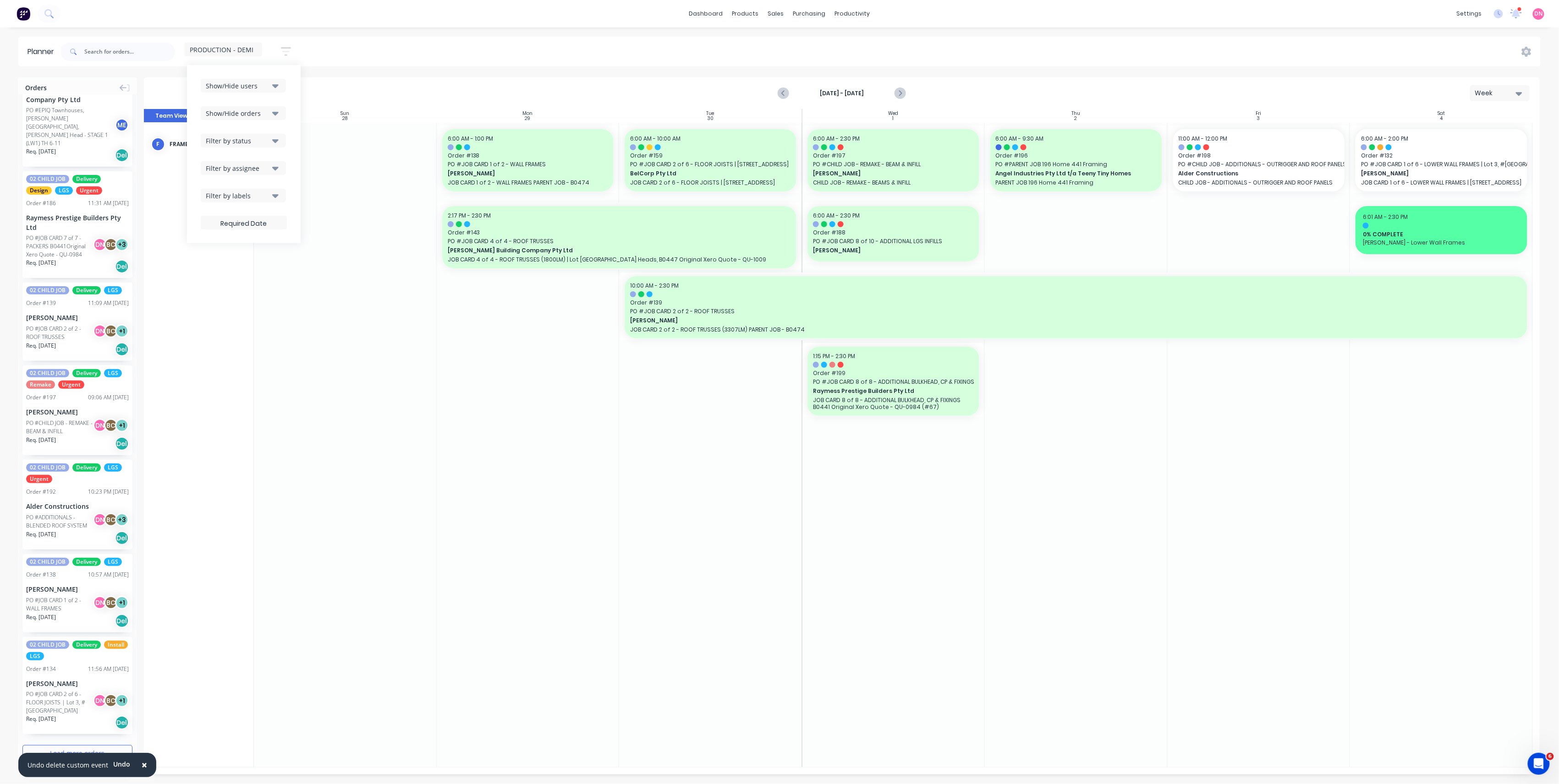
click at [256, 163] on div "Filter by assignee" at bounding box center [237, 168] width 64 height 10
click at [299, 156] on div "Show/Hide users Show/Hide orders Filter by status Filter by assignee All Unassi…" at bounding box center [244, 154] width 114 height 178
click at [243, 191] on div "Filter by labels" at bounding box center [237, 196] width 64 height 10
click at [254, 168] on div "Filter by assignee" at bounding box center [237, 168] width 64 height 10
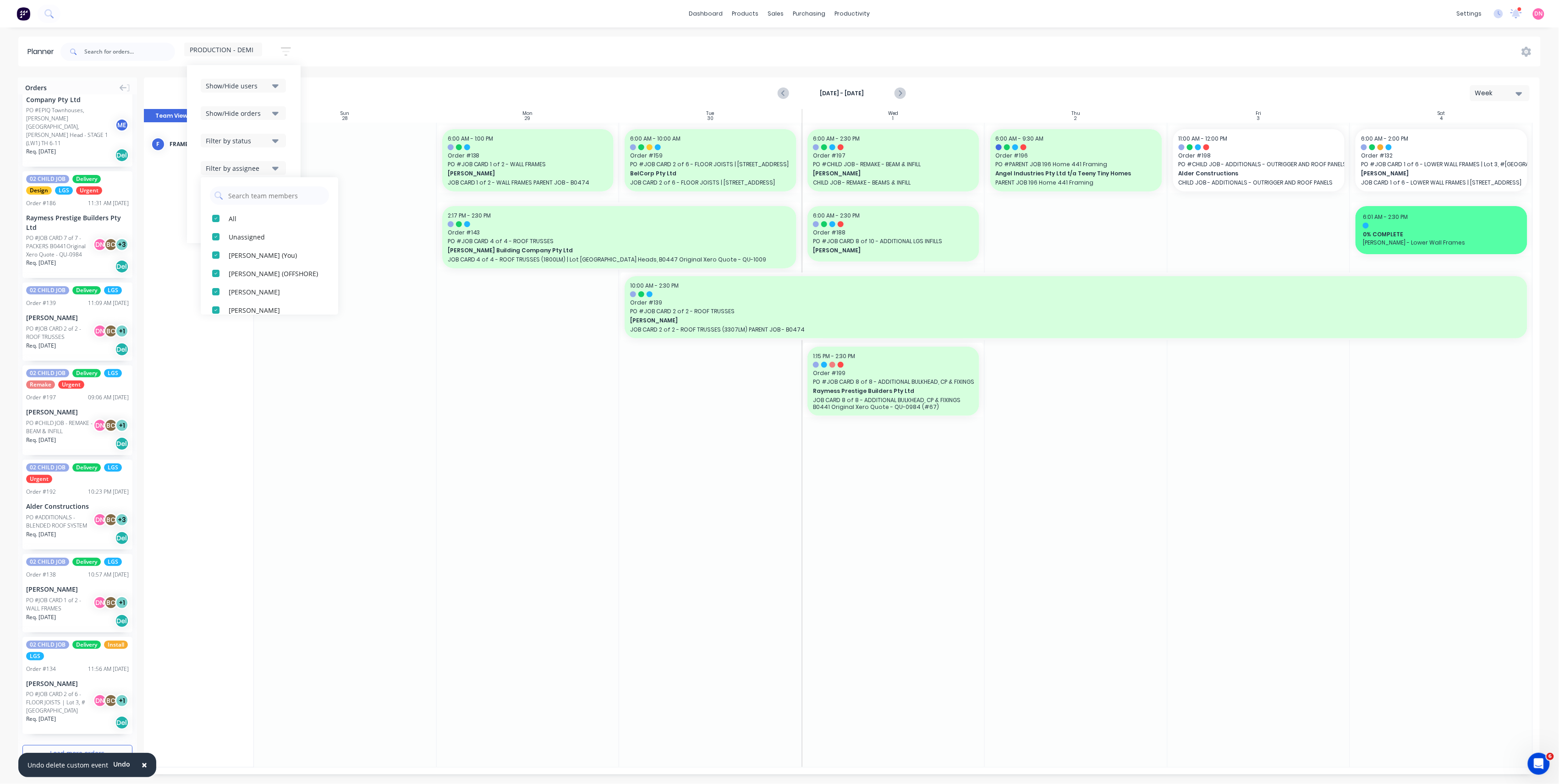
click at [254, 168] on div "Filter by assignee" at bounding box center [237, 168] width 64 height 10
click at [255, 193] on div "Filter by labels" at bounding box center [237, 196] width 64 height 10
click at [219, 224] on div "button" at bounding box center [215, 221] width 18 height 18
click at [220, 239] on div "button" at bounding box center [215, 240] width 18 height 18
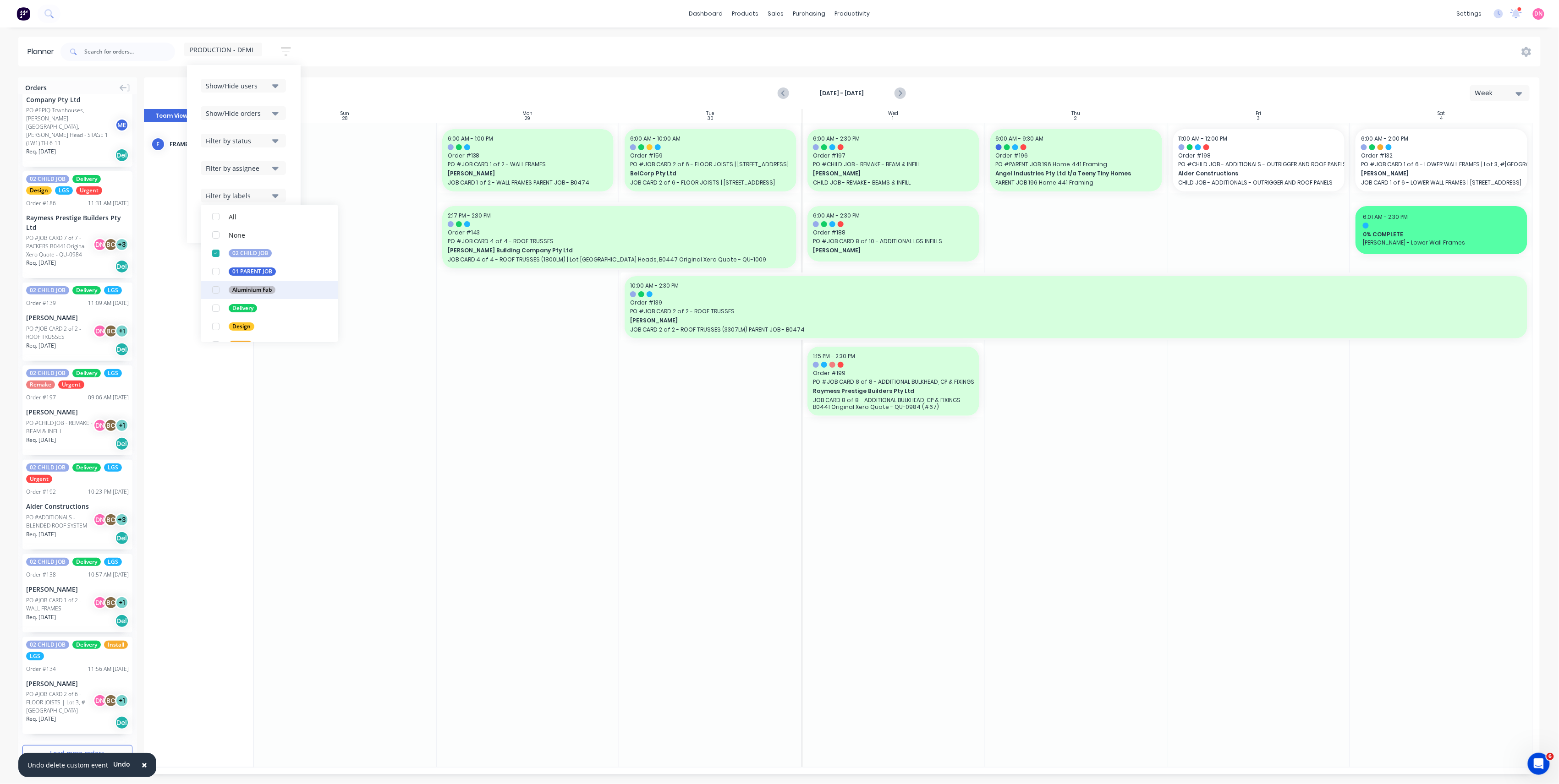
scroll to position [0, 0]
click at [255, 169] on div "Filter by assignee" at bounding box center [237, 168] width 64 height 10
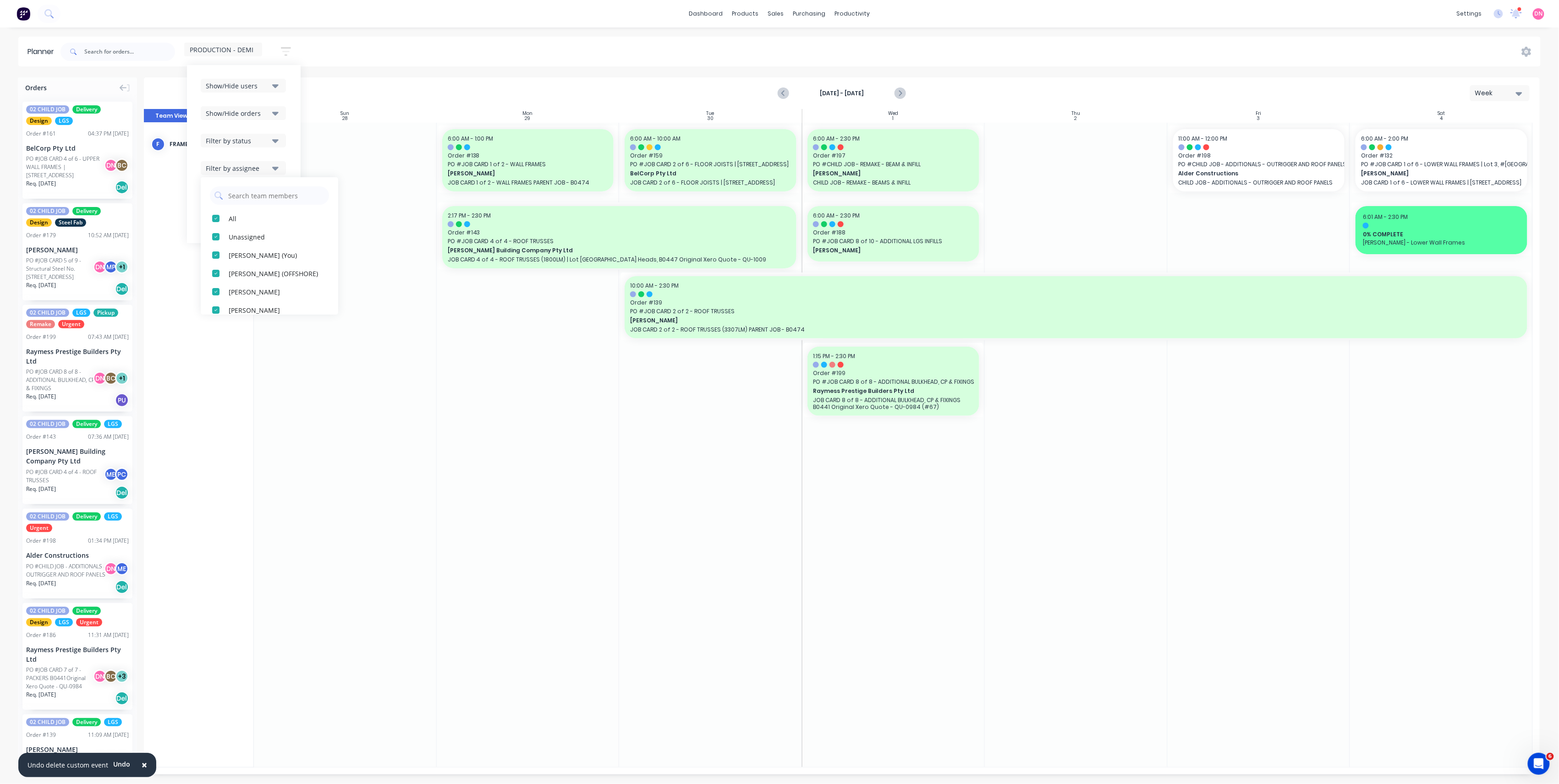
click at [269, 85] on div "Show/Hide users" at bounding box center [237, 86] width 64 height 10
click at [215, 177] on div "button" at bounding box center [215, 172] width 18 height 18
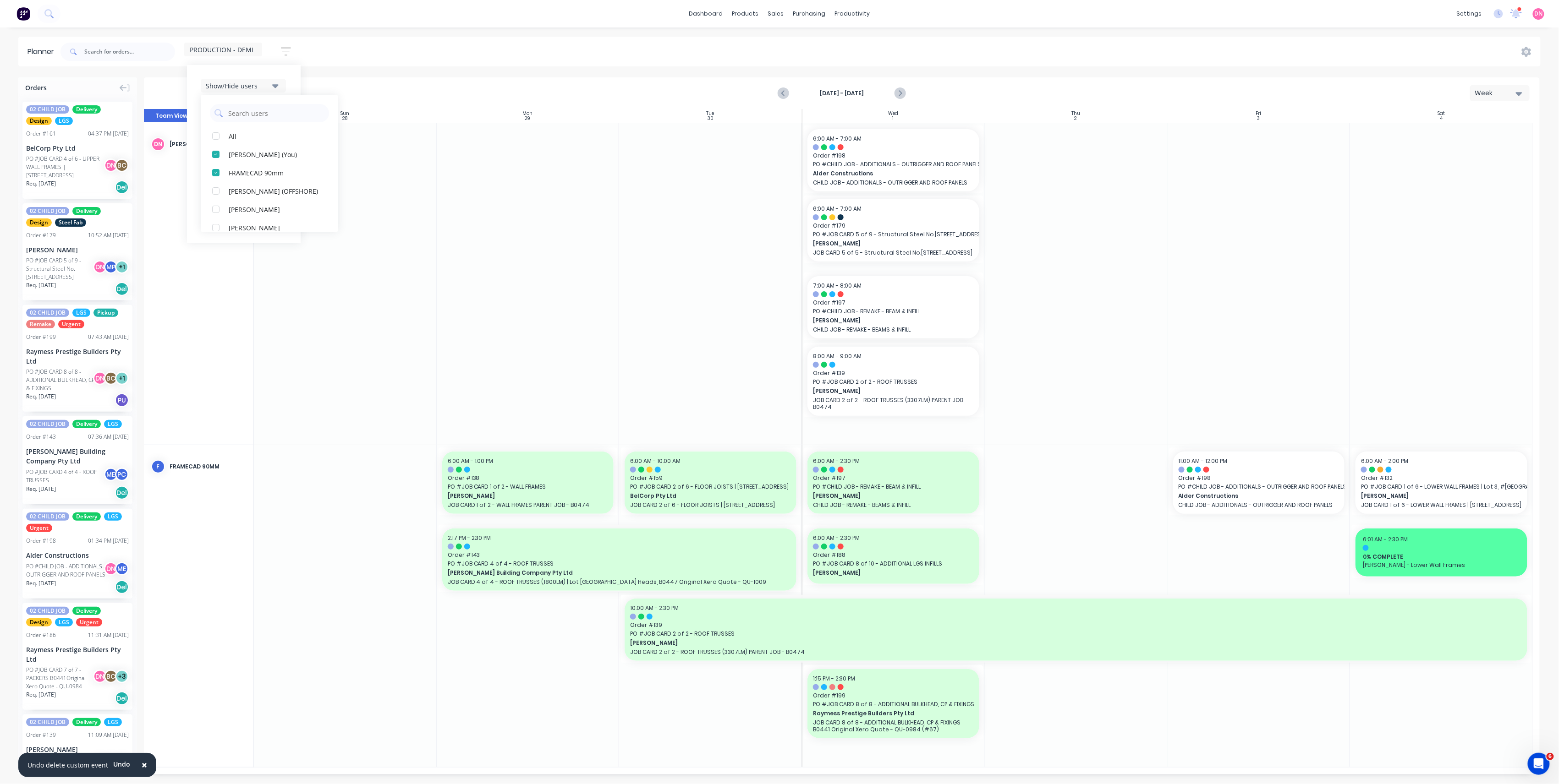
click at [458, 81] on div "Sep 28th - Oct 4th Week" at bounding box center [841, 93] width 1394 height 30
drag, startPoint x: 839, startPoint y: 167, endPoint x: 1193, endPoint y: 201, distance: 355.6
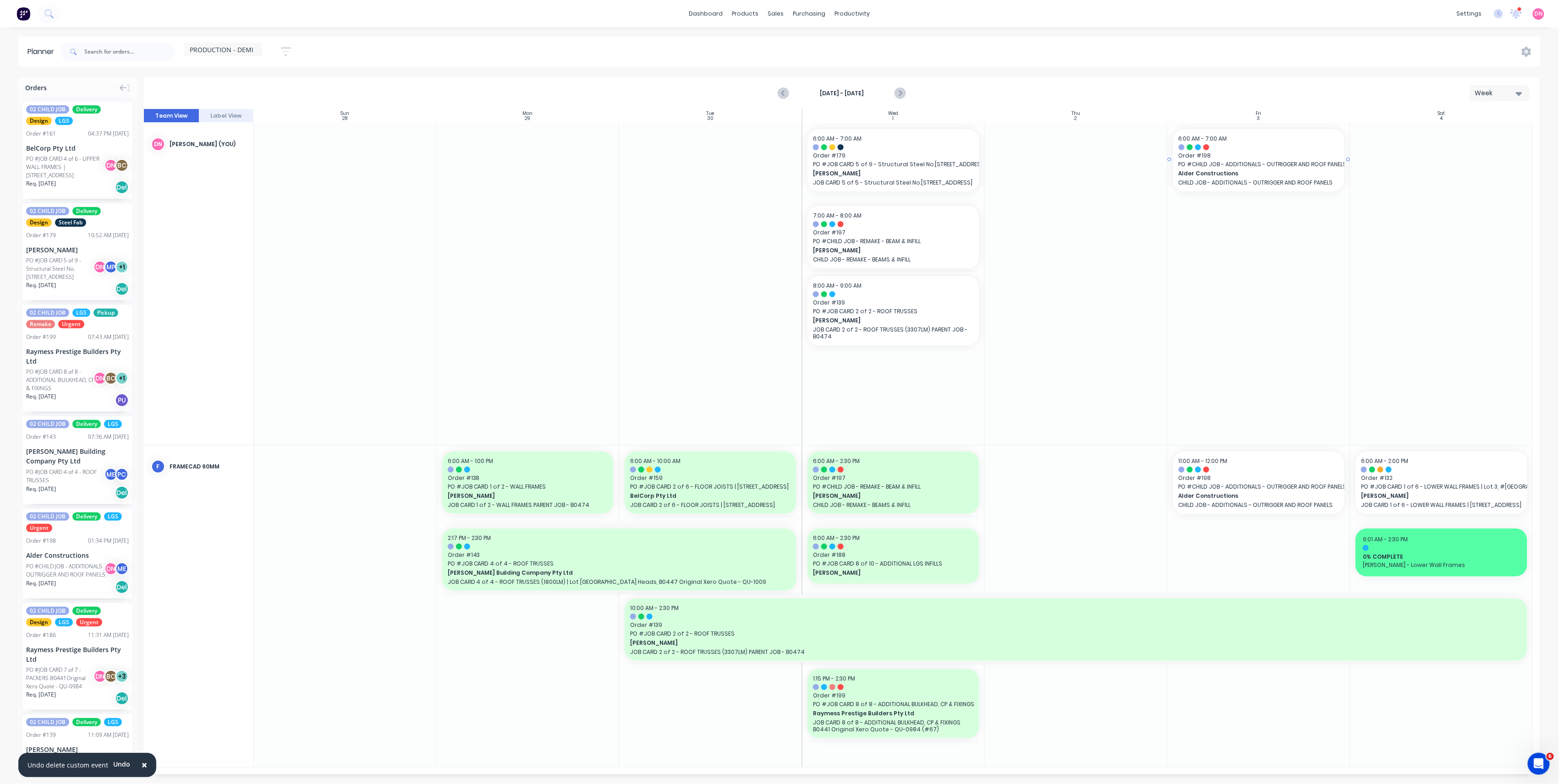
click at [1238, 160] on span "PO # CHILD JOB - ADDITIONALS - OUTRIGGER AND ROOF PANELS" at bounding box center [1259, 165] width 161 height 8
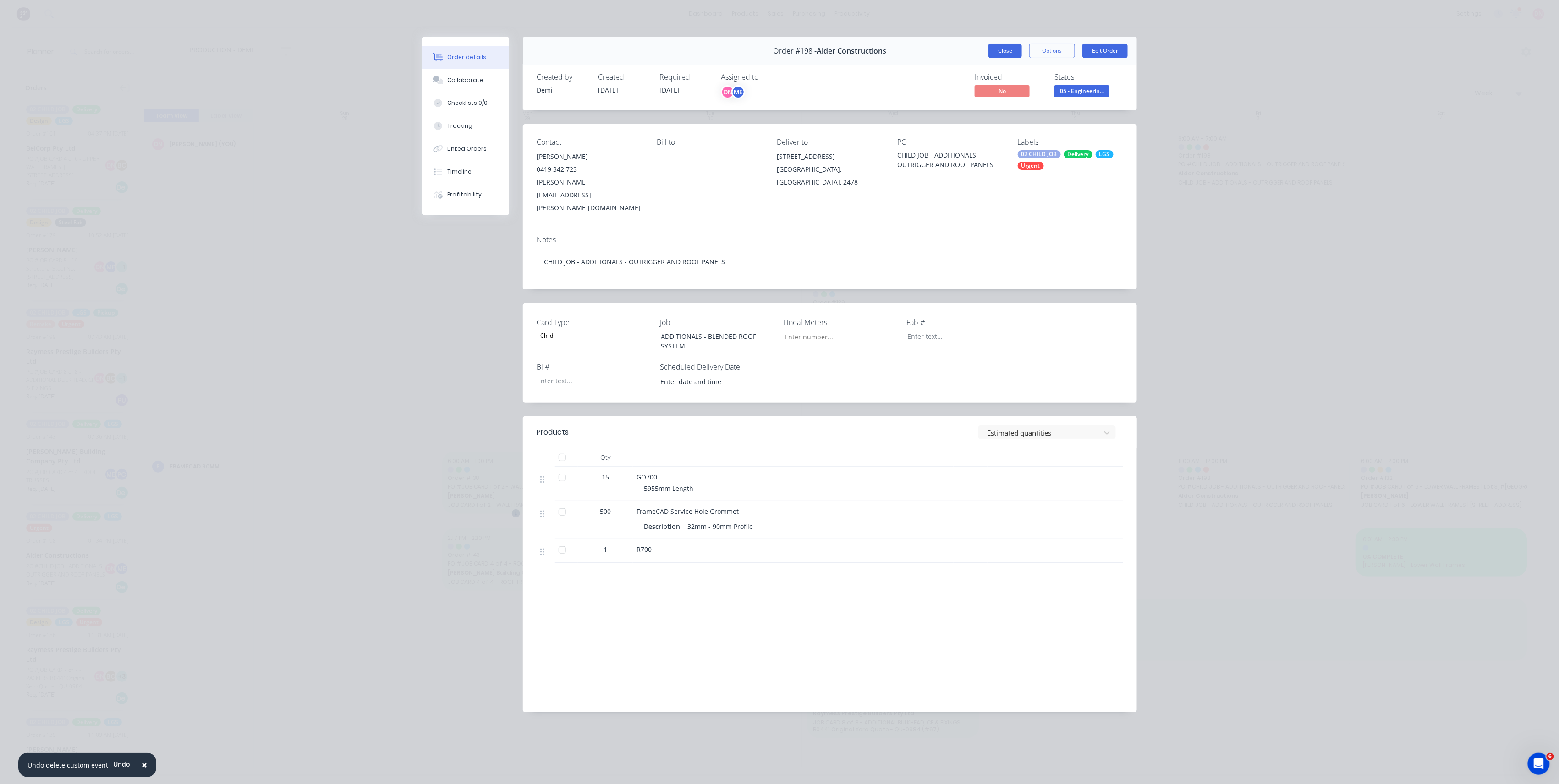
click at [1010, 50] on button "Close" at bounding box center [1005, 51] width 33 height 15
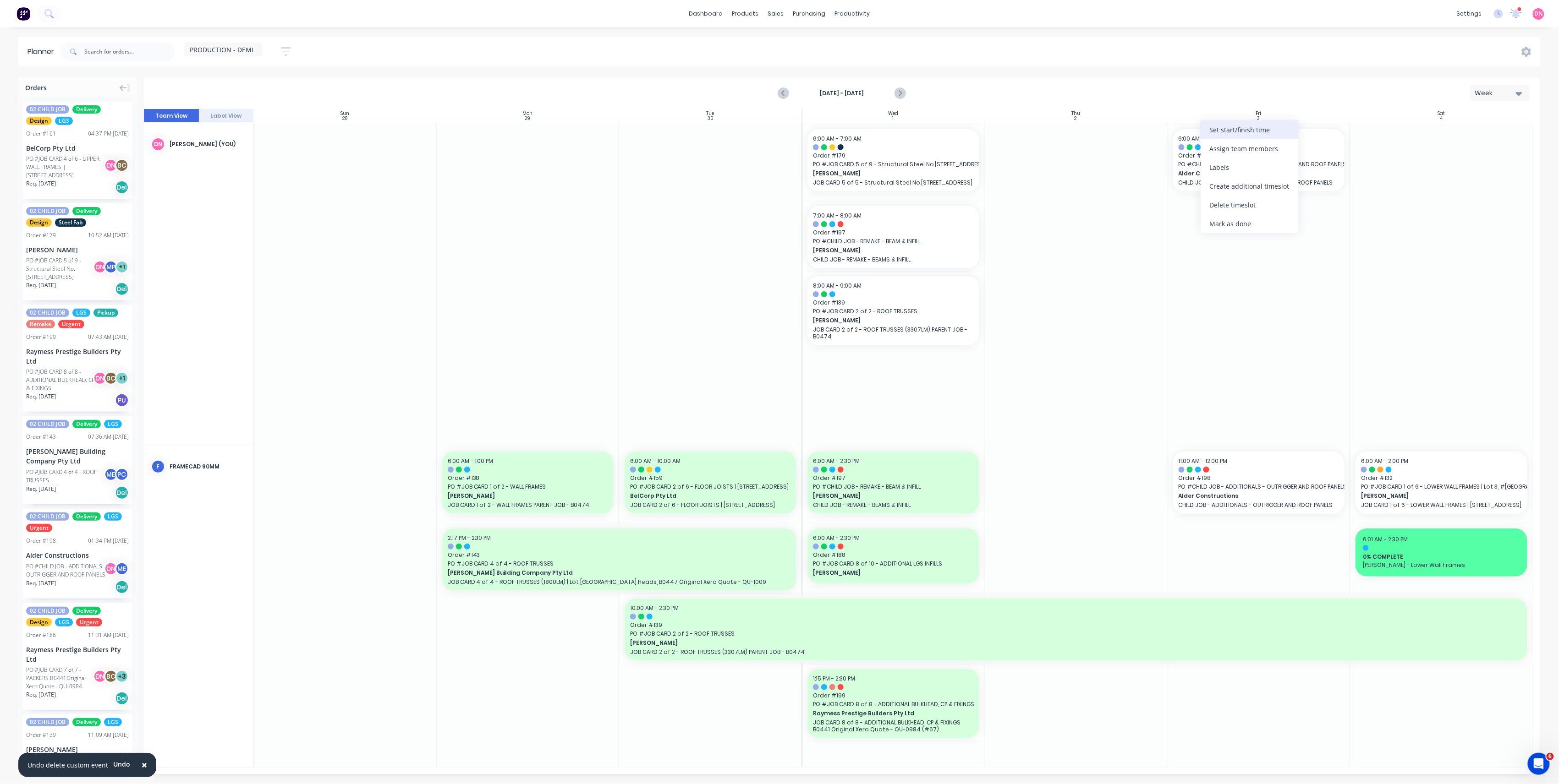
click at [1221, 131] on div "Set start/finish time" at bounding box center [1250, 129] width 98 height 19
click at [1307, 165] on div "Please select" at bounding box center [1330, 165] width 74 height 11
click at [1290, 165] on input "End Please select" at bounding box center [1290, 159] width 1 height 22
radio input "true"
click at [1293, 231] on div "7" at bounding box center [1282, 232] width 23 height 15
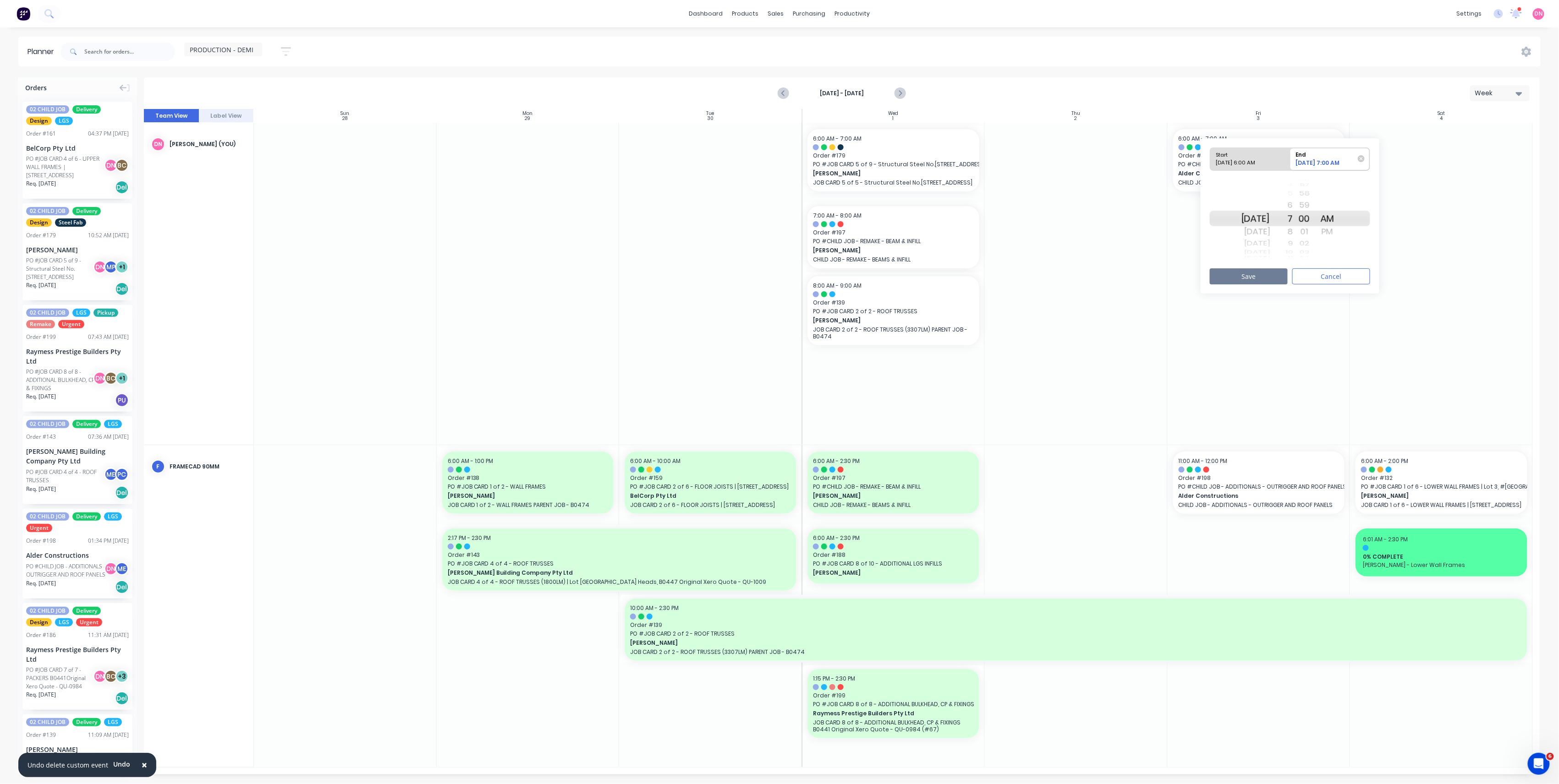
click at [1262, 275] on button "Save" at bounding box center [1249, 276] width 78 height 16
click at [965, 174] on div "Set start/finish time" at bounding box center [988, 166] width 98 height 19
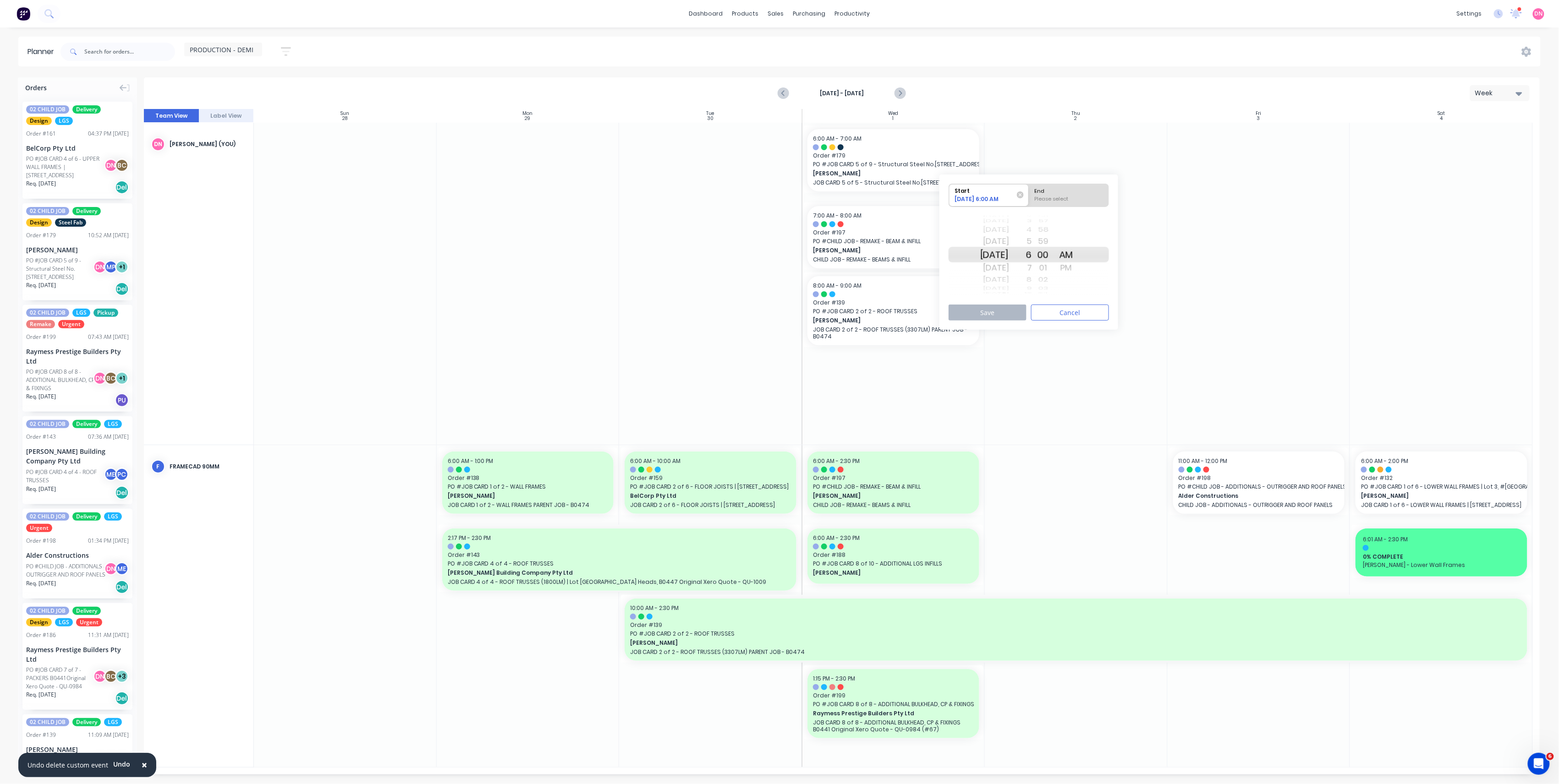
click at [1005, 261] on div "[DATE]" at bounding box center [995, 255] width 29 height 16
click at [1005, 268] on div "[DATE]" at bounding box center [995, 268] width 29 height 15
click at [1053, 195] on div "Please select" at bounding box center [1068, 201] width 74 height 11
click at [1029, 195] on input "End Please select" at bounding box center [1029, 195] width 1 height 22
radio input "true"
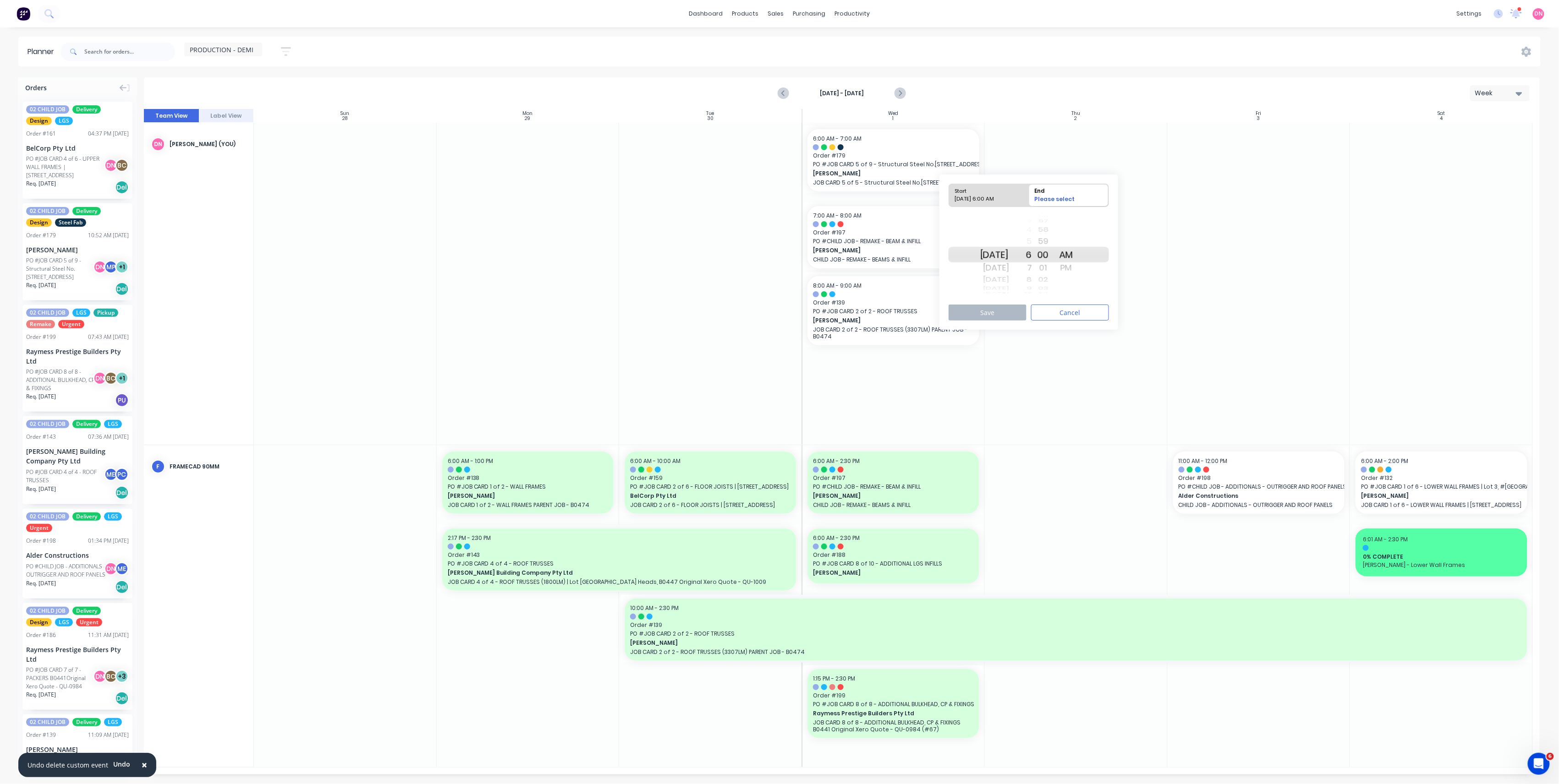
click at [1032, 265] on div "7" at bounding box center [1020, 268] width 23 height 15
click at [994, 312] on button "Save" at bounding box center [987, 313] width 78 height 16
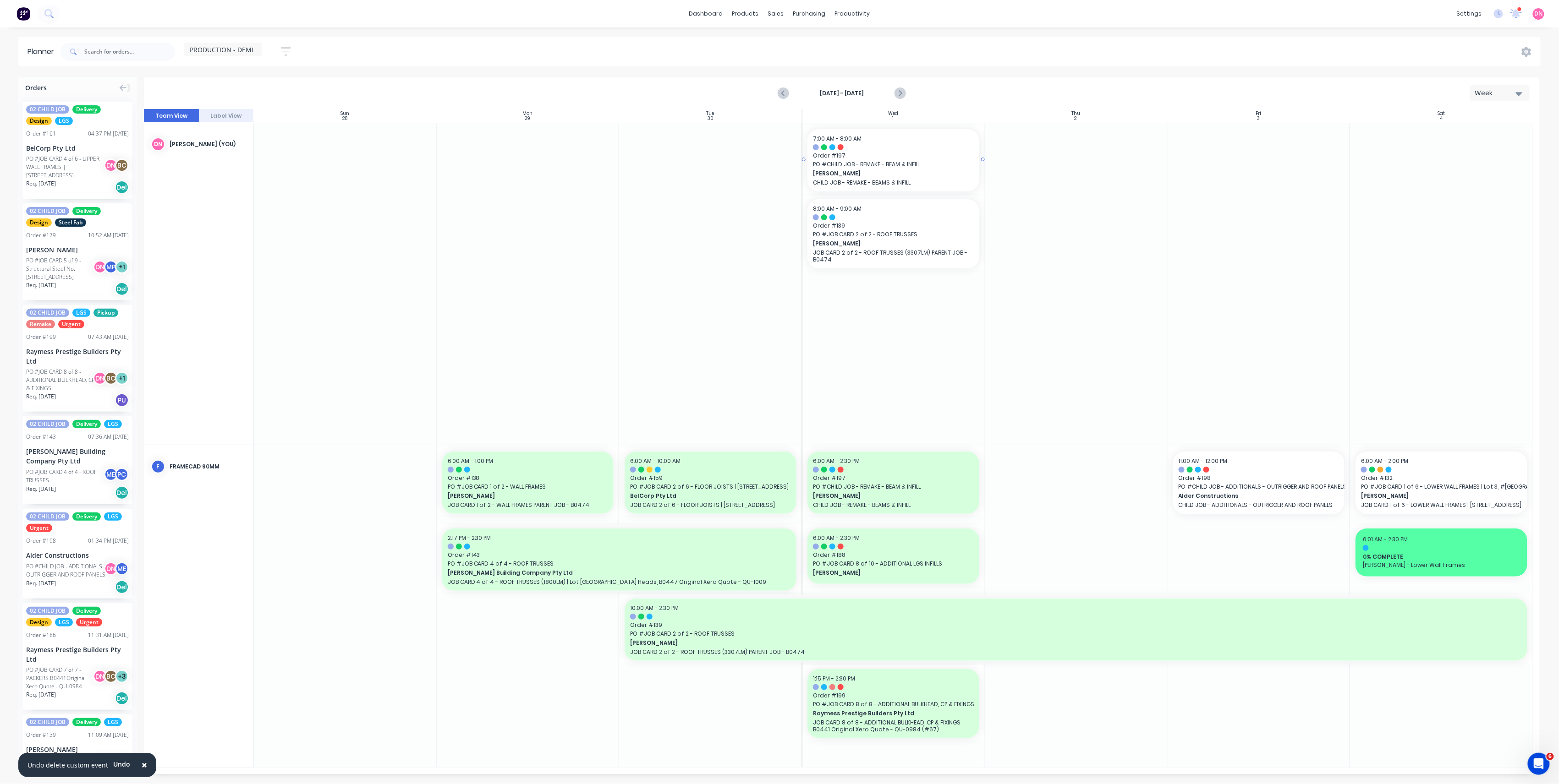
click at [854, 166] on span "PO # CHILD JOB - REMAKE - BEAM & INFILL" at bounding box center [893, 165] width 161 height 8
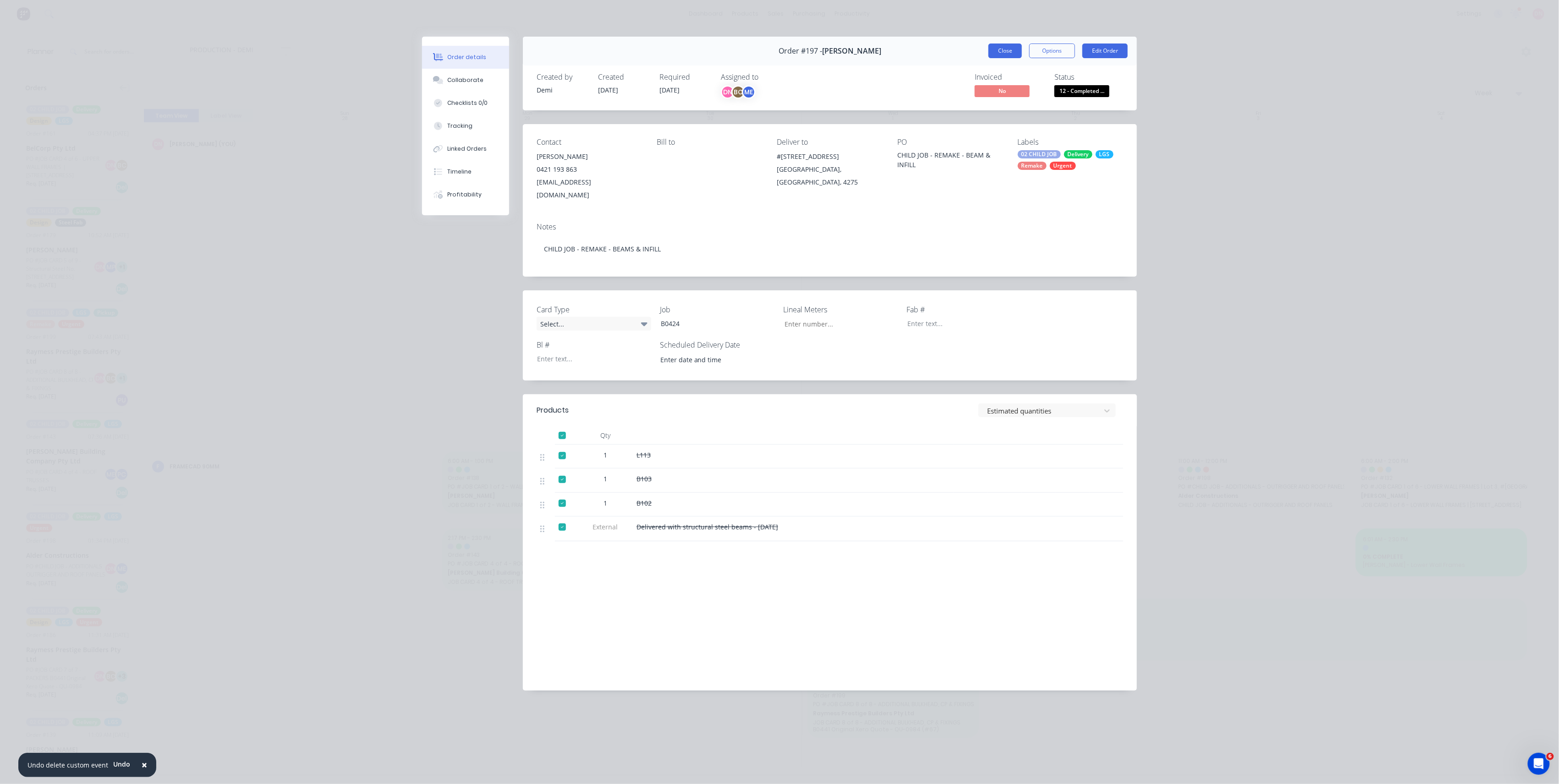
click at [1003, 57] on button "Close" at bounding box center [1005, 51] width 33 height 15
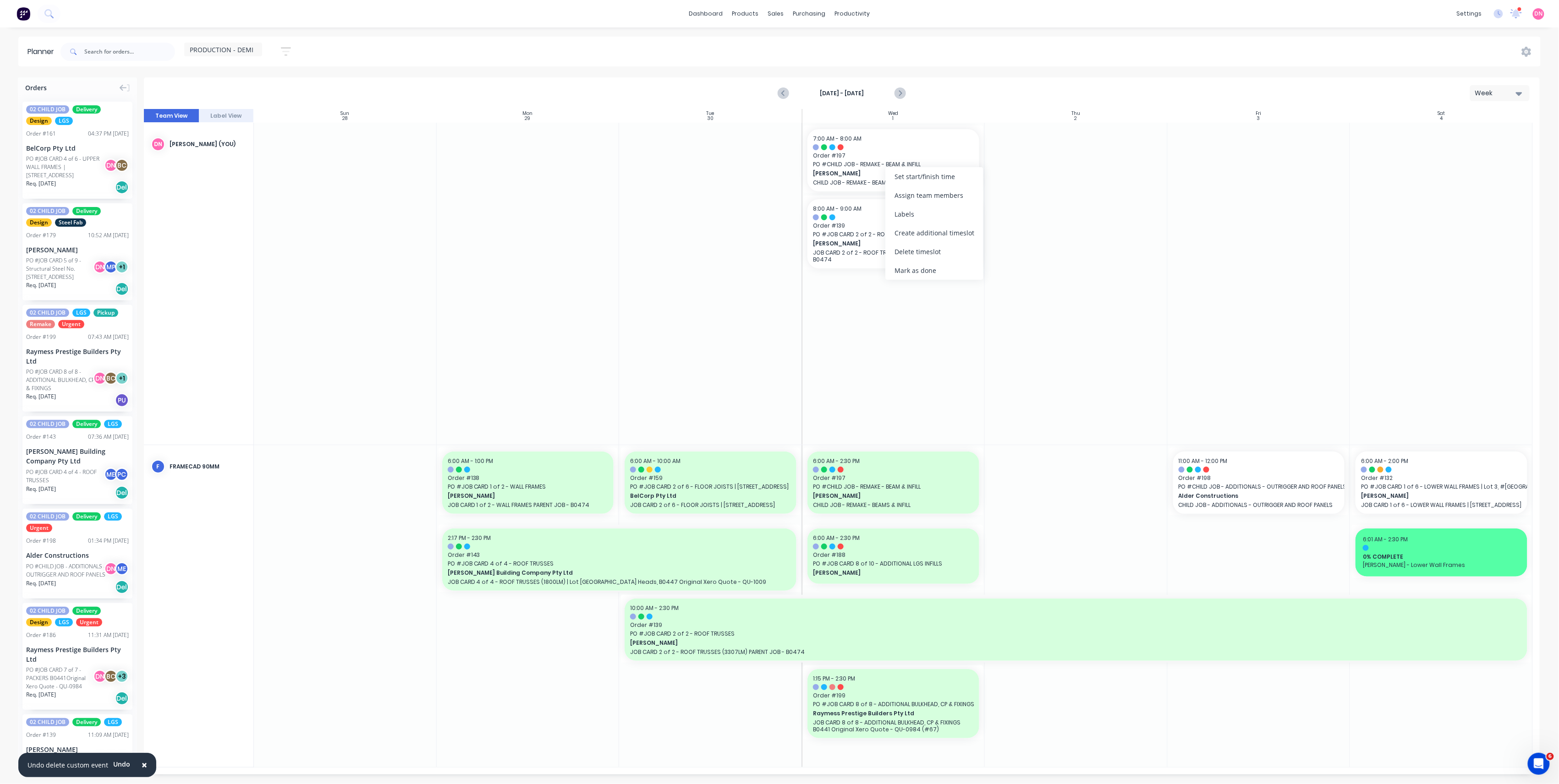
click at [1011, 180] on div at bounding box center [1076, 284] width 183 height 322
click at [942, 221] on div "Delete timeslot" at bounding box center [955, 221] width 98 height 19
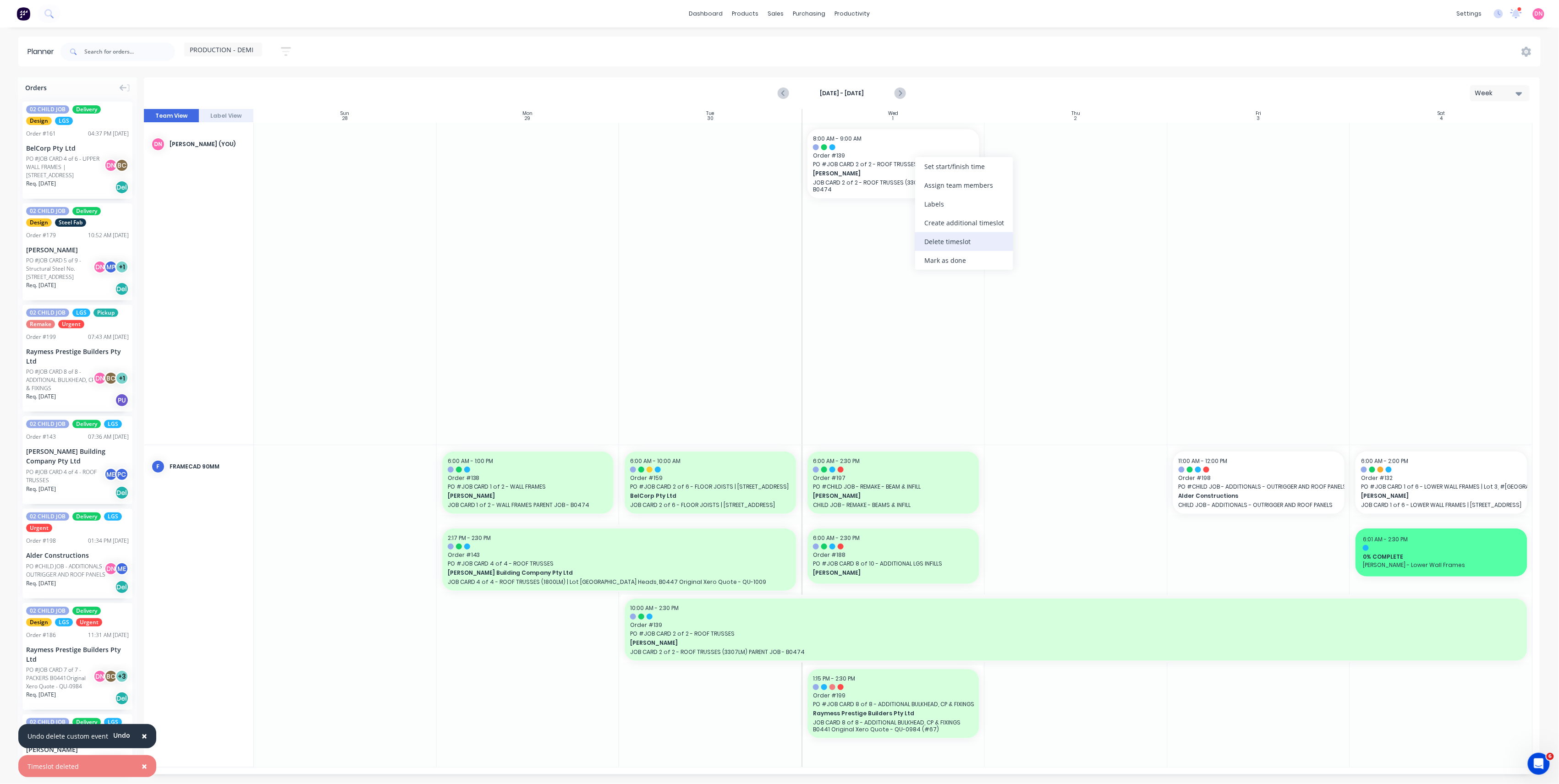
click at [945, 244] on div "Delete timeslot" at bounding box center [964, 241] width 98 height 19
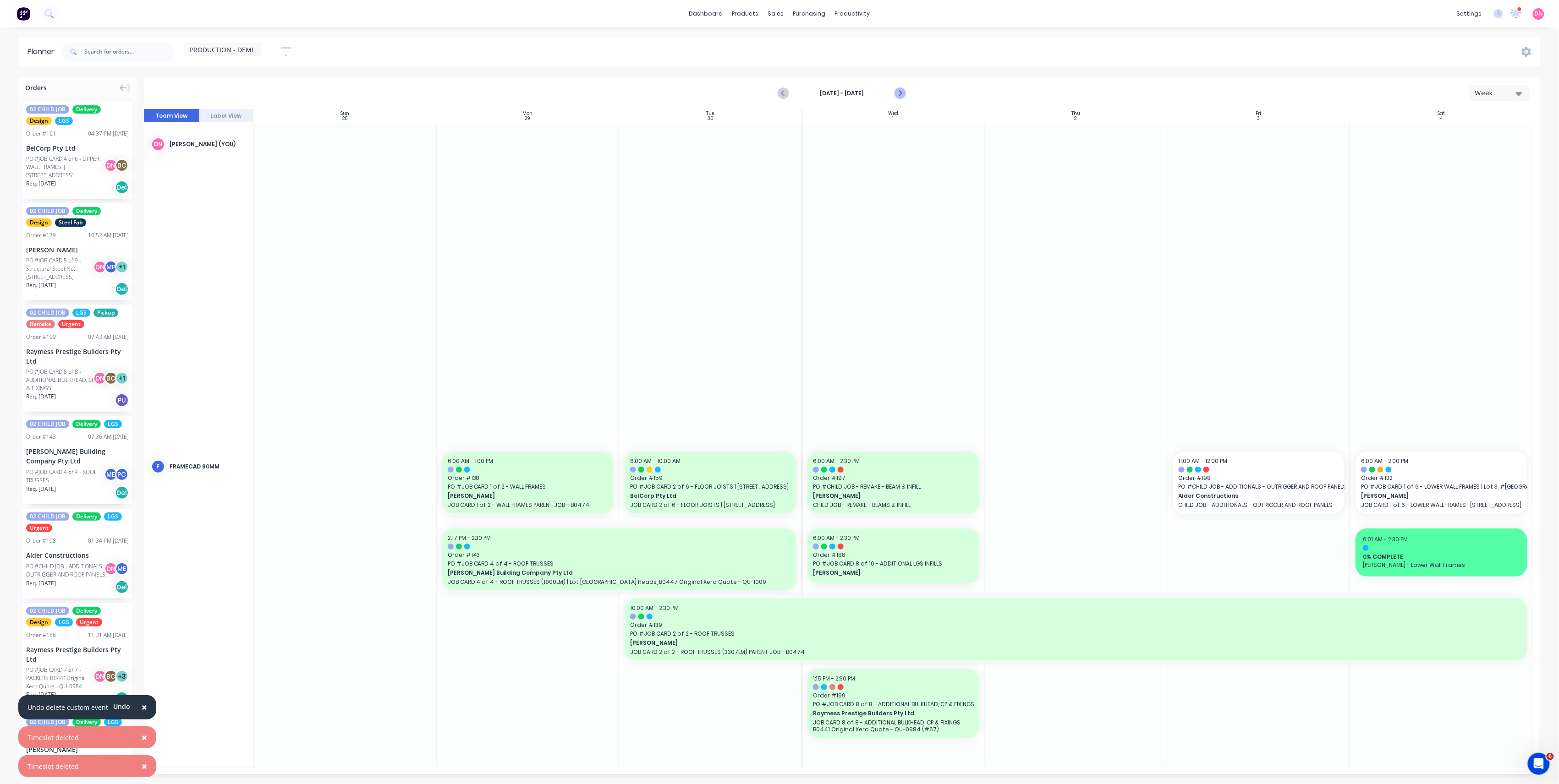
click at [901, 97] on icon "Next page" at bounding box center [899, 93] width 11 height 11
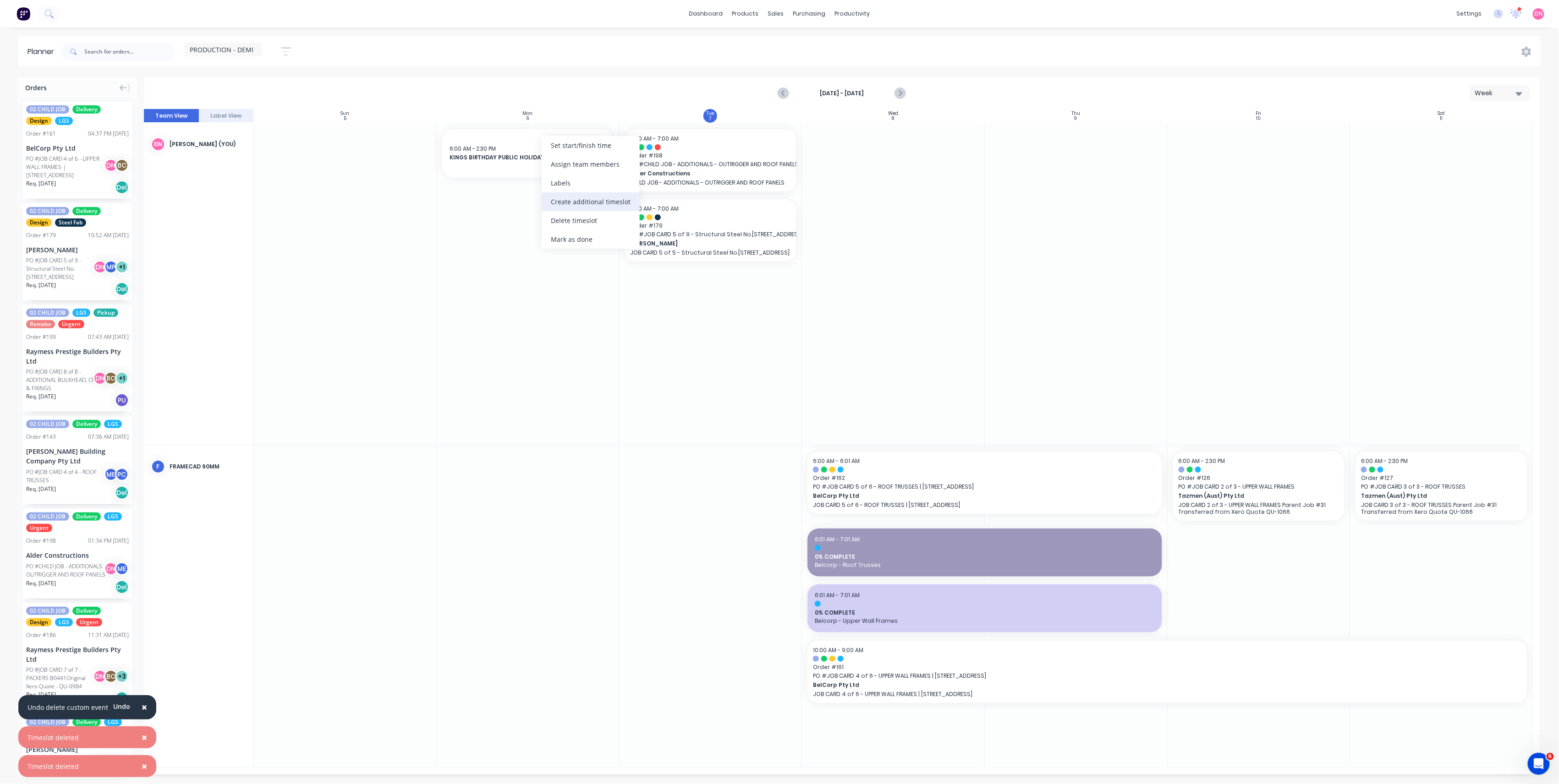
click at [558, 204] on div "Create additional timeslot" at bounding box center [591, 201] width 98 height 19
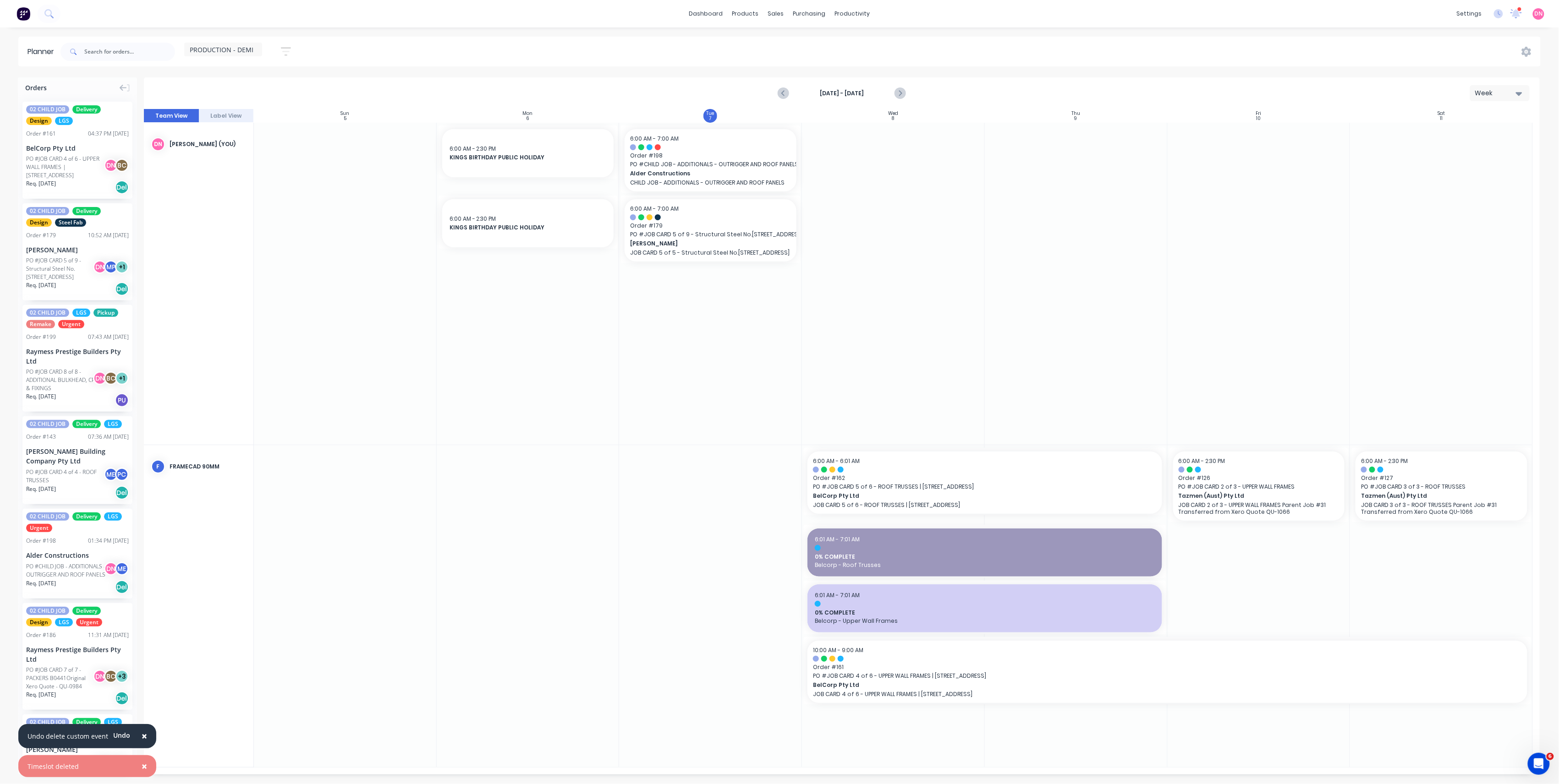
drag, startPoint x: 547, startPoint y: 160, endPoint x: 525, endPoint y: 576, distance: 416.6
drag, startPoint x: 576, startPoint y: 227, endPoint x: 558, endPoint y: 526, distance: 299.5
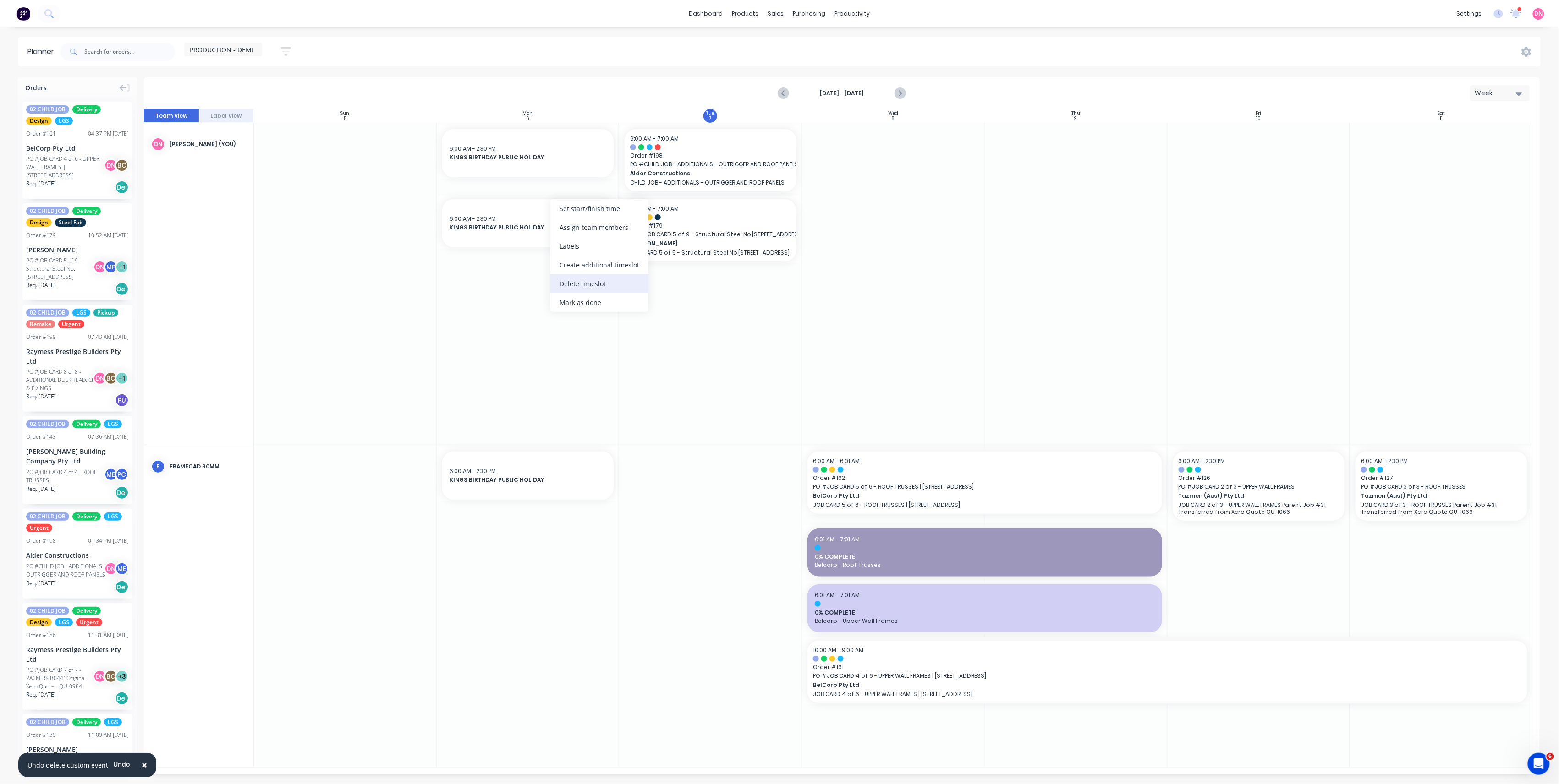
click at [585, 288] on div "Delete timeslot" at bounding box center [599, 284] width 98 height 19
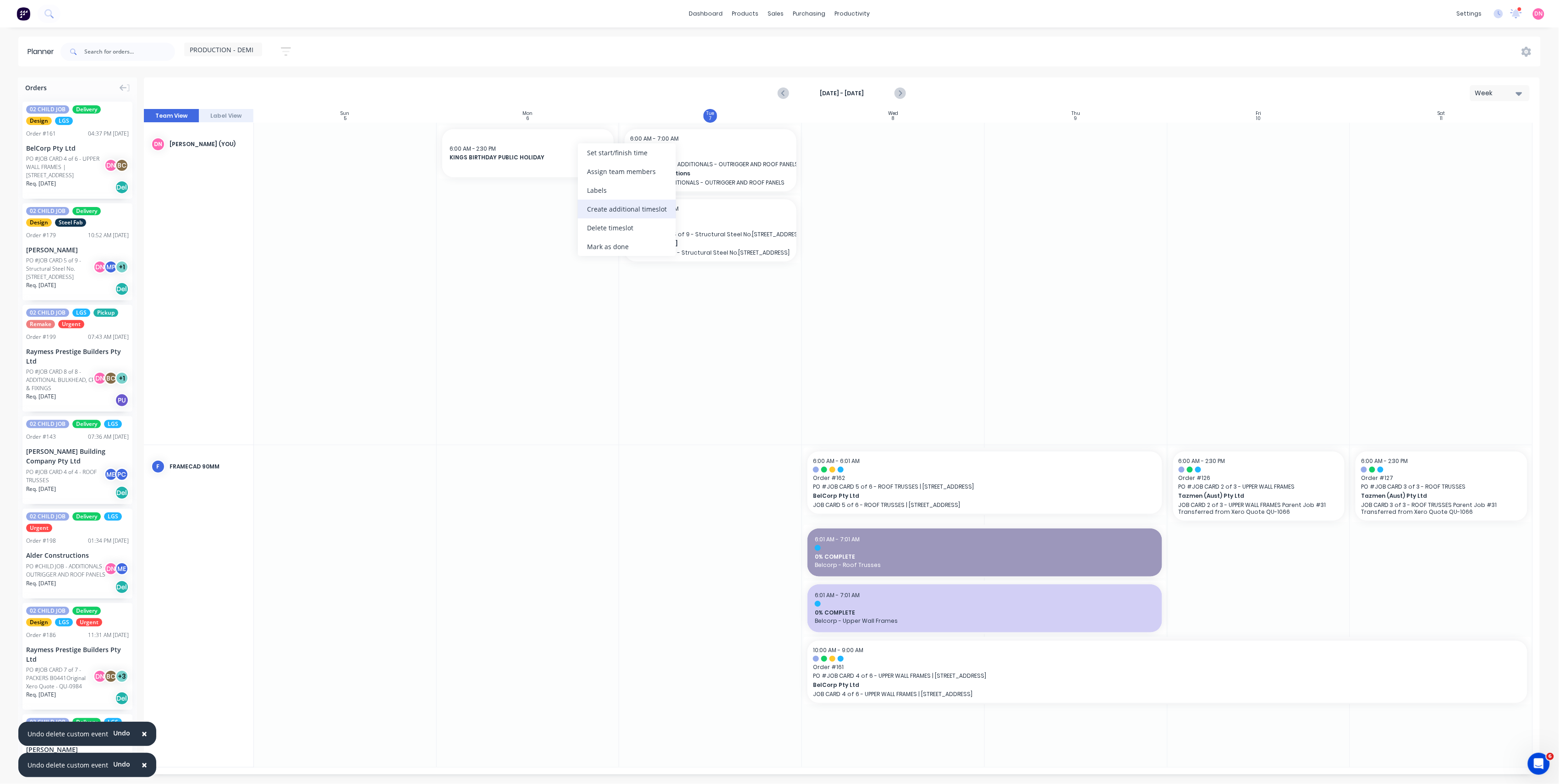
click at [592, 204] on div "Create additional timeslot" at bounding box center [627, 209] width 98 height 19
drag, startPoint x: 538, startPoint y: 224, endPoint x: 502, endPoint y: 508, distance: 286.3
click at [569, 322] on div at bounding box center [528, 284] width 183 height 322
click at [573, 321] on div at bounding box center [528, 284] width 183 height 322
click at [787, 91] on icon "Previous page" at bounding box center [784, 93] width 11 height 11
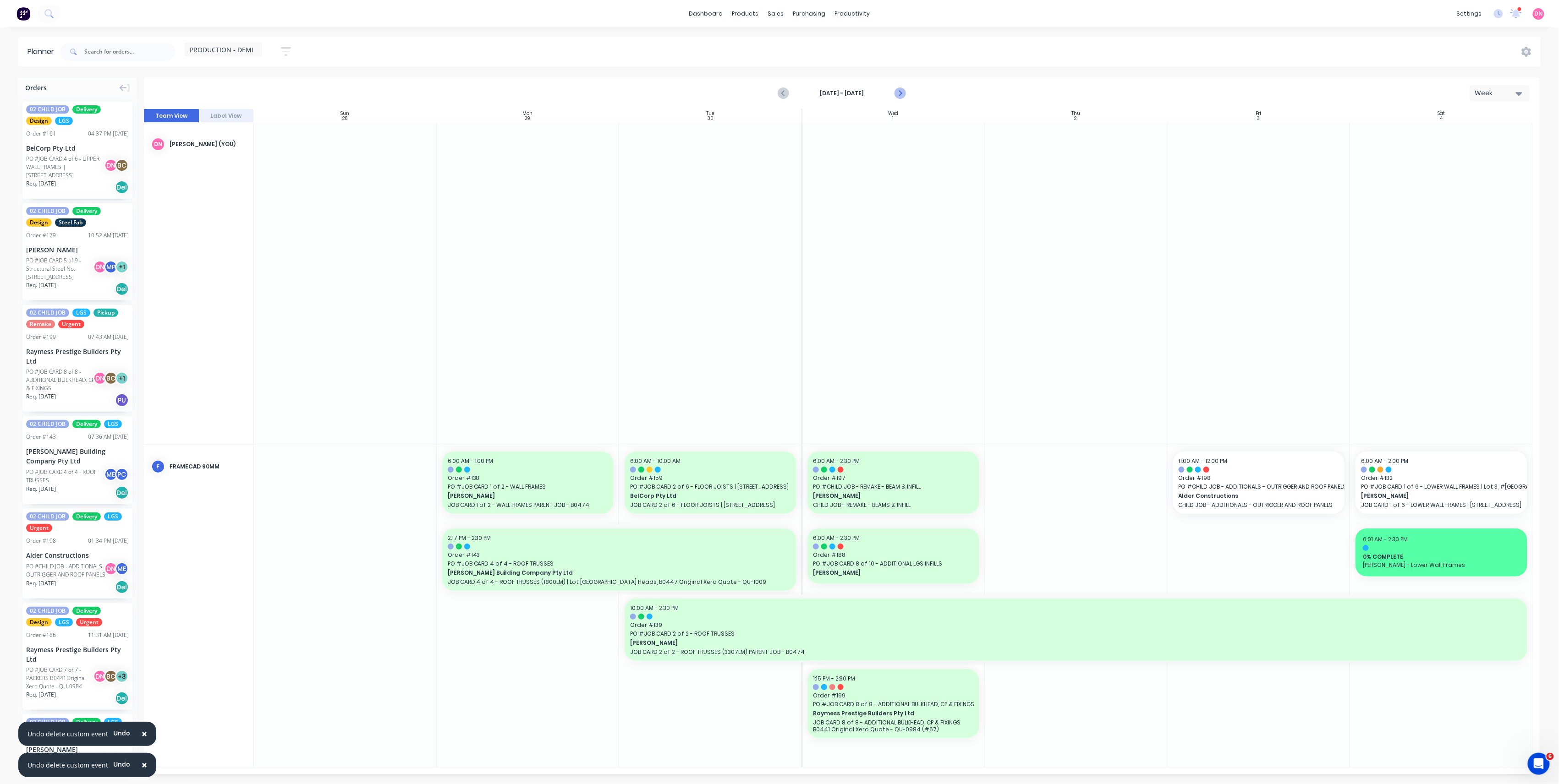
click at [901, 92] on icon "Next page" at bounding box center [899, 93] width 11 height 11
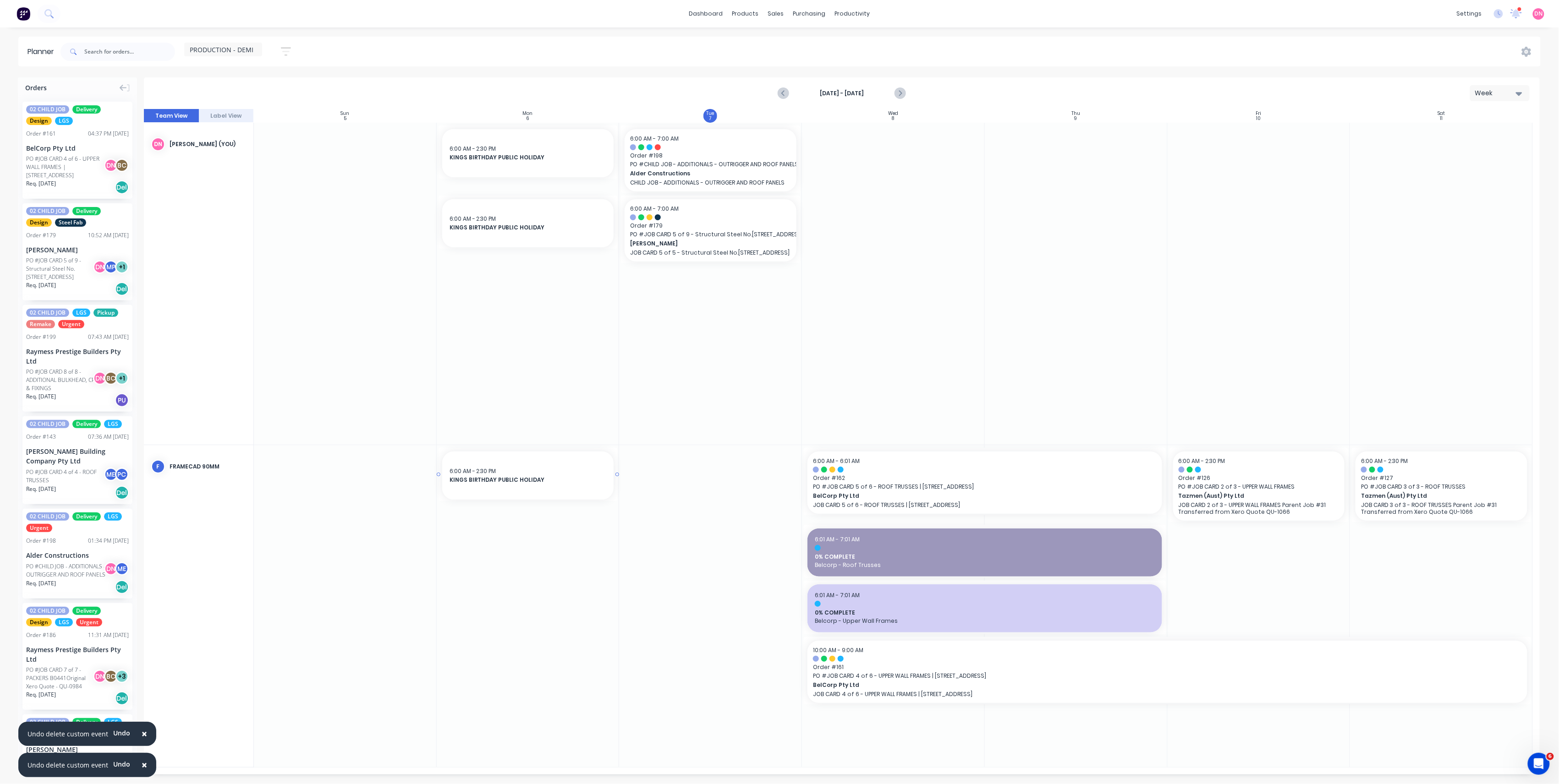
click at [496, 469] on div "6:00 AM - 2:30 PM" at bounding box center [528, 471] width 157 height 8
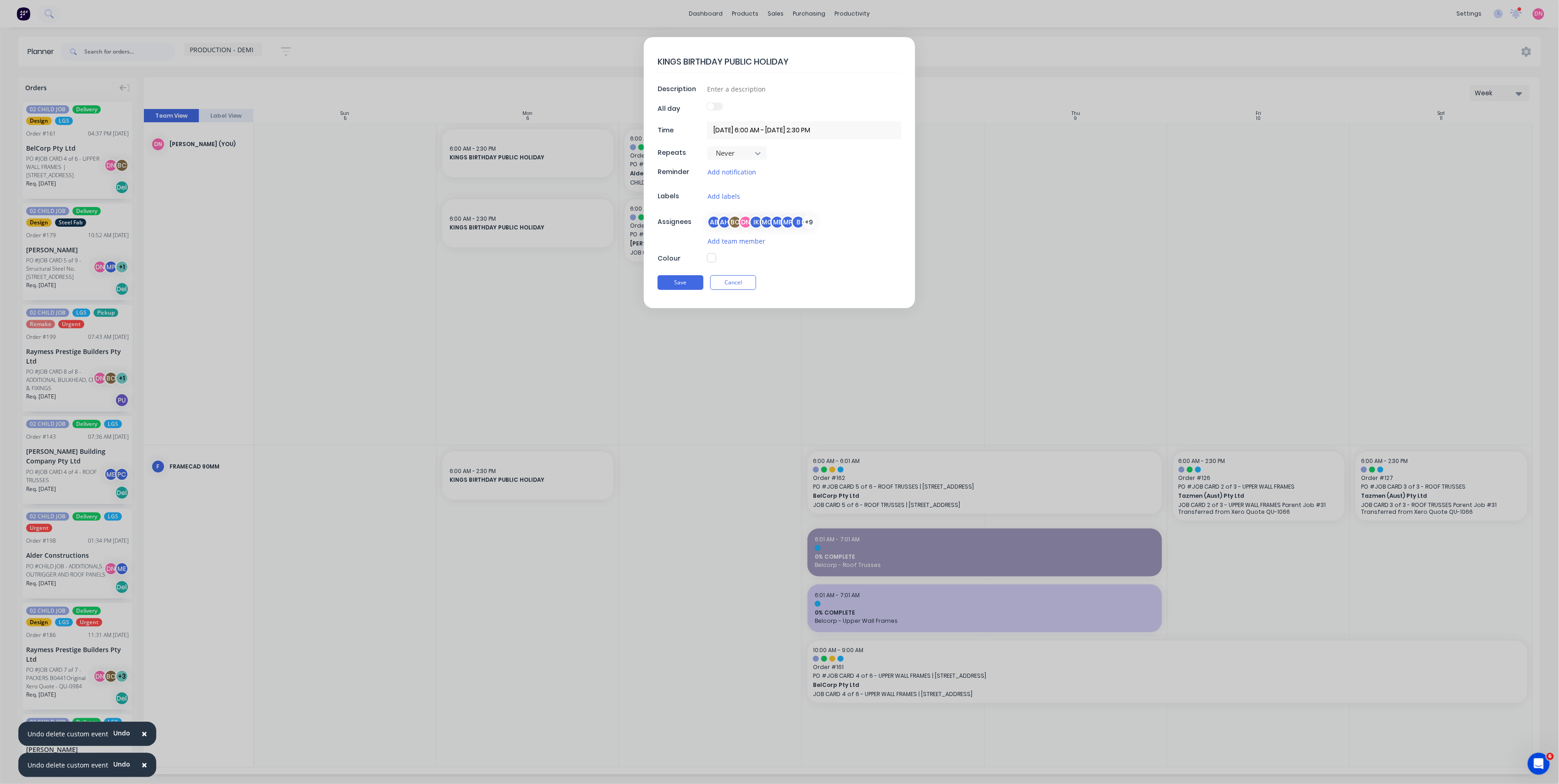
click at [775, 224] on div "ME" at bounding box center [777, 222] width 14 height 14
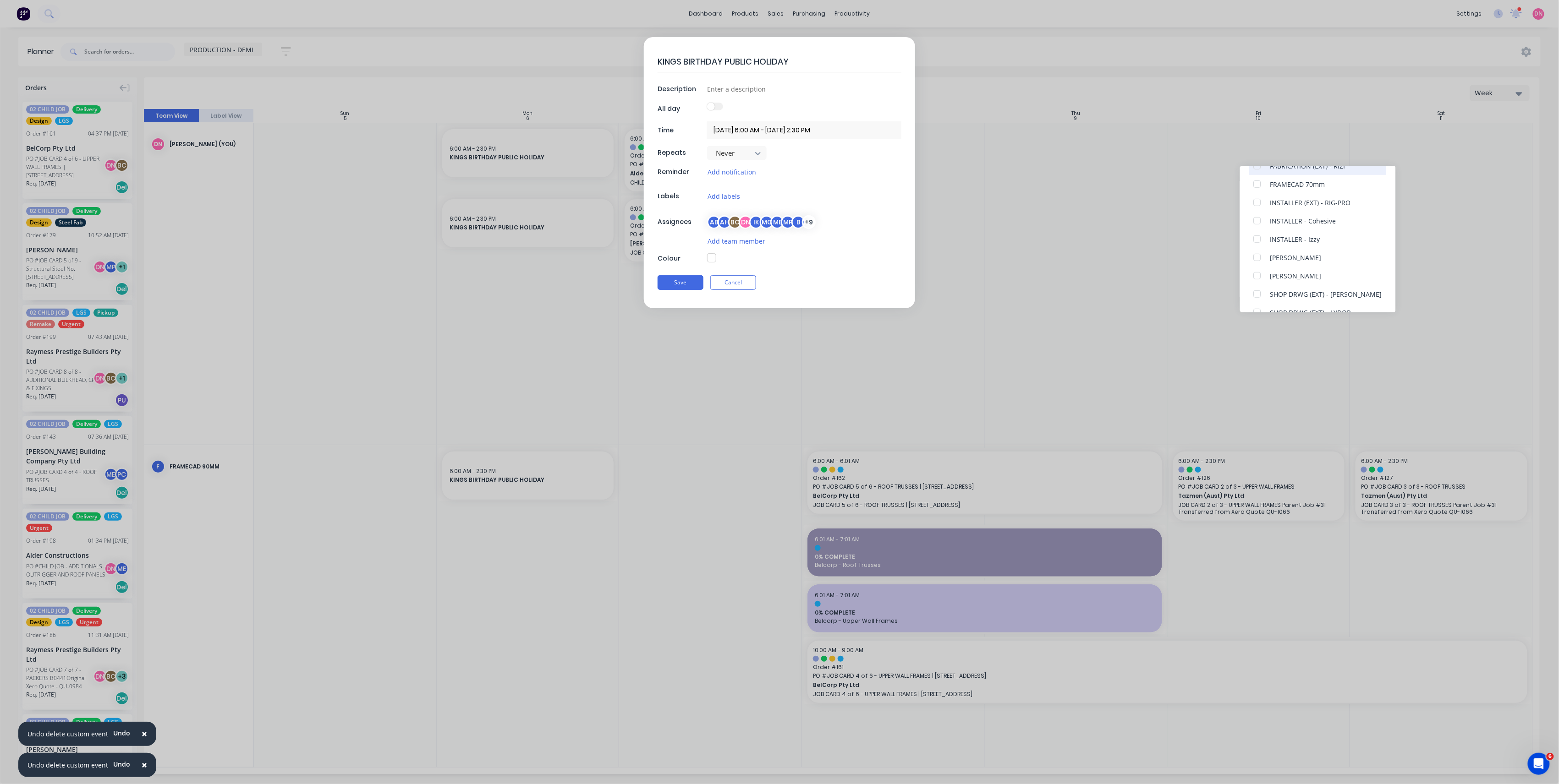
scroll to position [352, 0]
type textarea "x"
click at [740, 286] on button "Cancel" at bounding box center [734, 283] width 46 height 15
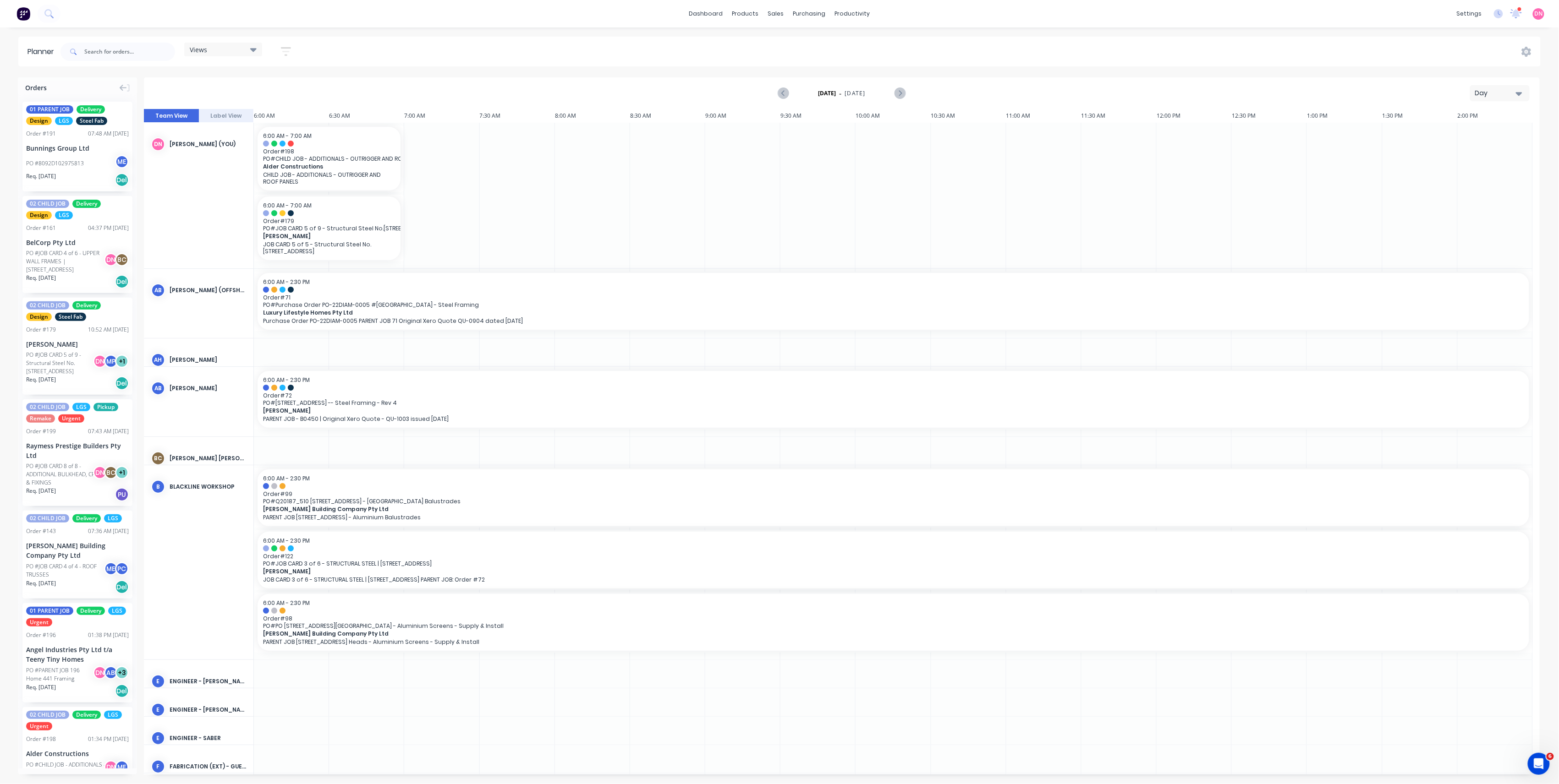
click at [251, 46] on icon at bounding box center [253, 49] width 7 height 10
click at [233, 193] on button "PRODUCTION - DEMI" at bounding box center [240, 189] width 97 height 10
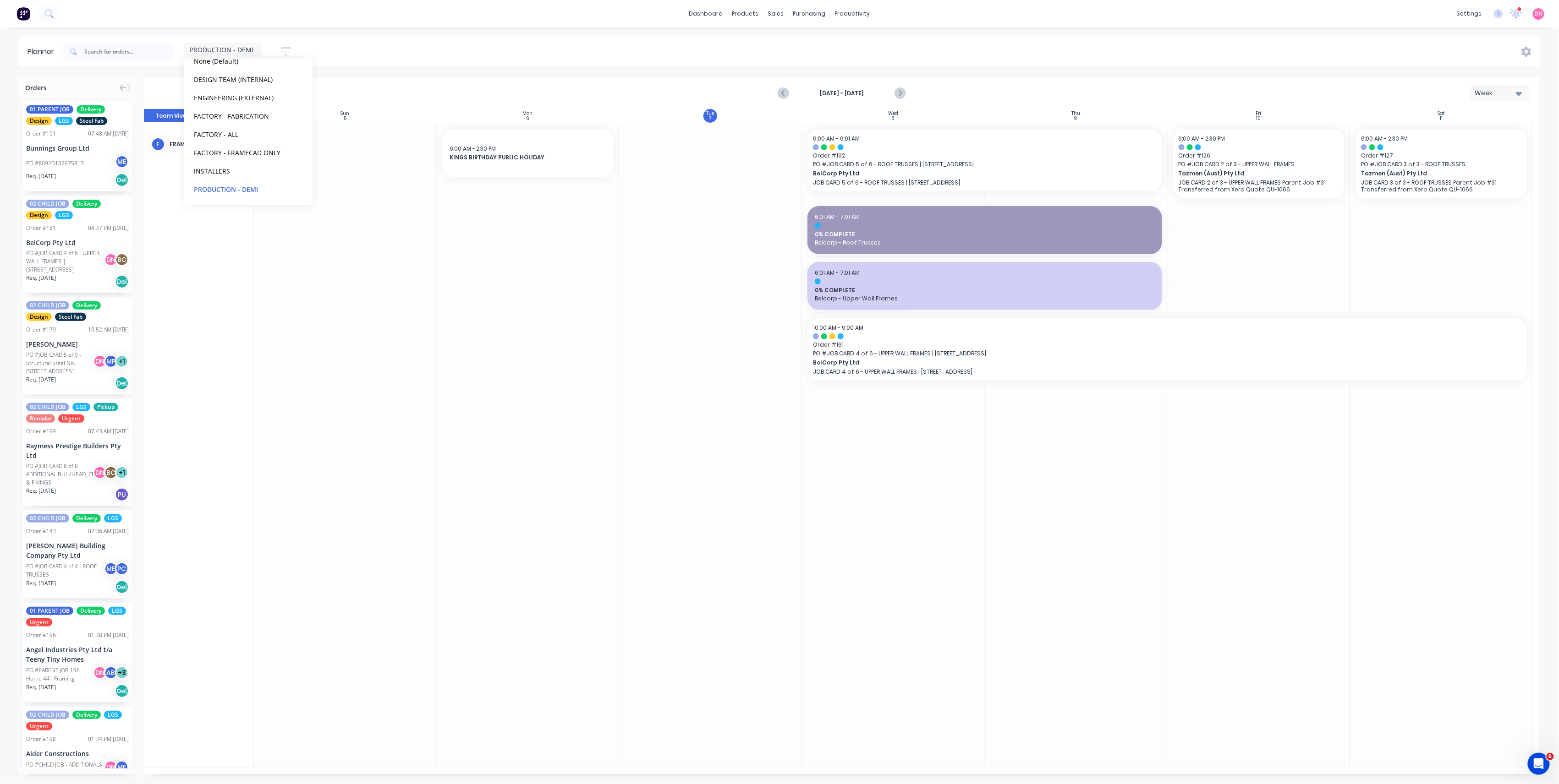
click at [525, 258] on div at bounding box center [528, 445] width 183 height 644
click at [294, 48] on button "button" at bounding box center [286, 51] width 29 height 18
click at [276, 83] on icon "button" at bounding box center [275, 85] width 7 height 10
click at [218, 171] on div "button" at bounding box center [215, 172] width 18 height 18
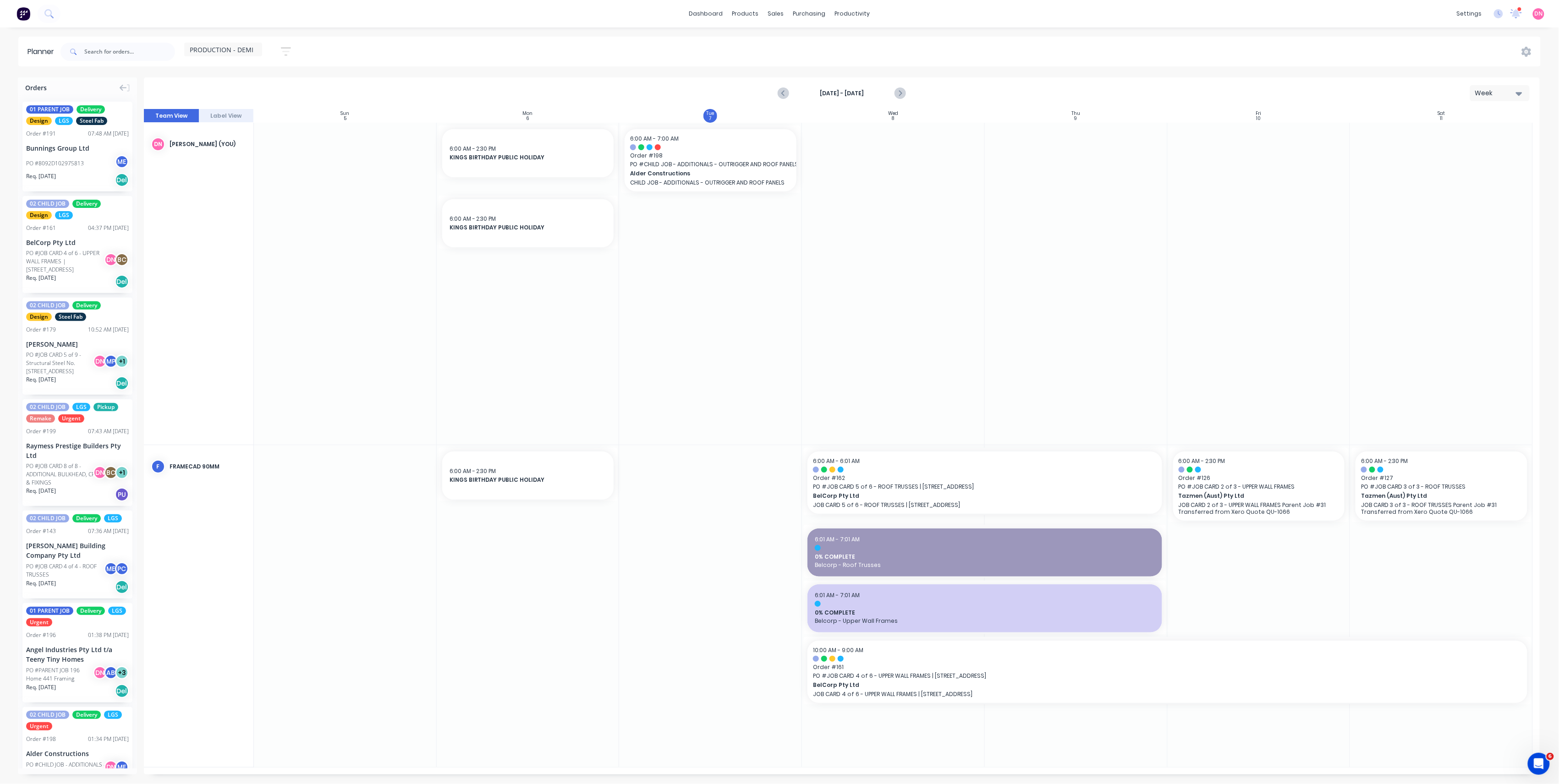
click at [260, 53] on div "PRODUCTION - DEMI" at bounding box center [223, 49] width 78 height 14
click at [292, 191] on button "edit" at bounding box center [298, 189] width 12 height 10
click at [351, 112] on button "Update" at bounding box center [353, 115] width 55 height 16
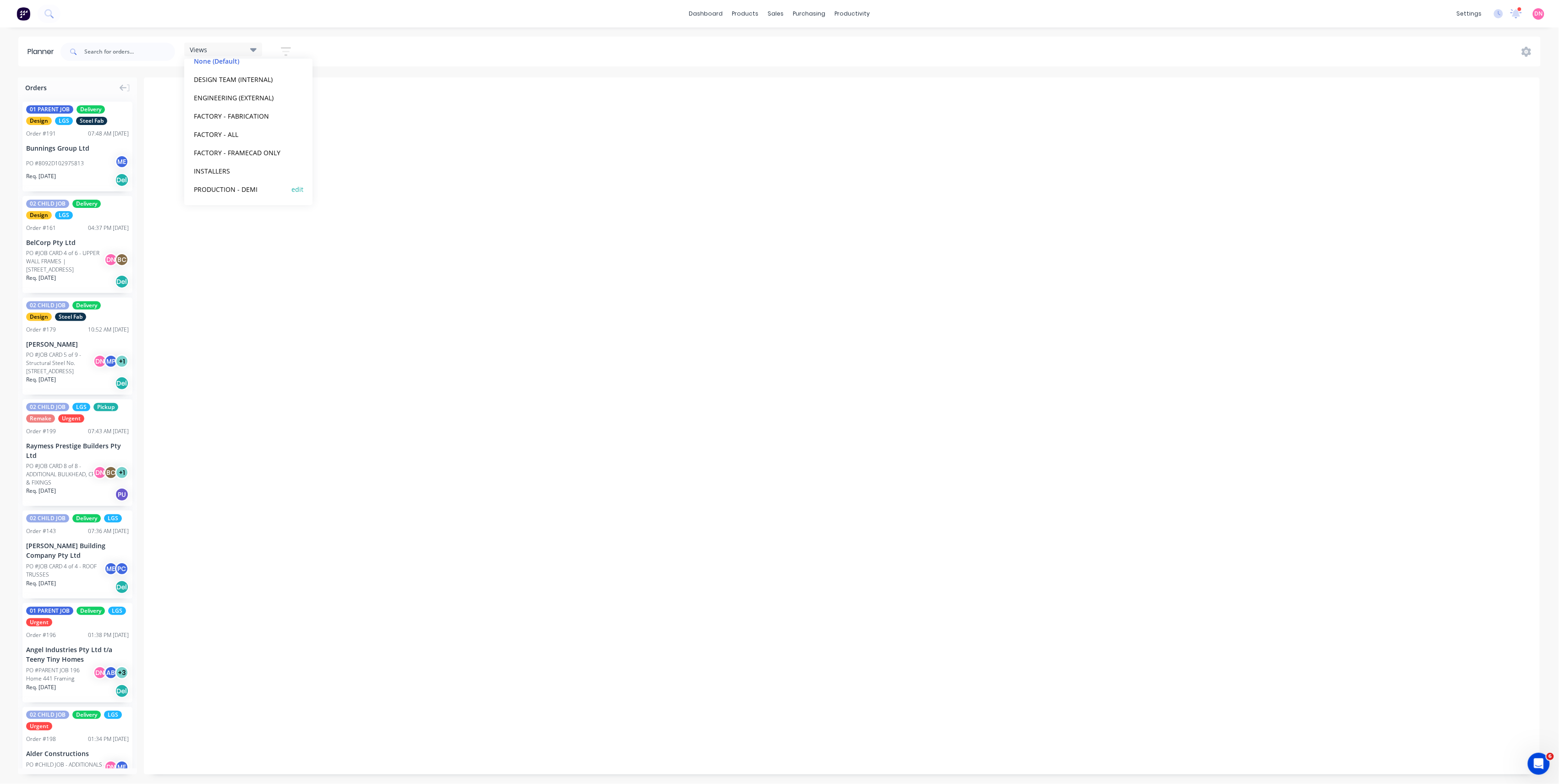
click at [255, 187] on button "PRODUCTION - DEMI" at bounding box center [240, 189] width 97 height 10
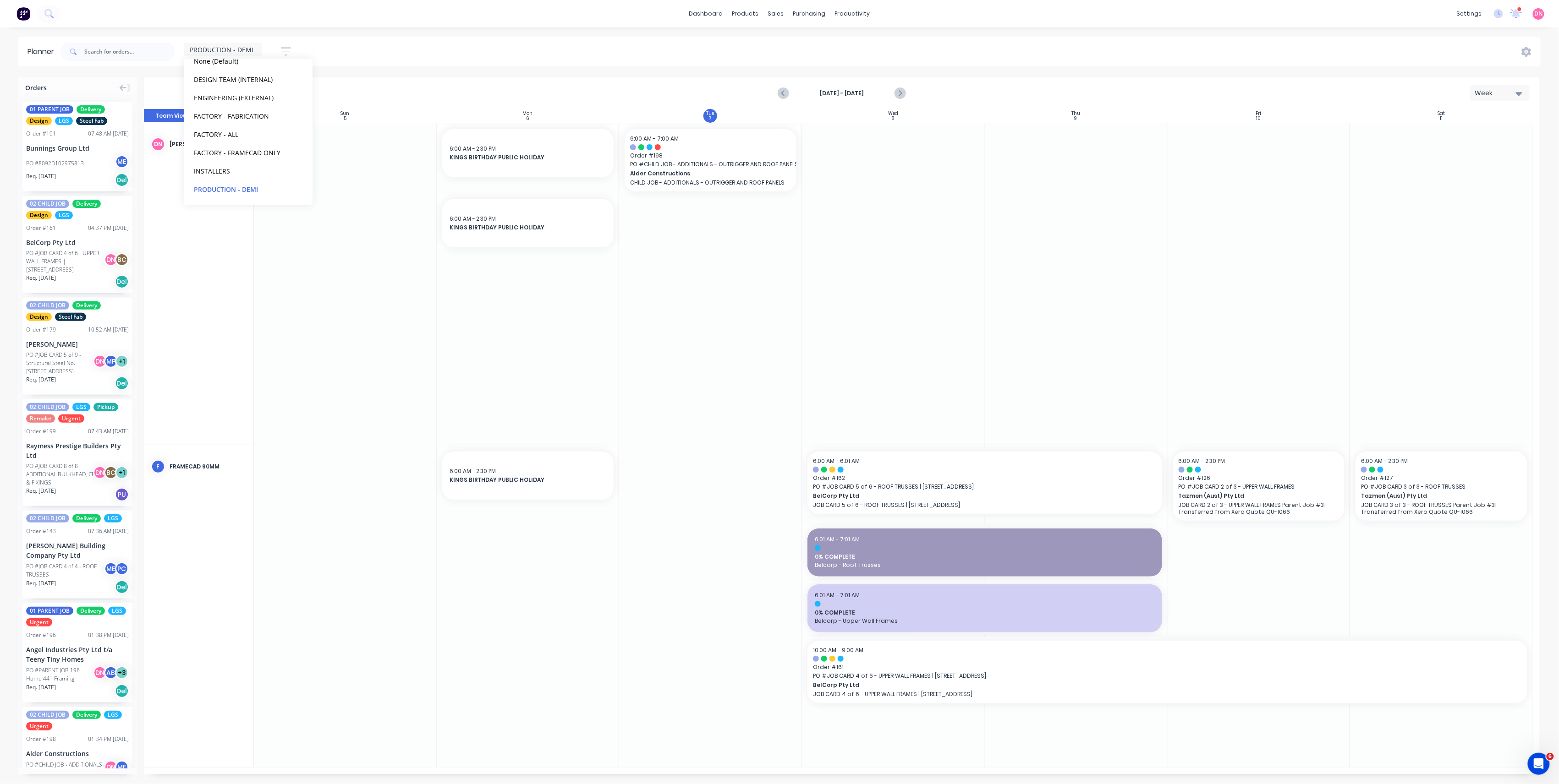
click at [481, 296] on div at bounding box center [528, 284] width 183 height 322
click at [562, 279] on div "Delete timeslot" at bounding box center [583, 283] width 98 height 19
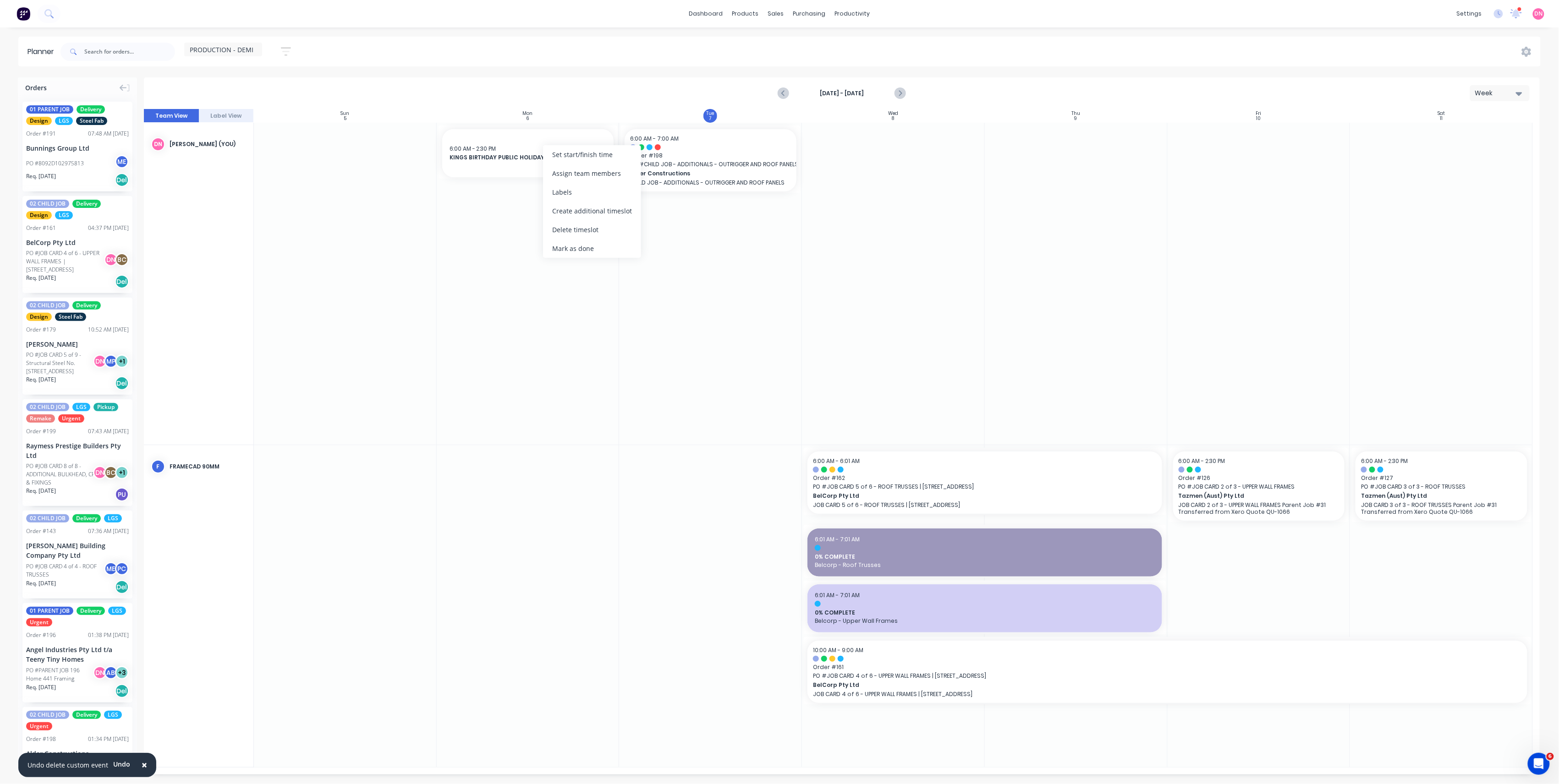
click at [501, 274] on div at bounding box center [528, 284] width 183 height 322
click at [511, 154] on span "KINGS BIRTHDAY PUBLIC HOLIDAY" at bounding box center [528, 158] width 157 height 8
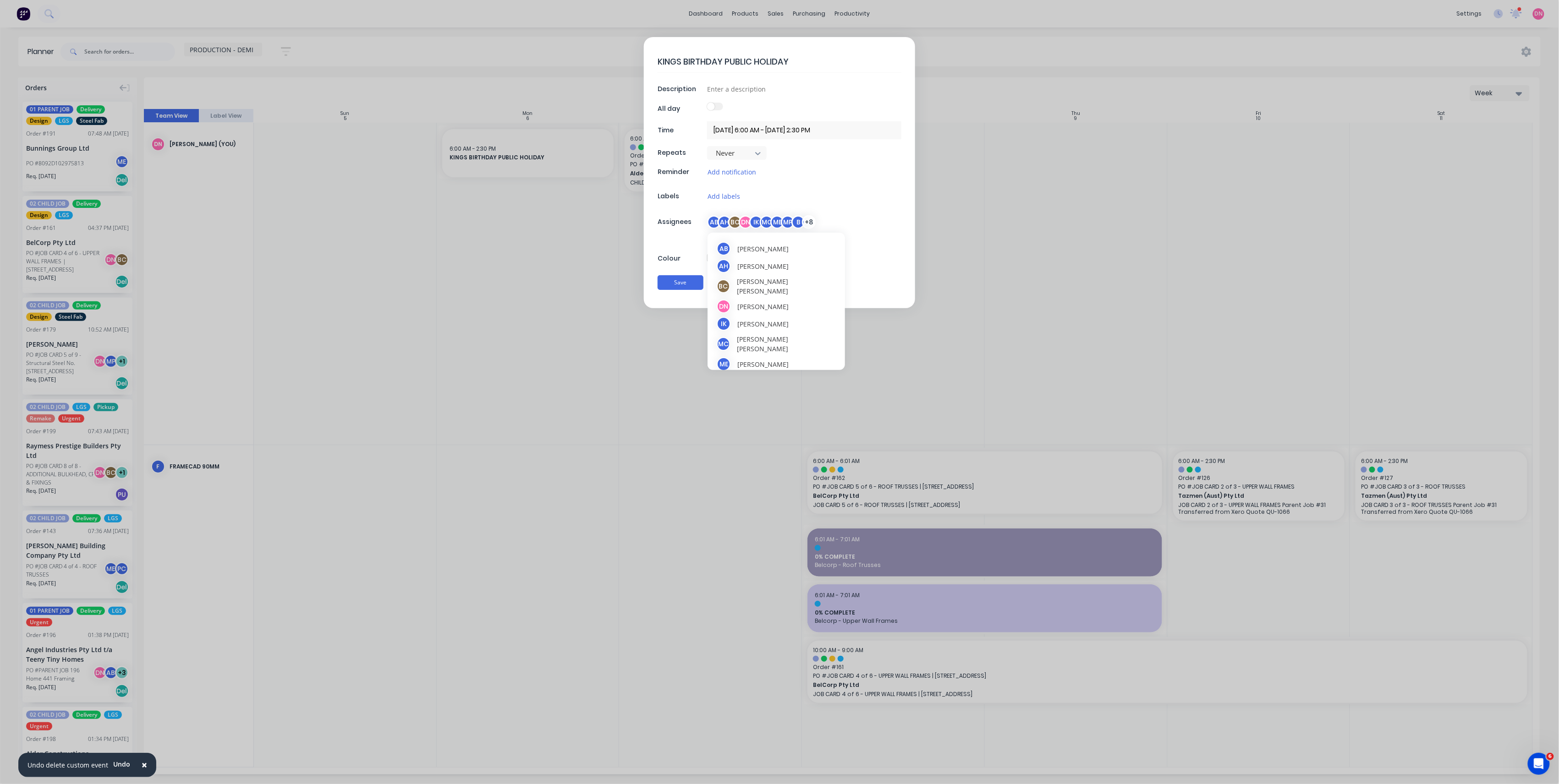
click at [739, 226] on div "BC" at bounding box center [735, 222] width 14 height 14
click at [731, 282] on div at bounding box center [724, 276] width 18 height 18
click at [689, 263] on div "Colour" at bounding box center [681, 258] width 47 height 10
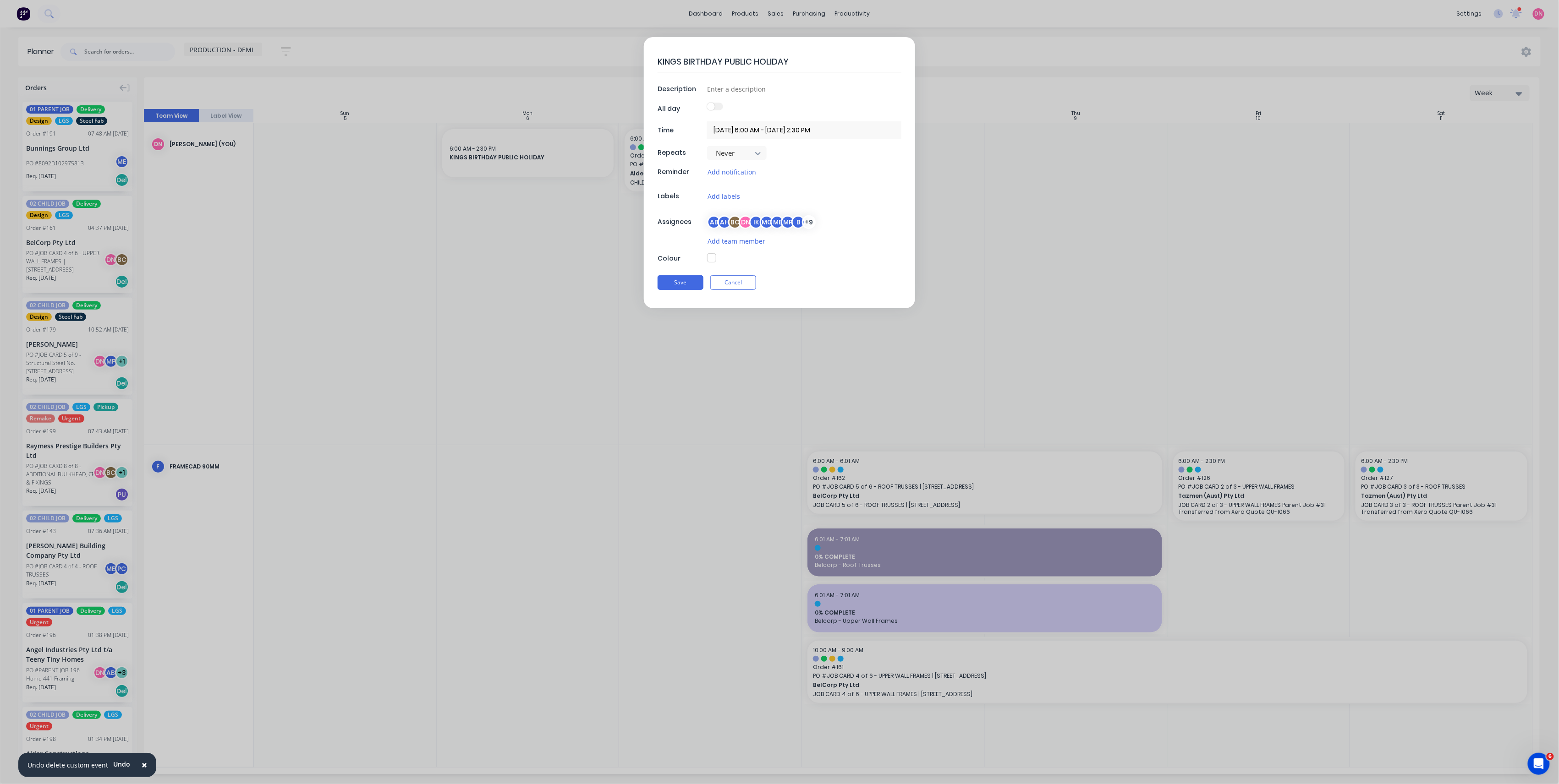
click at [712, 264] on div at bounding box center [804, 258] width 194 height 10
click at [713, 260] on button "button" at bounding box center [711, 258] width 9 height 9
type textarea "x"
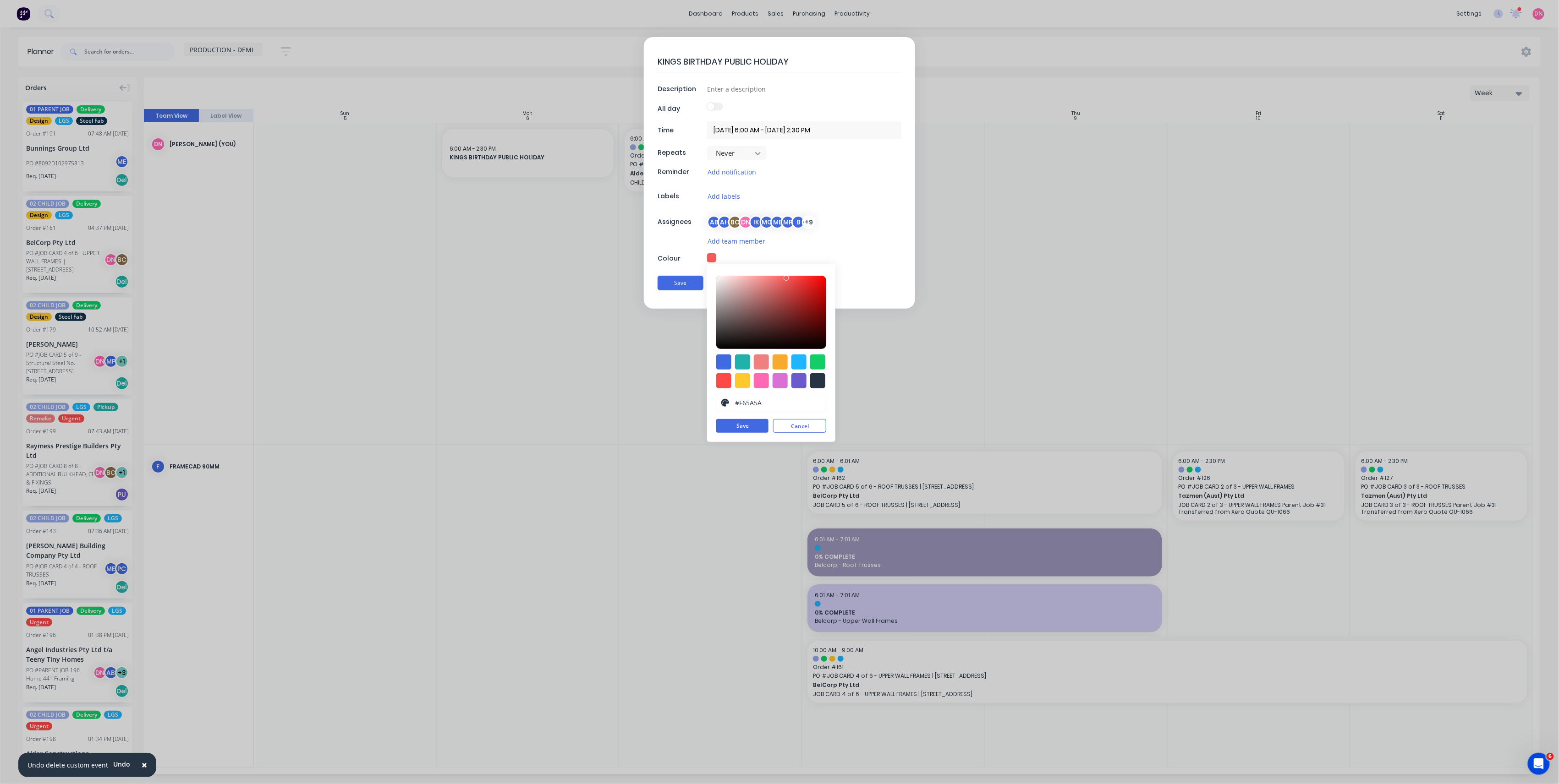
click at [786, 279] on div at bounding box center [772, 312] width 110 height 73
drag, startPoint x: 787, startPoint y: 279, endPoint x: 770, endPoint y: 280, distance: 17.0
click at [770, 280] on div at bounding box center [770, 278] width 5 height 5
type input "#CECECE"
click at [695, 290] on button "Save" at bounding box center [681, 283] width 46 height 15
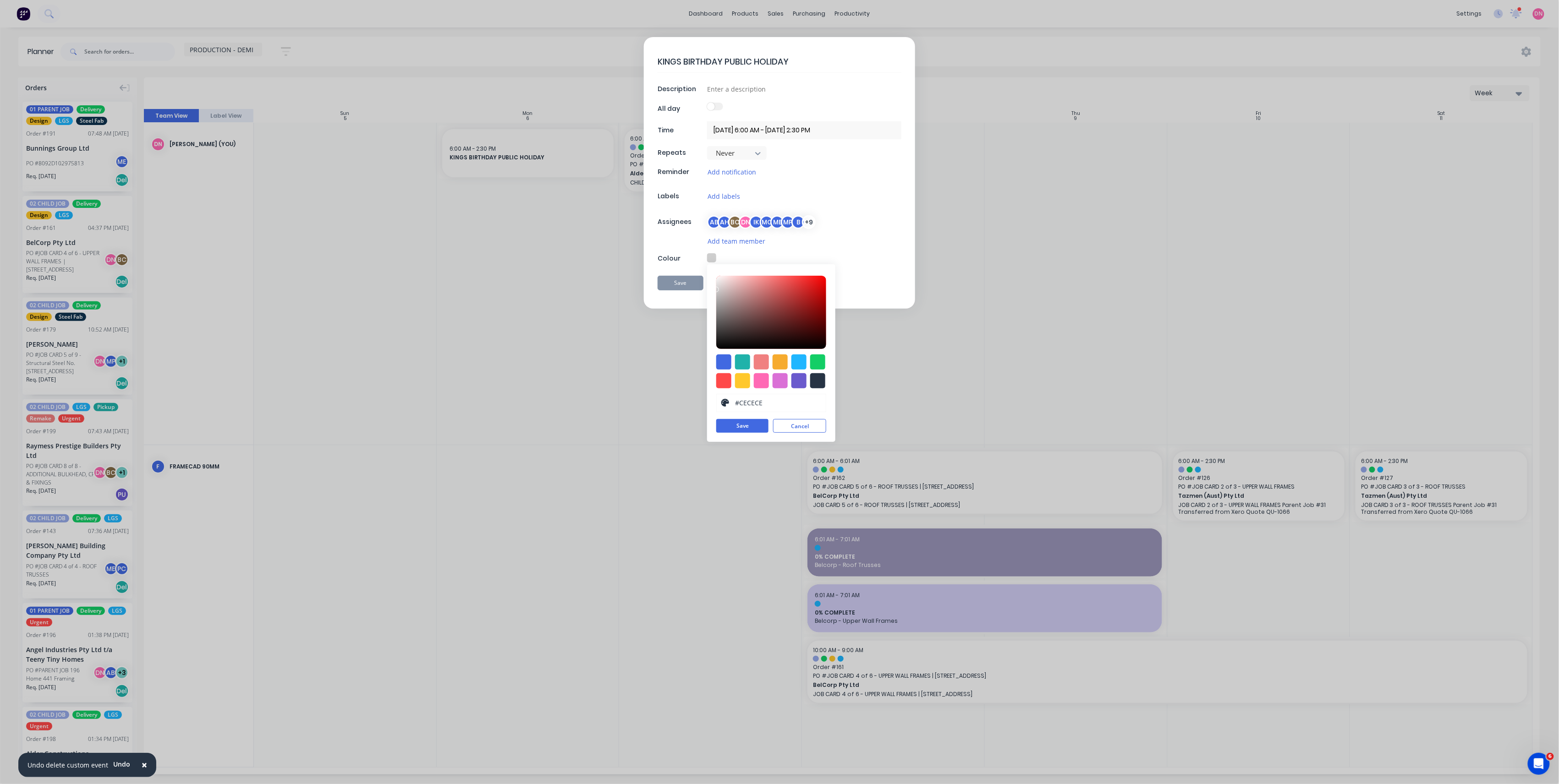
type textarea "x"
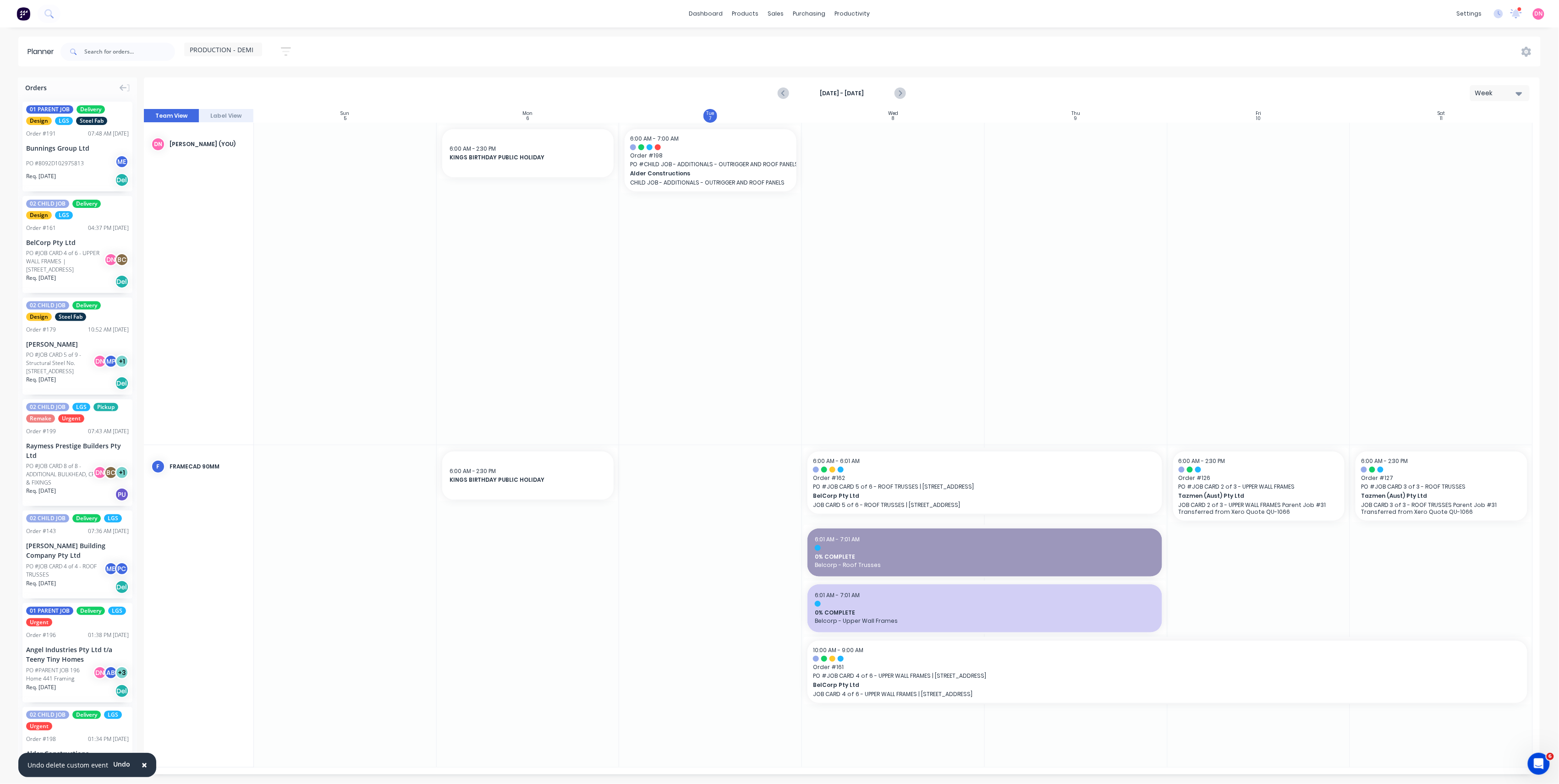
click at [290, 53] on icon "button" at bounding box center [286, 51] width 10 height 11
click at [263, 136] on div "Filter by status" at bounding box center [237, 141] width 64 height 10
click at [261, 140] on div "Filter by status" at bounding box center [237, 141] width 64 height 10
click at [261, 171] on div "Filter by assignee" at bounding box center [237, 168] width 64 height 10
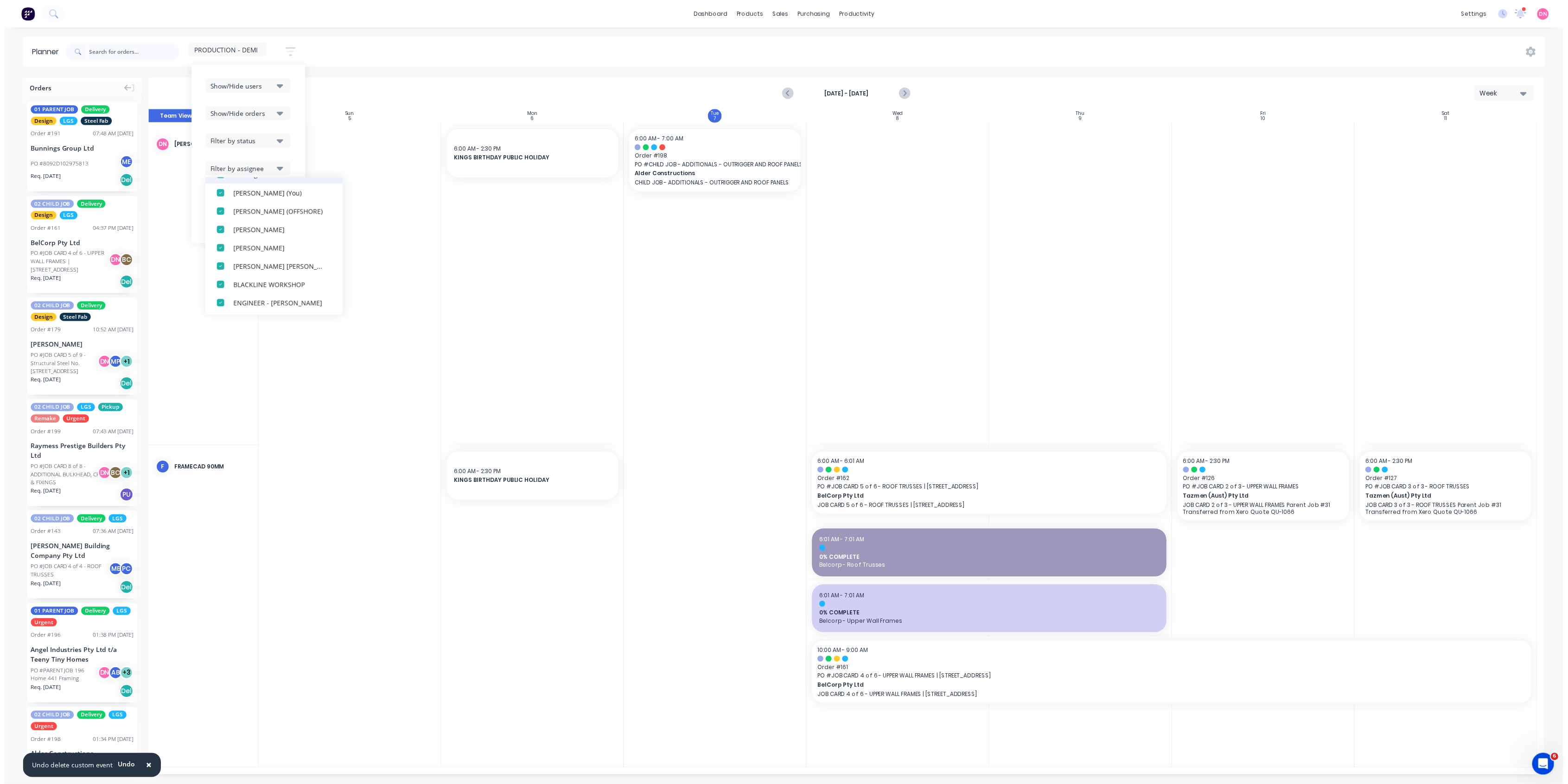
scroll to position [123, 0]
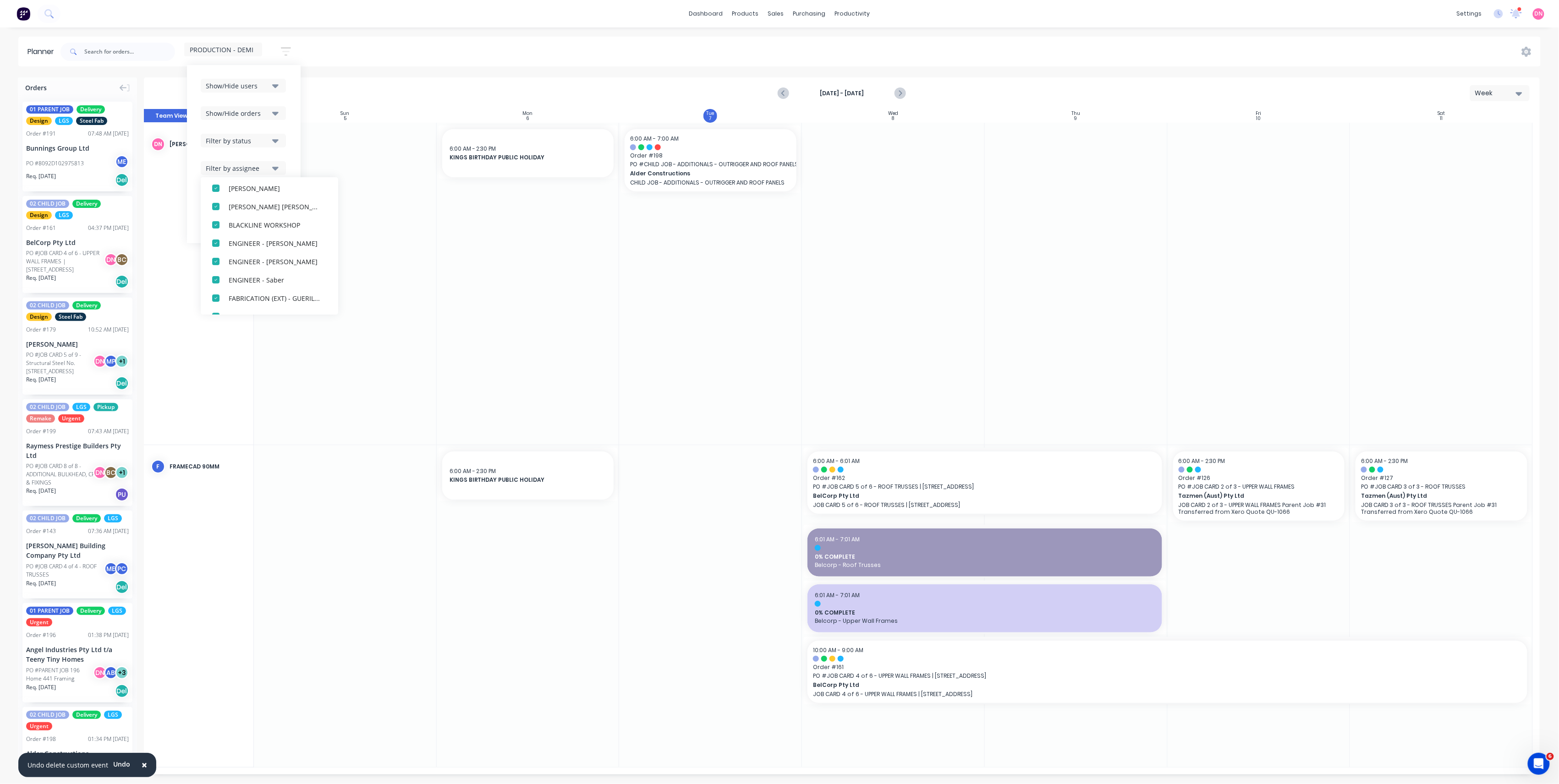
click at [241, 151] on div "Show/Hide users Show/Hide orders Filter by status Filter by assignee All Unassi…" at bounding box center [244, 154] width 86 height 151
click at [248, 134] on button "Filter by status" at bounding box center [243, 140] width 85 height 14
click at [248, 103] on div "Show/Hide users Show/Hide orders Filter by status Filter by assignee Filter by …" at bounding box center [244, 154] width 86 height 151
click at [248, 103] on div "Show/Hide users Show/Hide orders Filter by status Filter by assignee Filter by …" at bounding box center [244, 154] width 86 height 151
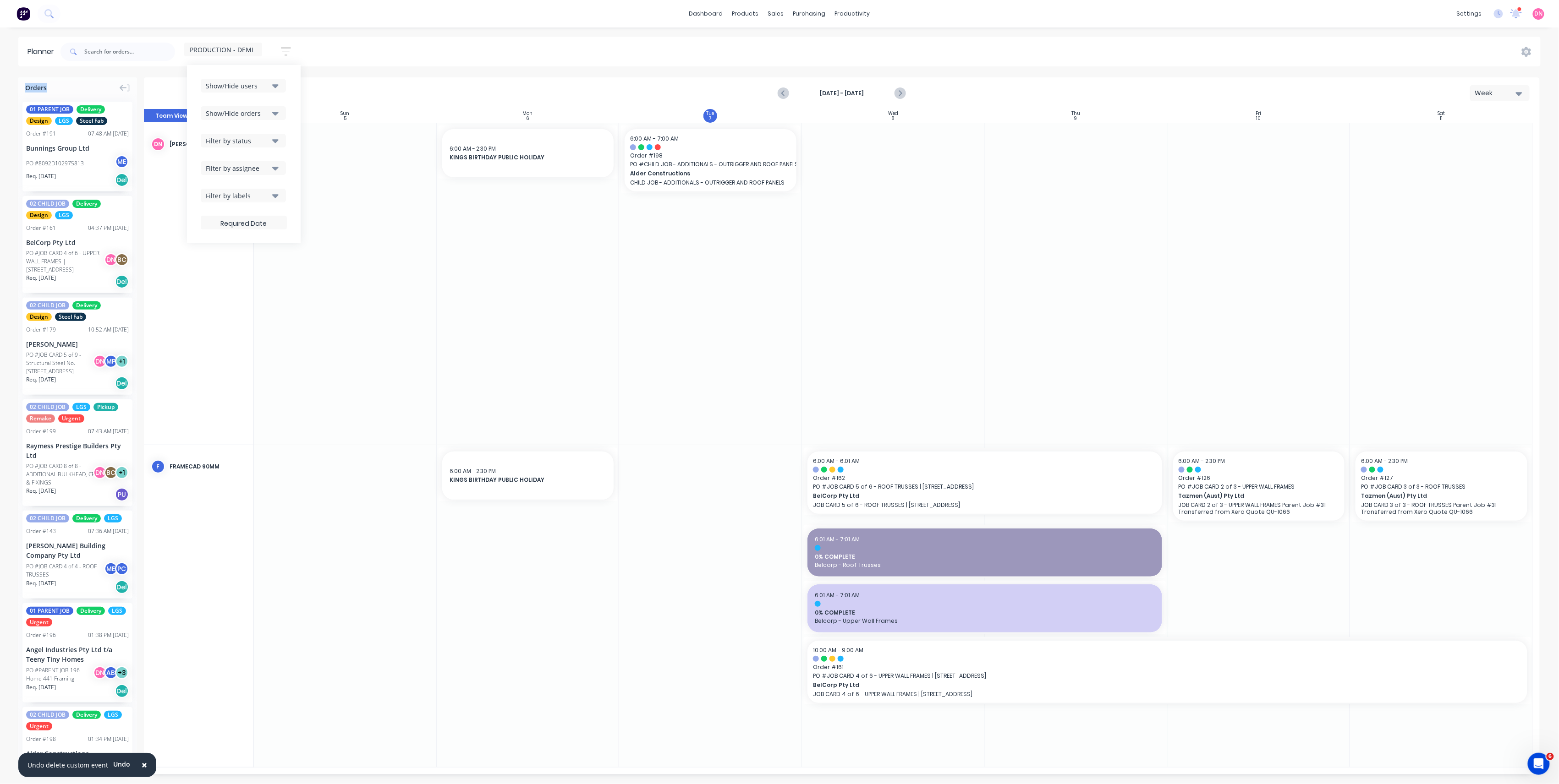
drag, startPoint x: 248, startPoint y: 103, endPoint x: 246, endPoint y: 110, distance: 7.3
click at [246, 110] on div "Show/Hide orders" at bounding box center [237, 113] width 64 height 10
click at [246, 168] on div "Filter by assignee" at bounding box center [237, 168] width 64 height 10
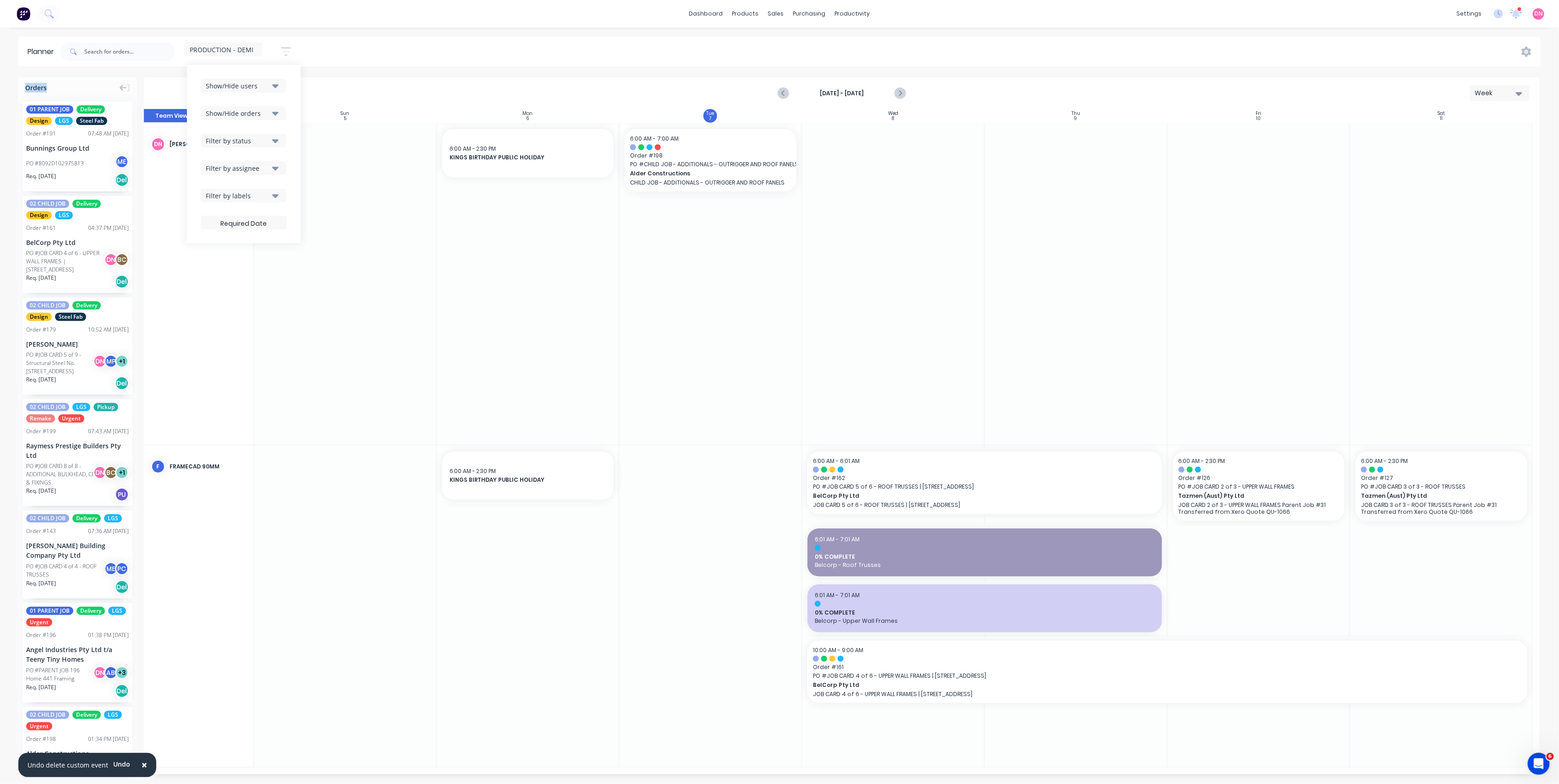
click at [244, 189] on button "Filter by labels" at bounding box center [243, 195] width 85 height 14
click at [214, 321] on div "button" at bounding box center [215, 319] width 18 height 18
click at [215, 299] on div "button" at bounding box center [215, 301] width 18 height 18
click at [177, 191] on div "DN [PERSON_NAME] (You)" at bounding box center [199, 284] width 110 height 322
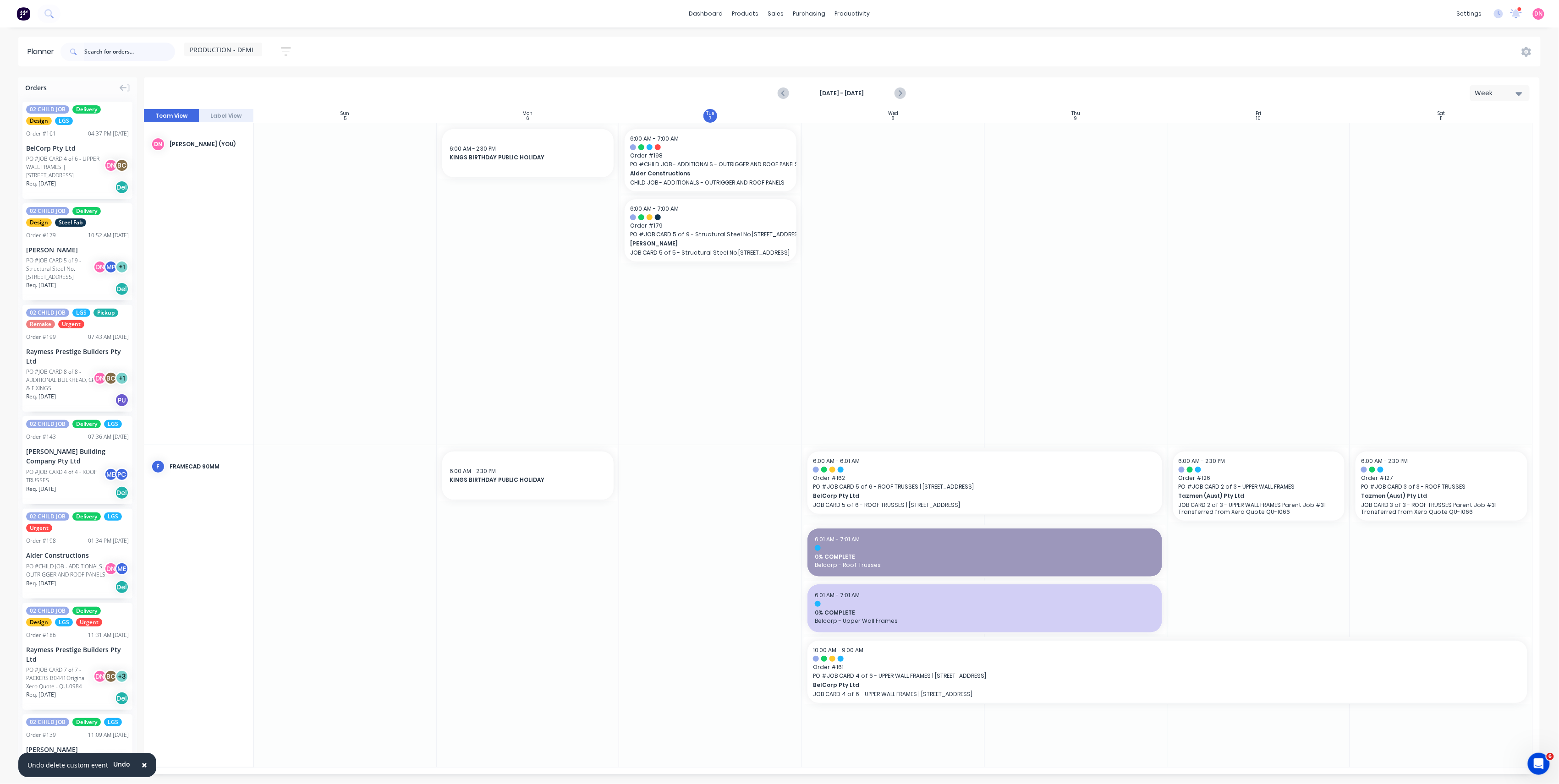
click at [96, 54] on input "text" at bounding box center [130, 51] width 91 height 18
click at [142, 54] on input "text" at bounding box center [130, 51] width 91 height 18
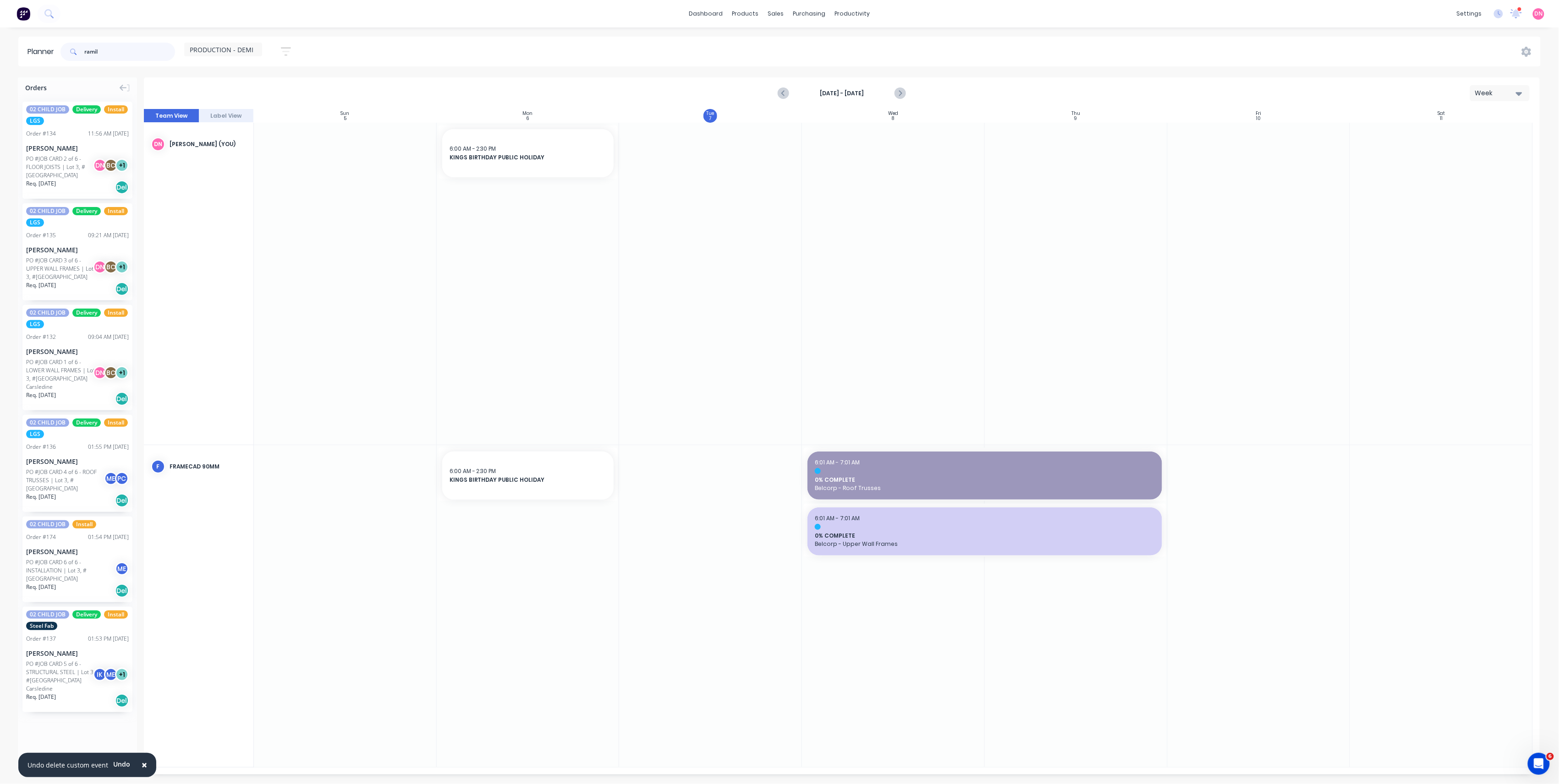
type input "ramil"
drag, startPoint x: 61, startPoint y: 339, endPoint x: 720, endPoint y: 494, distance: 677.0
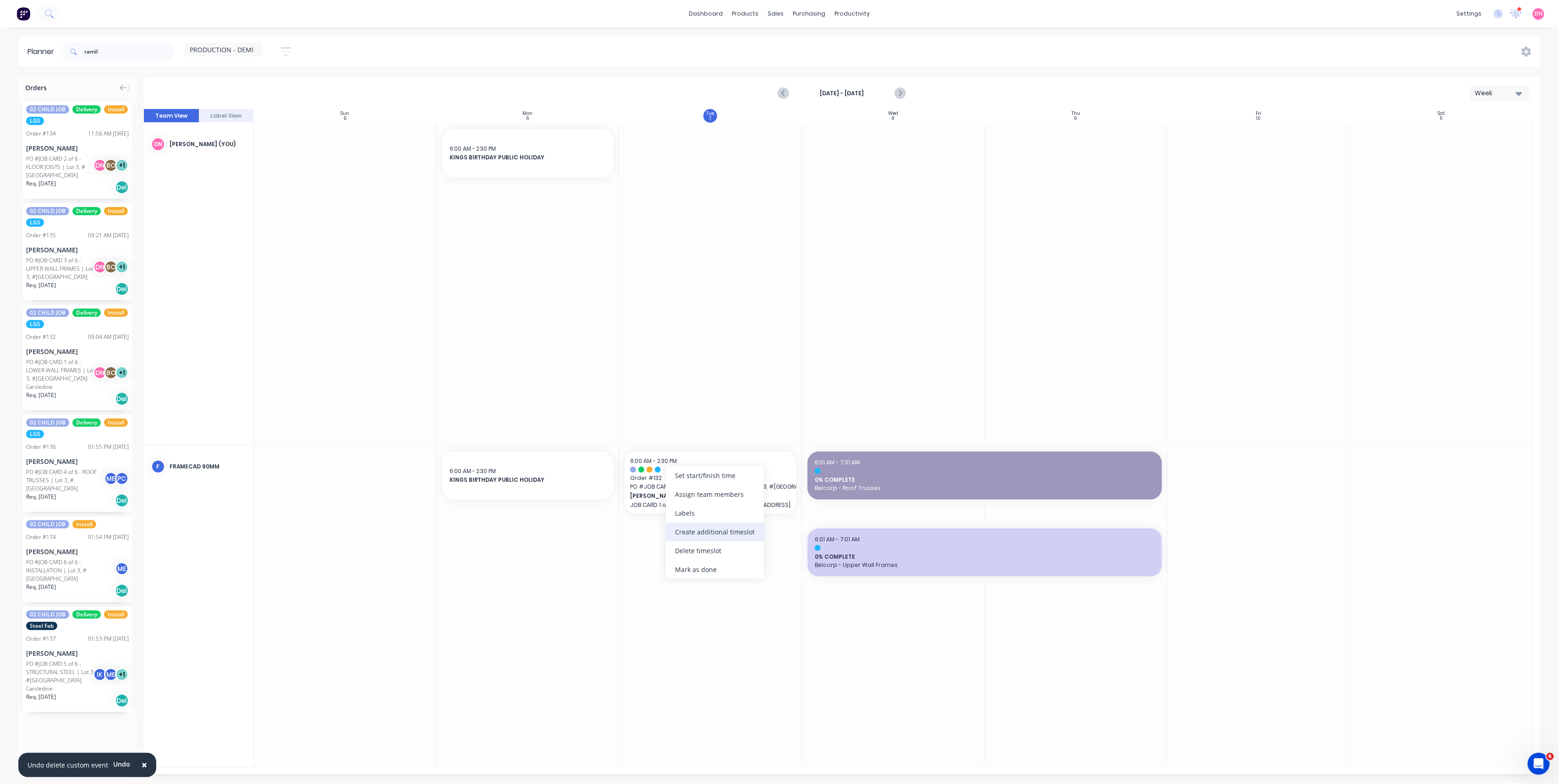
click at [710, 535] on div "Create additional timeslot" at bounding box center [715, 532] width 98 height 19
click at [711, 558] on div "Set start/finish time" at bounding box center [750, 555] width 98 height 19
click at [770, 620] on div "[DATE]" at bounding box center [756, 619] width 29 height 12
click at [770, 627] on div "[DATE]" at bounding box center [756, 630] width 29 height 15
click at [829, 584] on div "[DATE] 2:30 PM" at bounding box center [826, 589] width 67 height 11
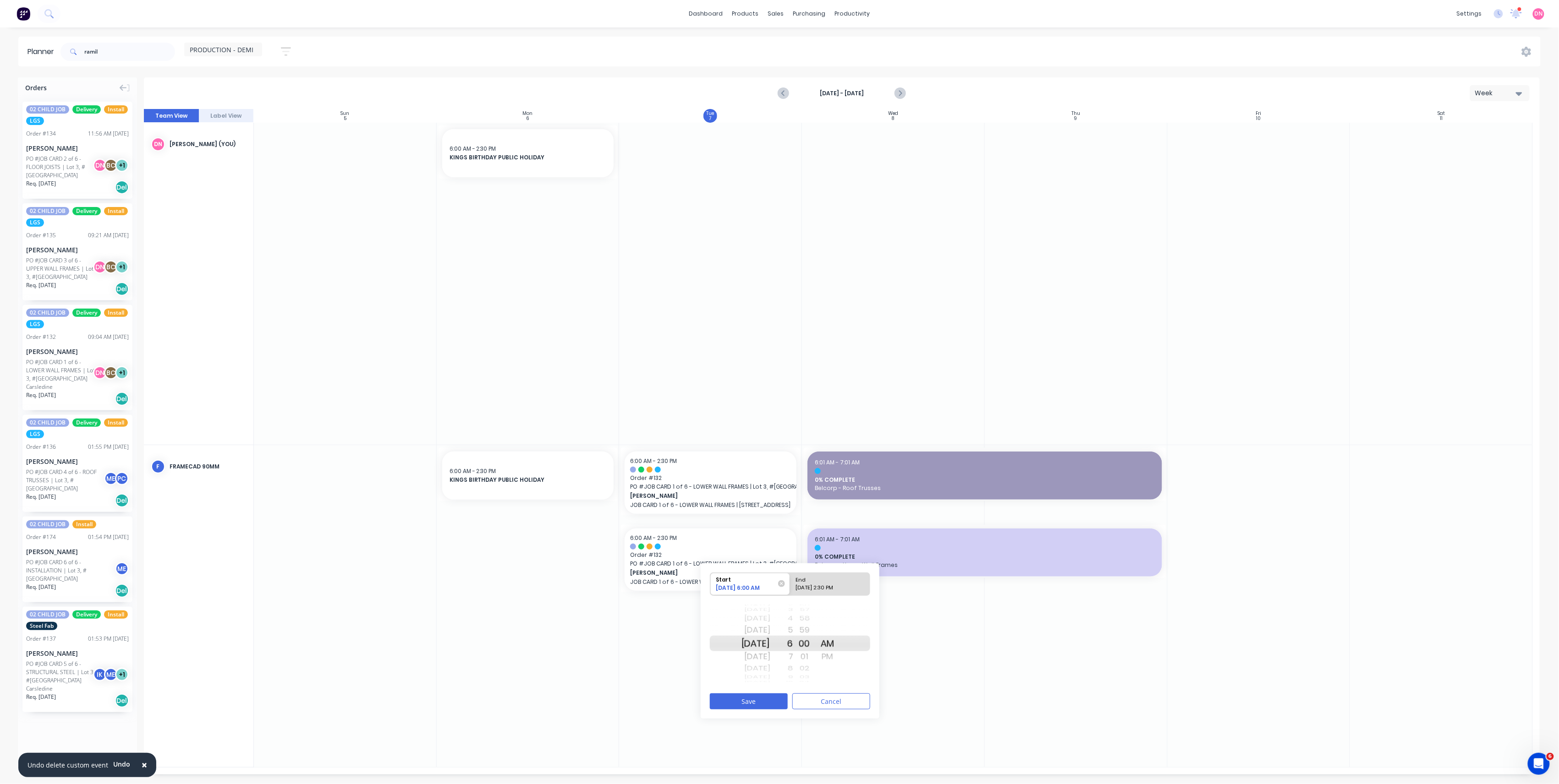
click at [790, 584] on input "End [DATE] 2:30 PM" at bounding box center [790, 584] width 1 height 22
radio input "true"
click at [770, 621] on div "[DATE]" at bounding box center [756, 619] width 29 height 12
click at [770, 626] on div "[DATE]" at bounding box center [756, 630] width 29 height 15
click at [837, 631] on div "AM" at bounding box center [828, 630] width 23 height 15
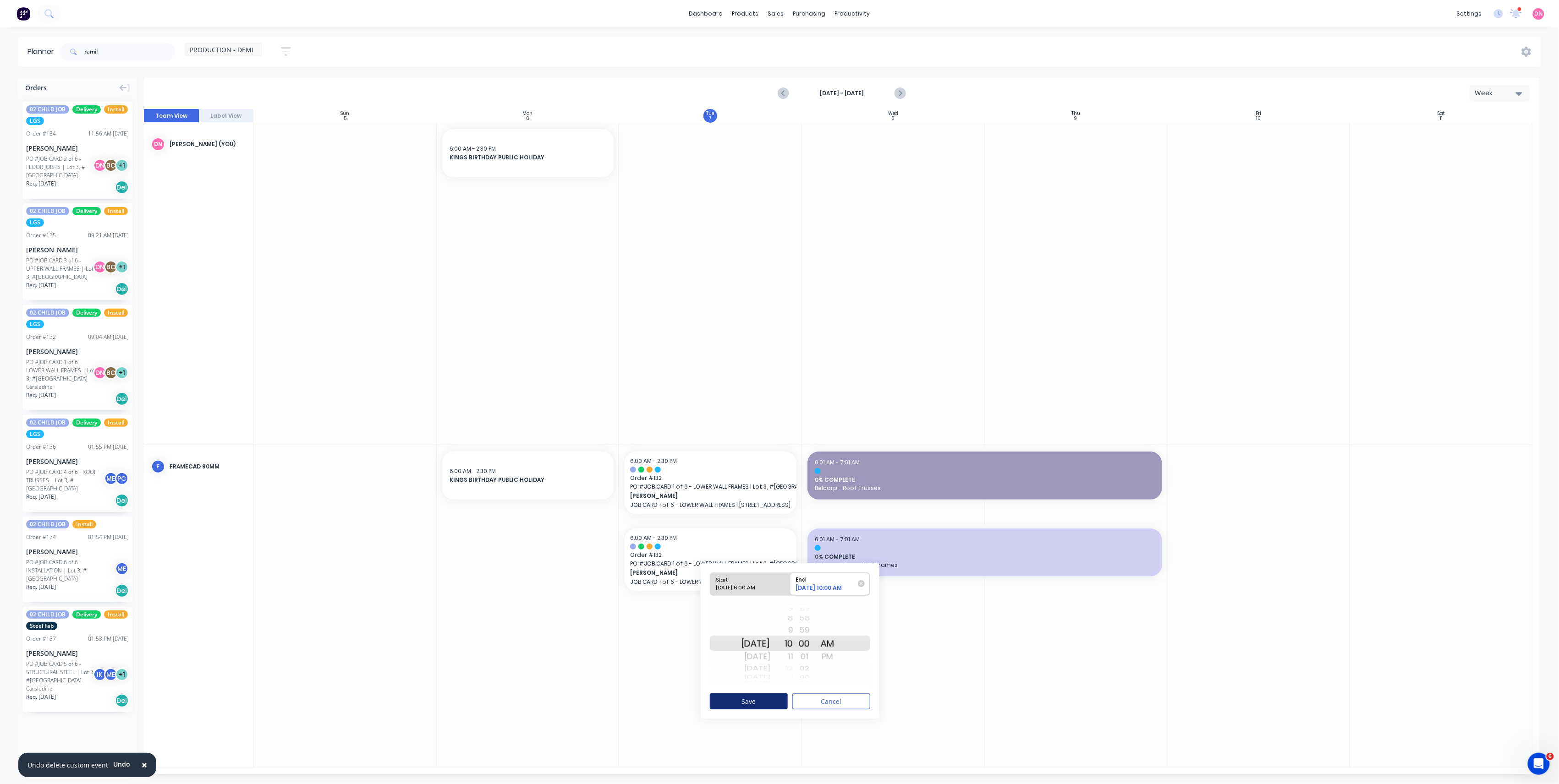
click at [775, 696] on button "Save" at bounding box center [749, 701] width 78 height 16
click at [780, 91] on icon "Previous page" at bounding box center [784, 93] width 11 height 11
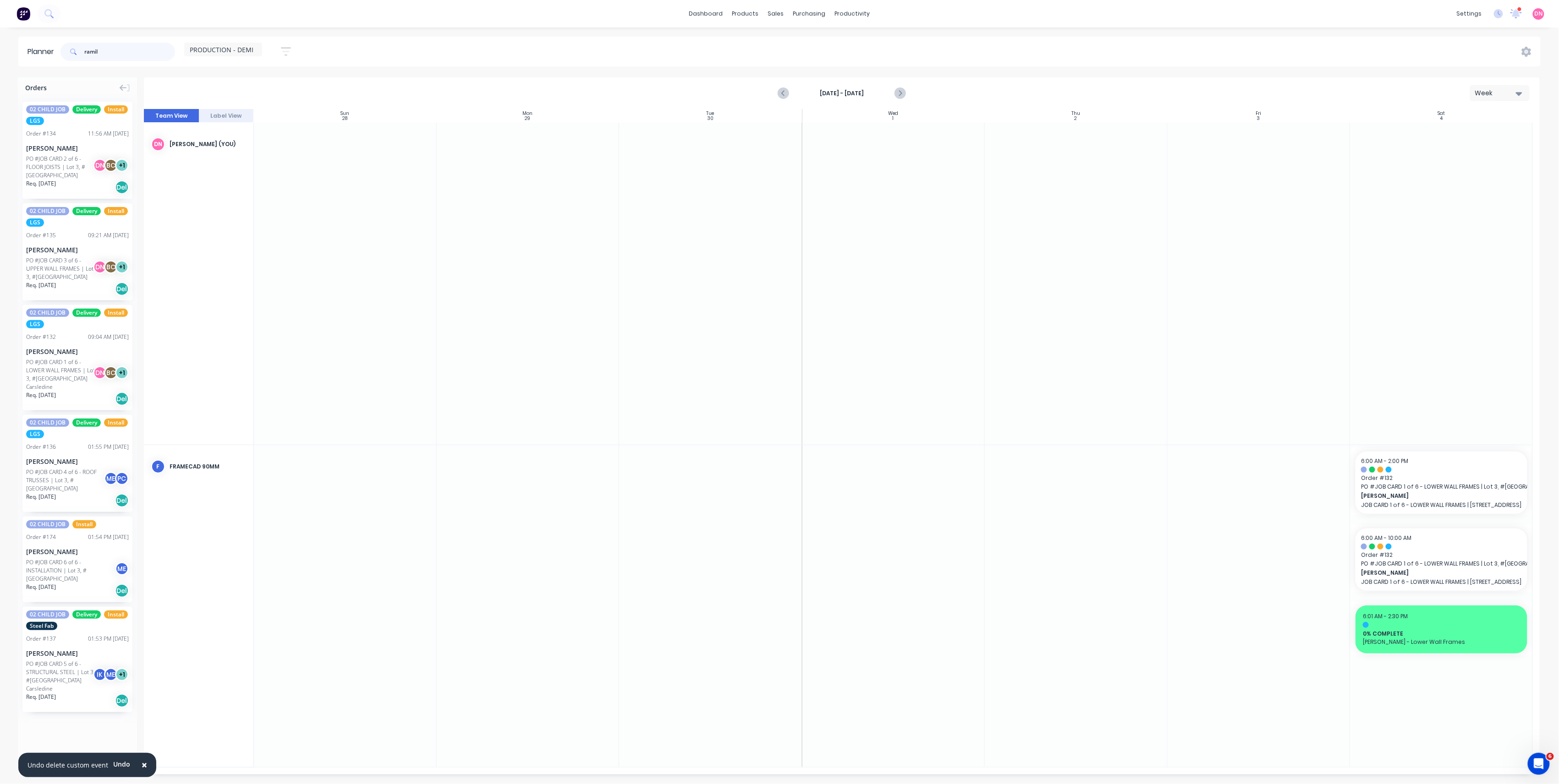
drag, startPoint x: 114, startPoint y: 56, endPoint x: -65, endPoint y: 189, distance: 223.0
click at [0, 189] on html "× Undo delete custom event Undo dashboard products sales purchasing productivit…" at bounding box center [780, 392] width 1559 height 784
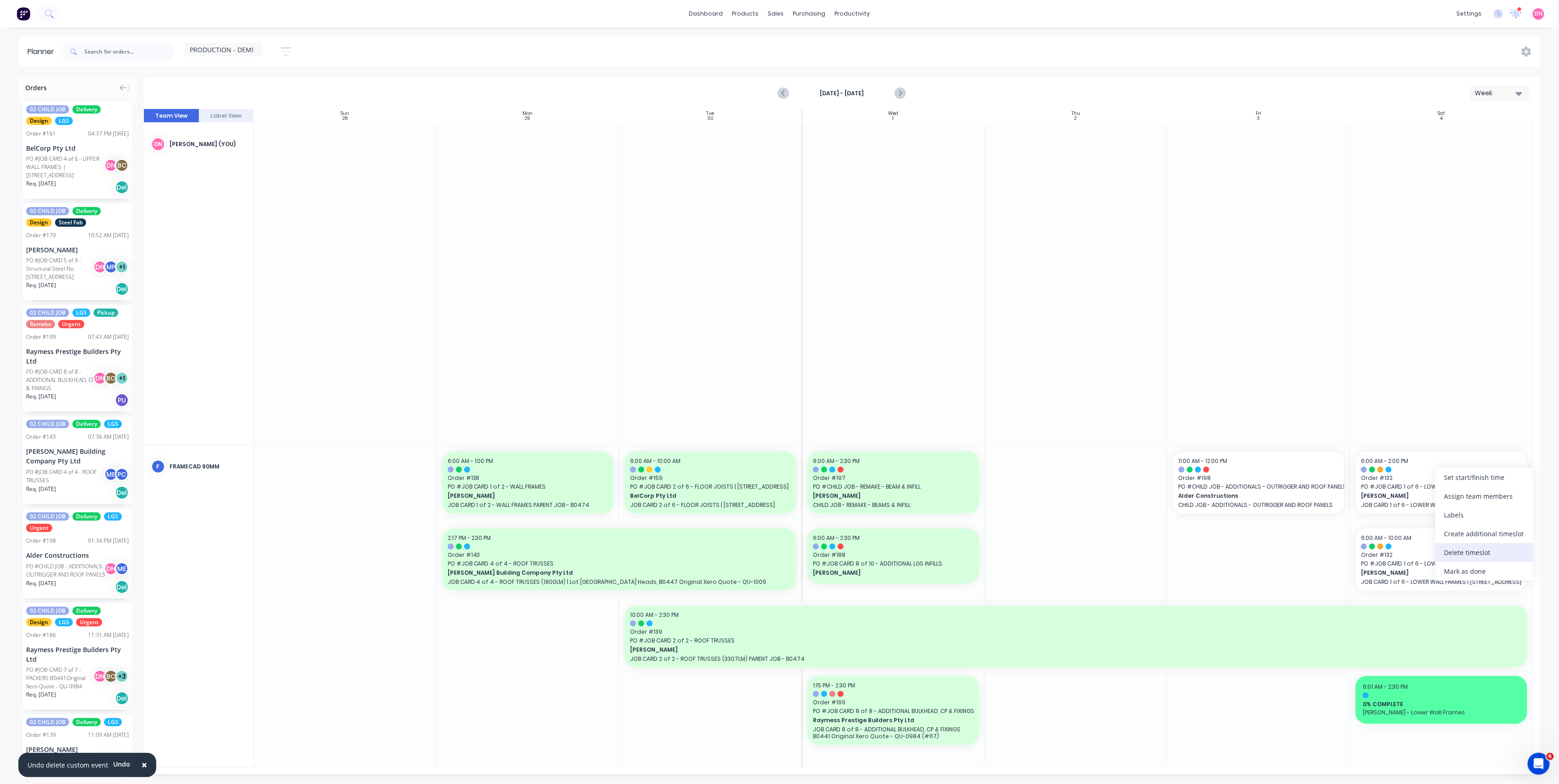
click at [1465, 555] on div "Delete timeslot" at bounding box center [1485, 552] width 98 height 19
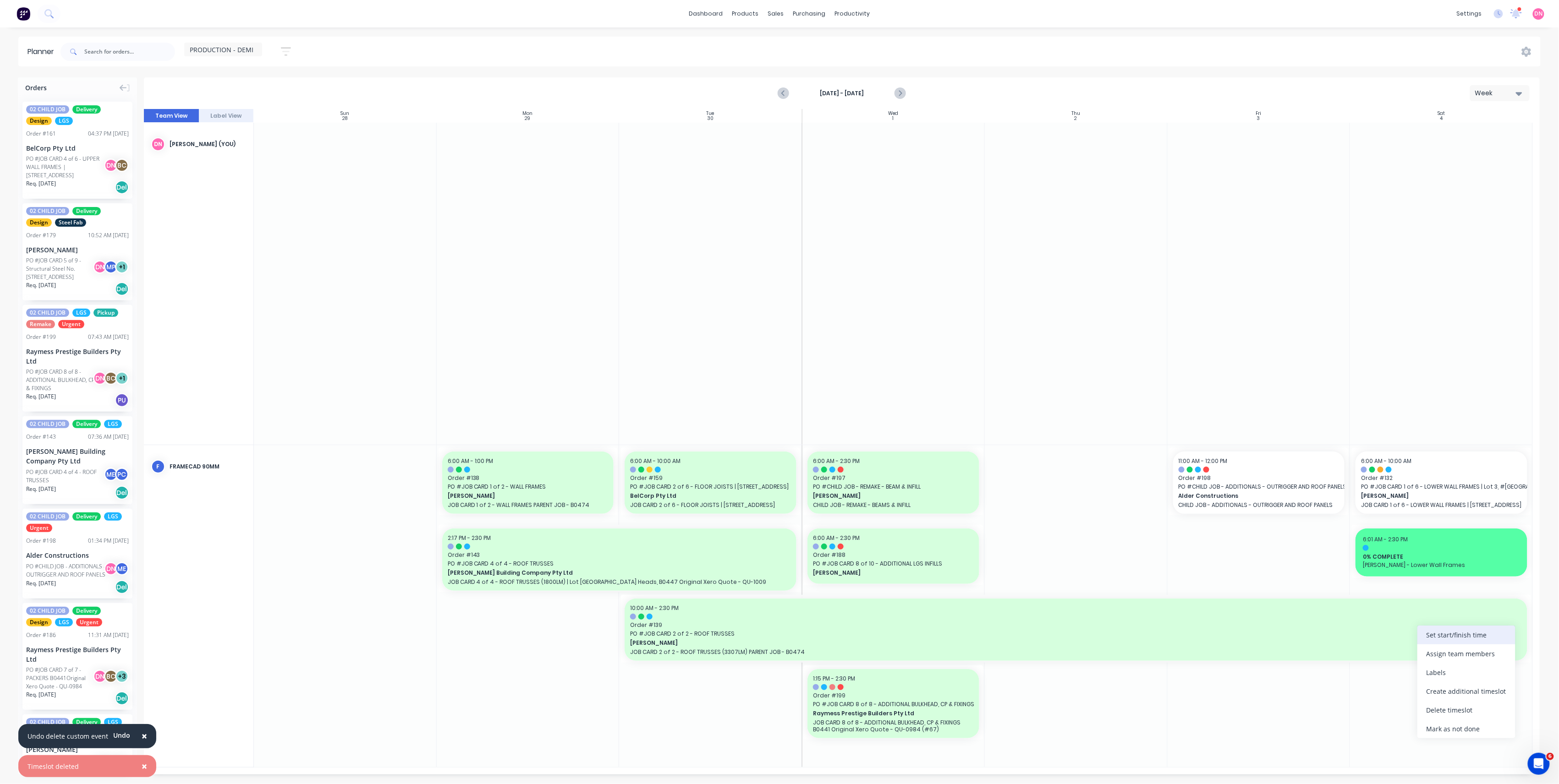
click at [1422, 642] on div "Set start/finish time" at bounding box center [1466, 635] width 98 height 19
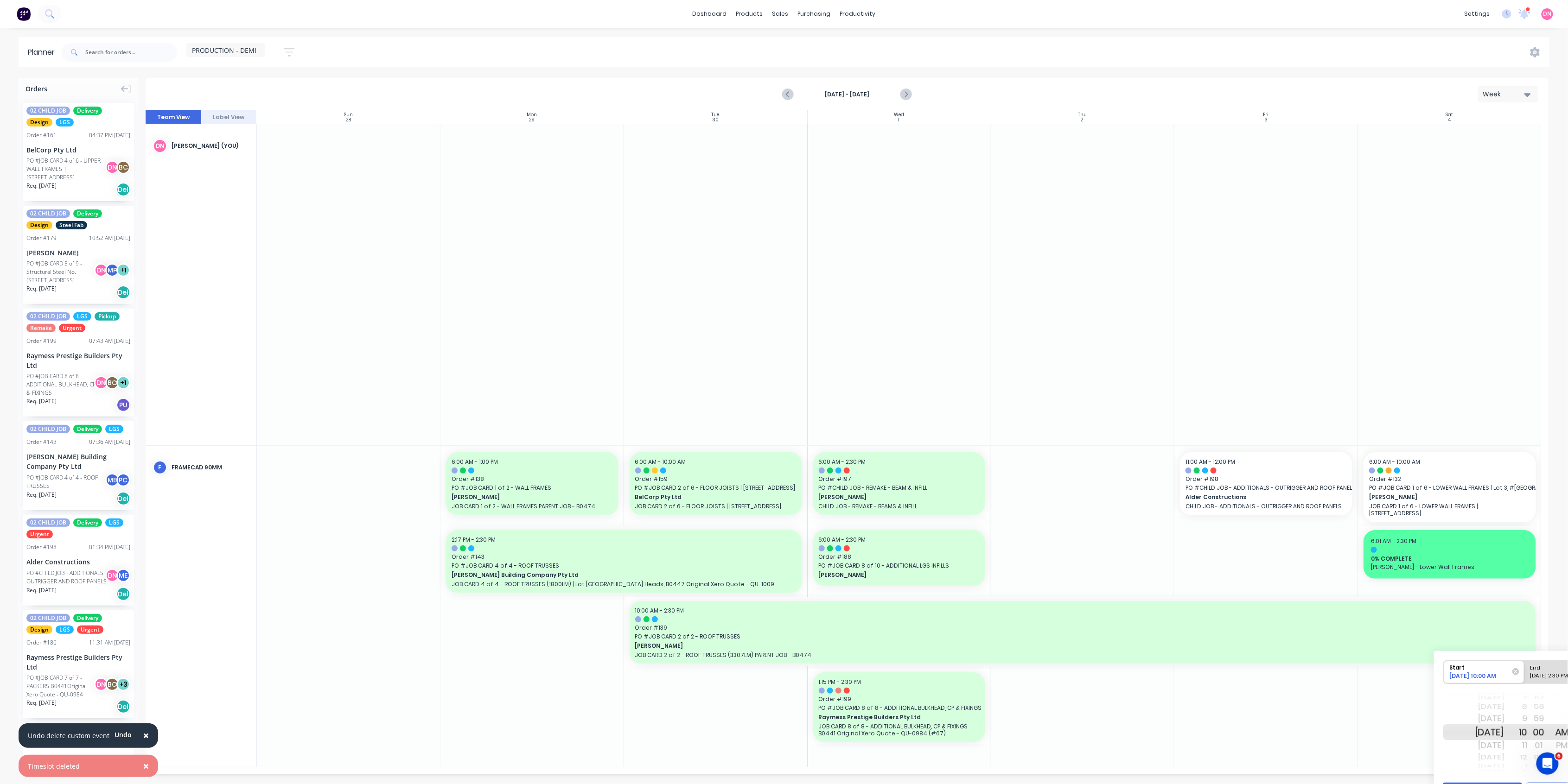
click at [1558, 674] on div "[DATE] 2:30 PM" at bounding box center [1561, 678] width 67 height 12
click at [1525, 674] on input "End [DATE] 2:30 PM" at bounding box center [1525, 672] width 1 height 23
radio input "true"
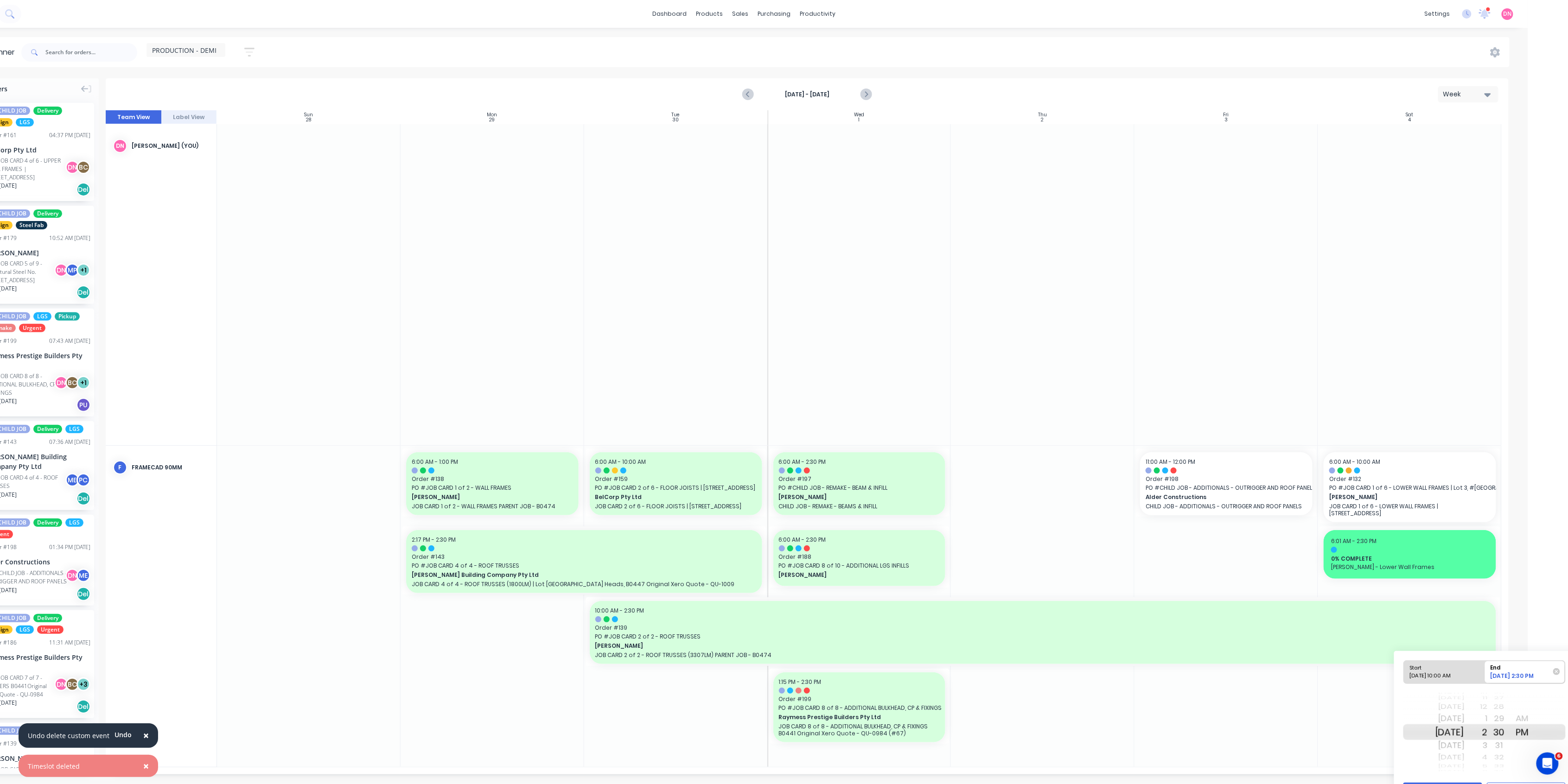
scroll to position [0, 47]
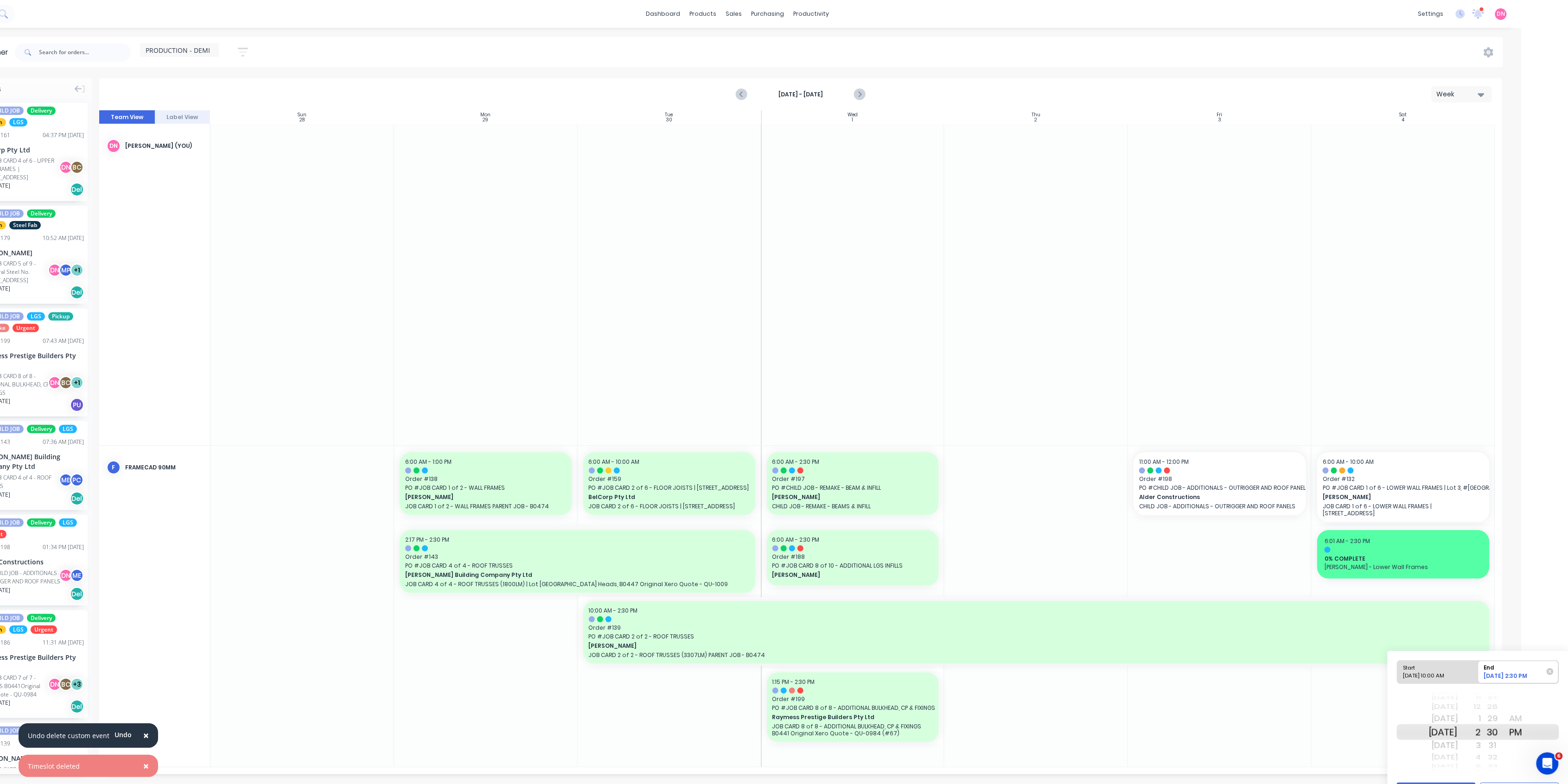
click at [1528, 717] on div "AM" at bounding box center [1516, 719] width 23 height 15
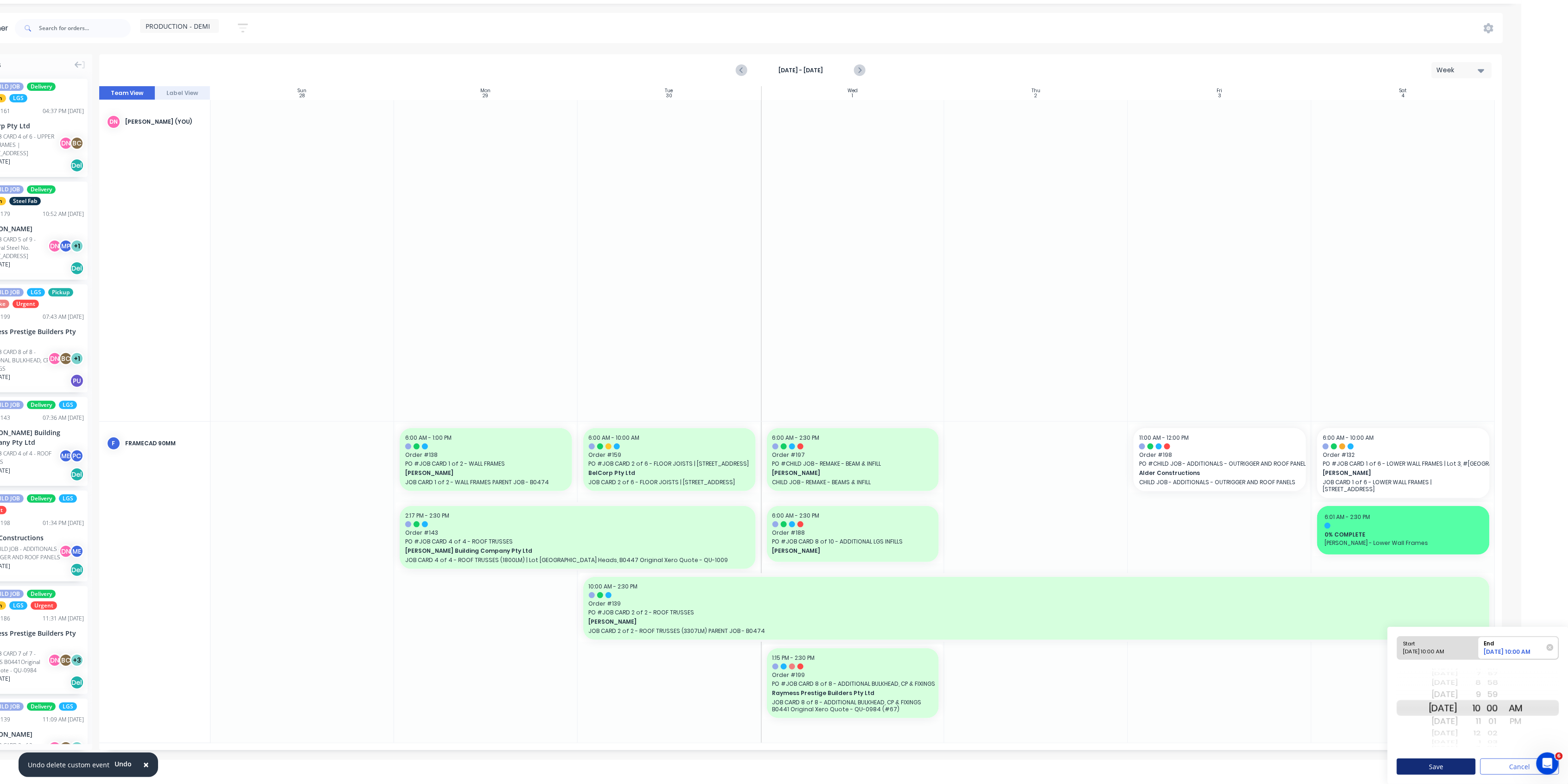
click at [1429, 764] on button "Save" at bounding box center [1436, 767] width 79 height 17
